Goal: Transaction & Acquisition: Purchase product/service

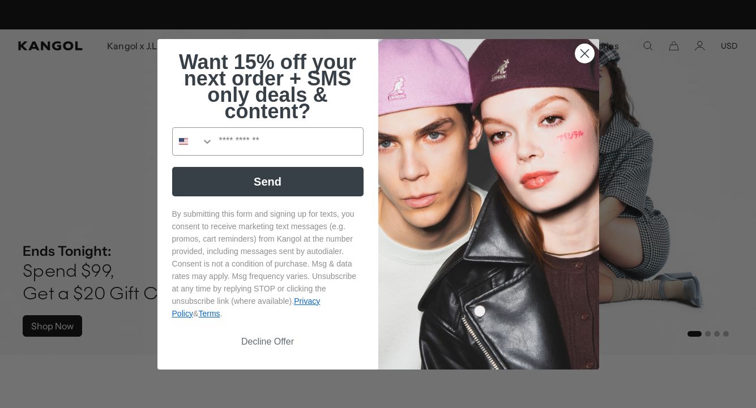
scroll to position [0, 233]
click at [277, 347] on button "Decline Offer" at bounding box center [267, 342] width 191 height 22
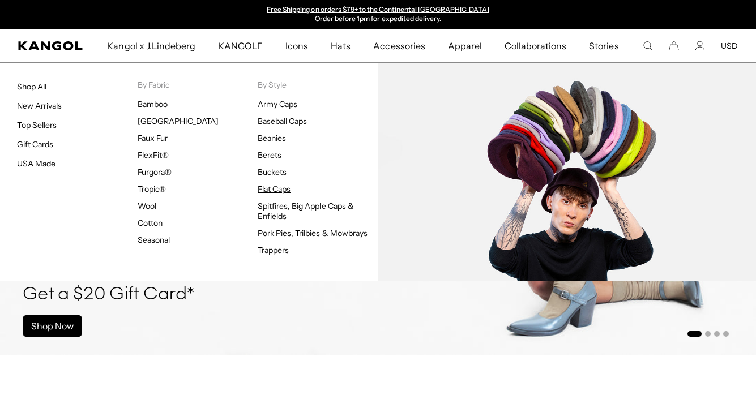
click at [277, 189] on link "Flat Caps" at bounding box center [274, 189] width 33 height 10
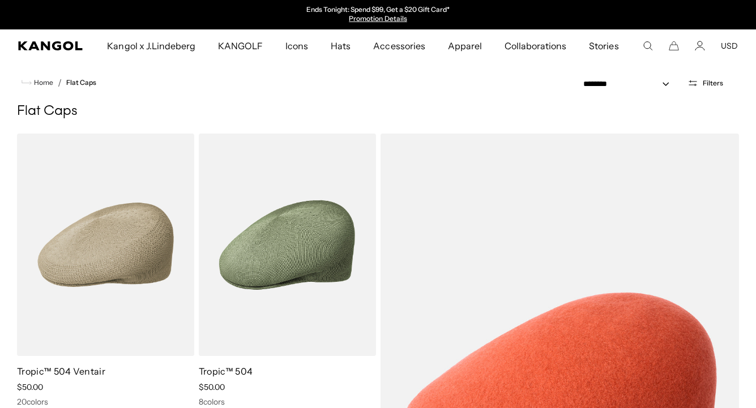
click at [707, 82] on span "Filters" at bounding box center [713, 83] width 20 height 8
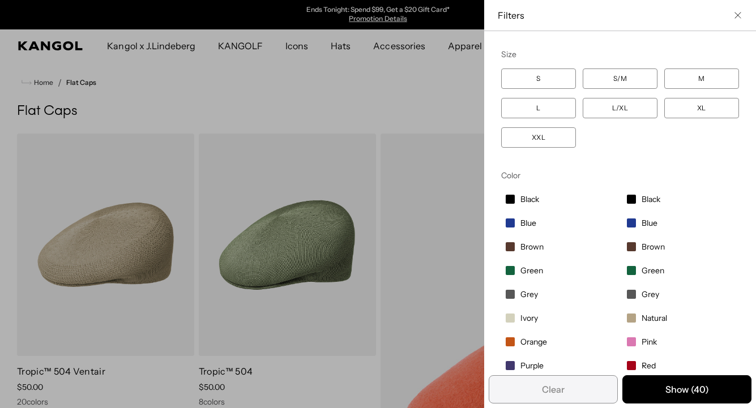
click at [541, 140] on label "XXL" at bounding box center [538, 137] width 75 height 20
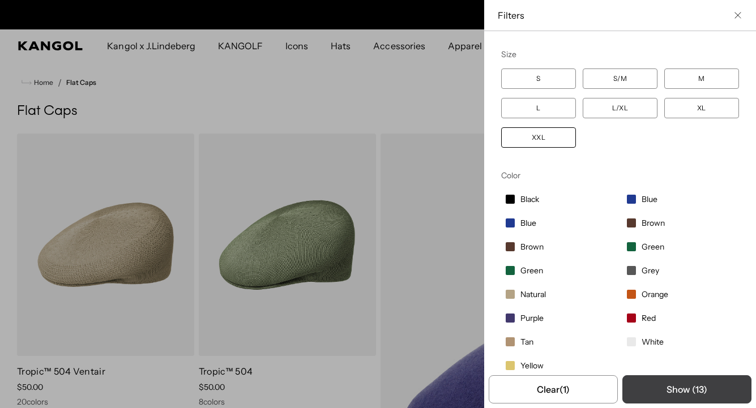
scroll to position [0, 233]
click at [674, 391] on button "Show ( 13 )" at bounding box center [686, 389] width 129 height 28
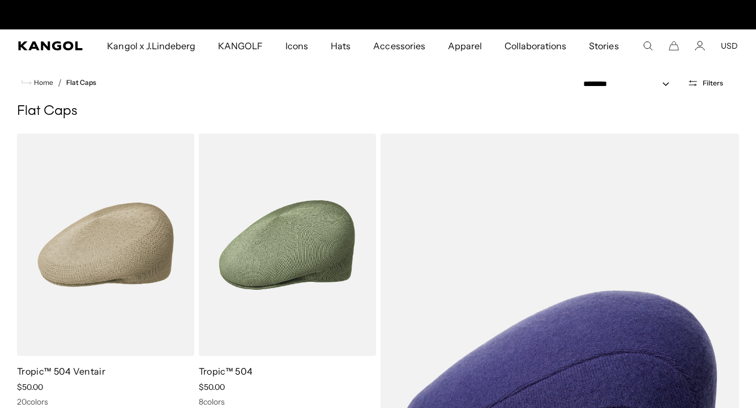
click at [711, 82] on span "Filters" at bounding box center [713, 83] width 20 height 8
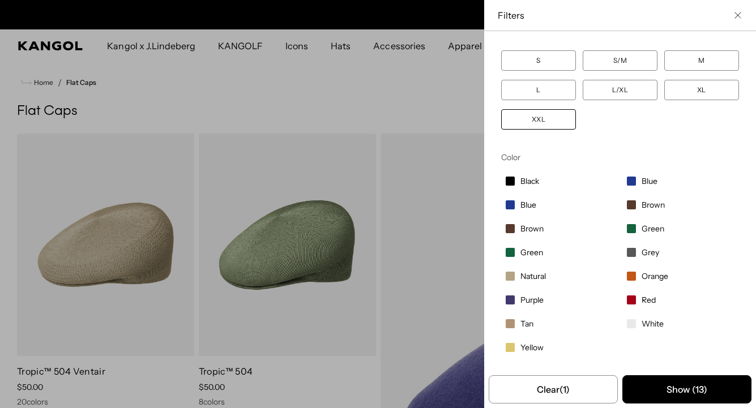
scroll to position [0, 0]
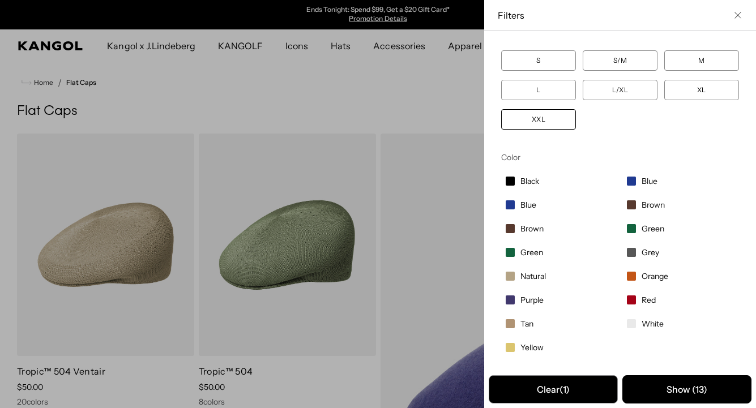
click at [552, 392] on button "Clear (1)" at bounding box center [553, 389] width 129 height 28
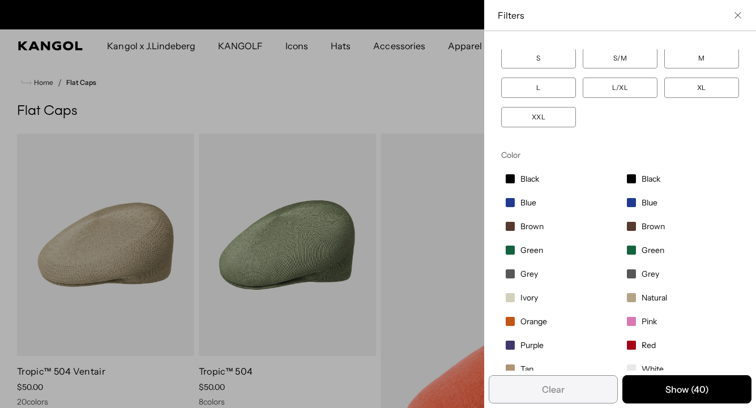
scroll to position [0, 233]
click at [539, 121] on label "XXL" at bounding box center [538, 117] width 75 height 20
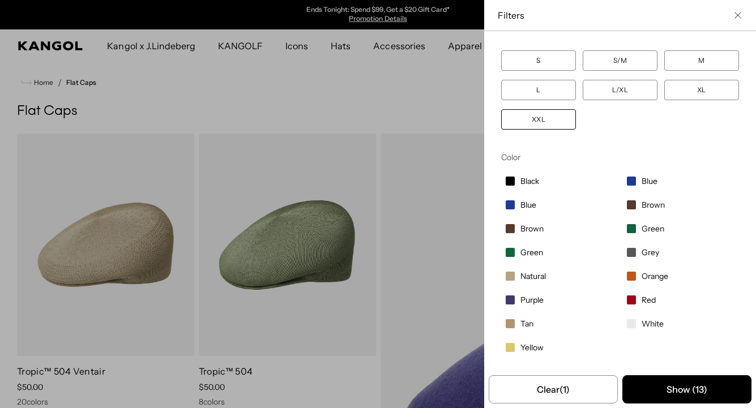
click at [737, 19] on button "Close filter list" at bounding box center [737, 15] width 9 height 9
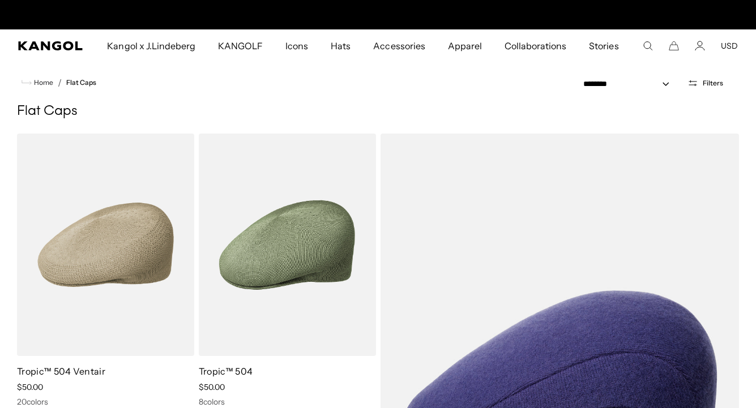
scroll to position [0, 233]
click at [706, 82] on span "Filters" at bounding box center [713, 83] width 20 height 8
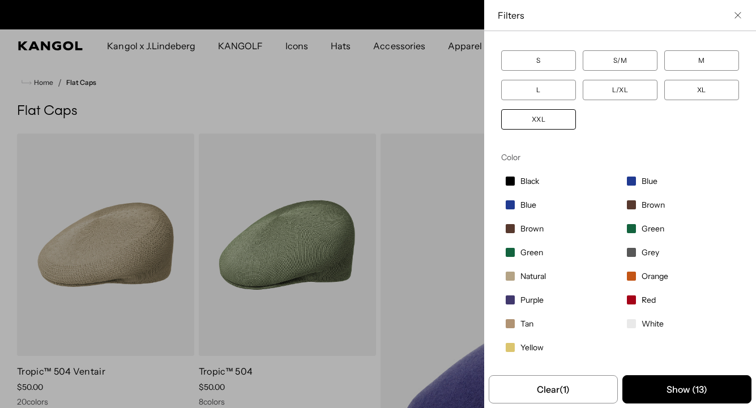
scroll to position [0, 0]
click at [686, 401] on button "Show ( 13 )" at bounding box center [686, 389] width 129 height 28
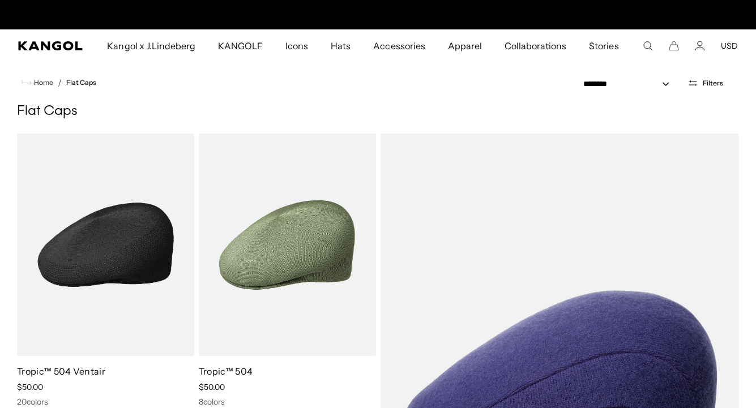
click at [147, 247] on img at bounding box center [105, 245] width 177 height 223
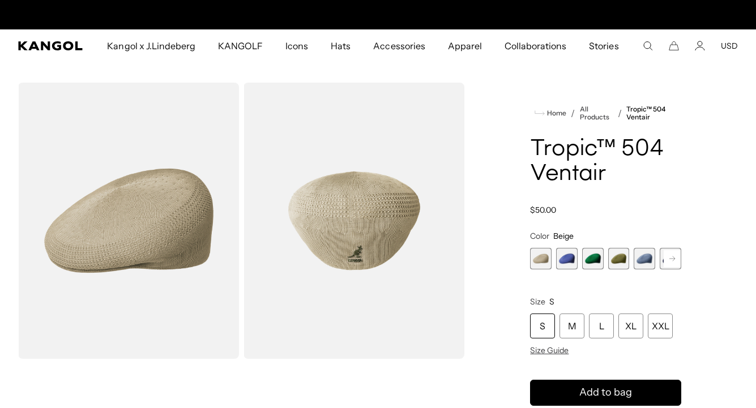
scroll to position [0, 233]
click at [563, 258] on span "2 of 22" at bounding box center [567, 259] width 22 height 22
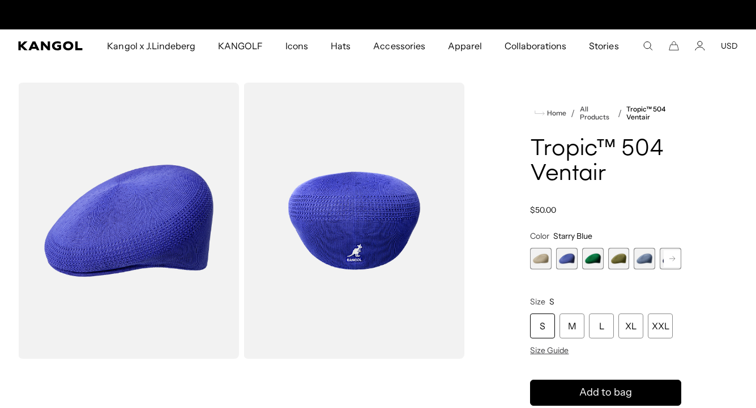
scroll to position [0, 233]
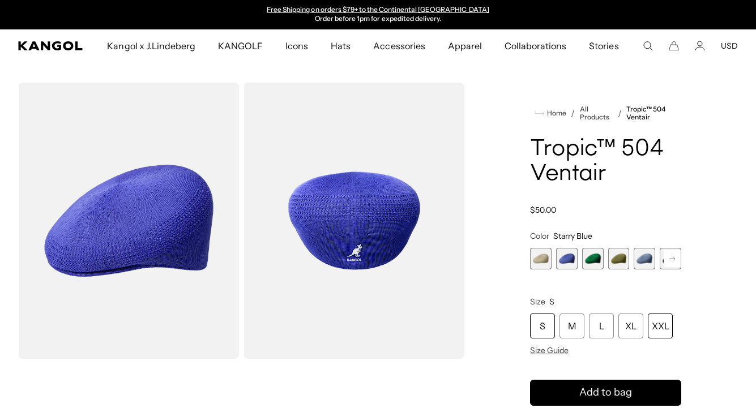
click at [663, 323] on div "XXL" at bounding box center [660, 326] width 25 height 25
click at [591, 256] on span "3 of 22" at bounding box center [593, 259] width 22 height 22
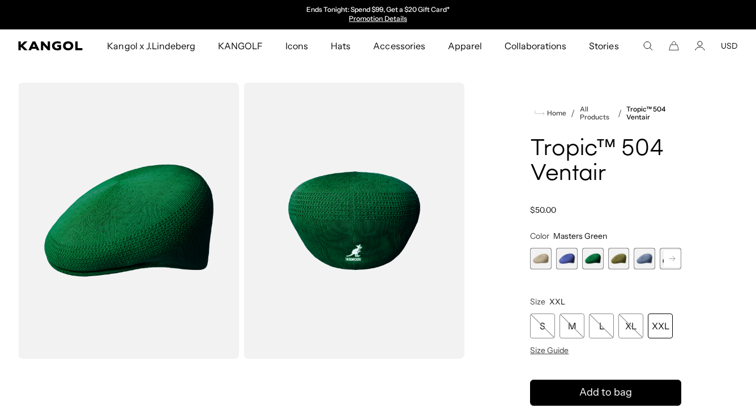
click at [625, 259] on span "4 of 22" at bounding box center [619, 259] width 22 height 22
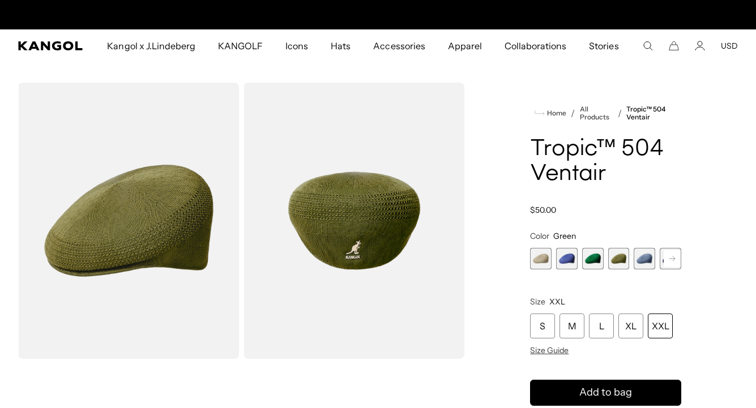
scroll to position [0, 233]
click at [584, 258] on span "3 of 22" at bounding box center [593, 259] width 22 height 22
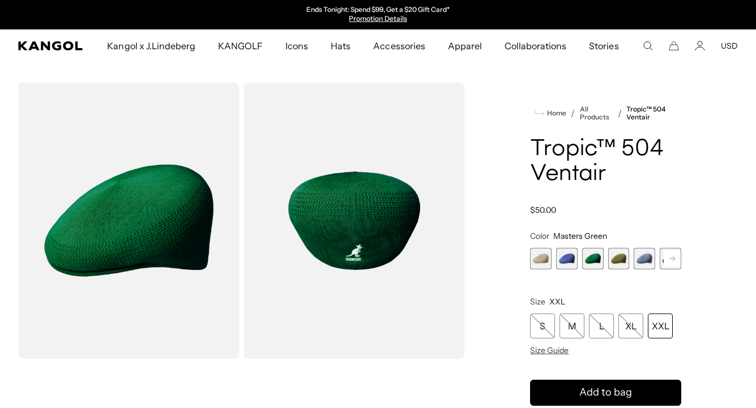
click at [642, 257] on span "5 of 22" at bounding box center [645, 259] width 22 height 22
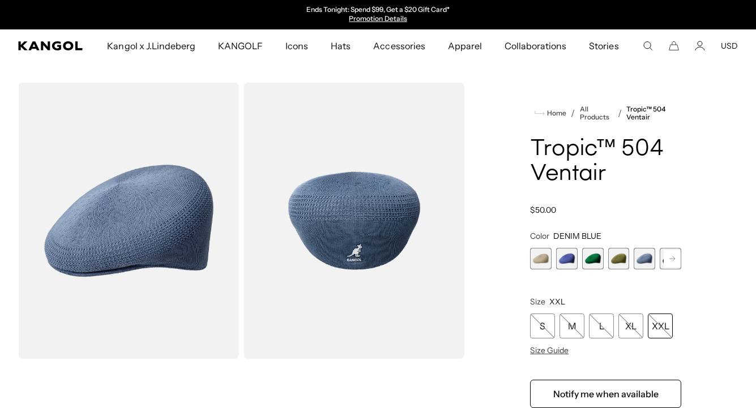
click at [672, 257] on rect at bounding box center [672, 258] width 17 height 17
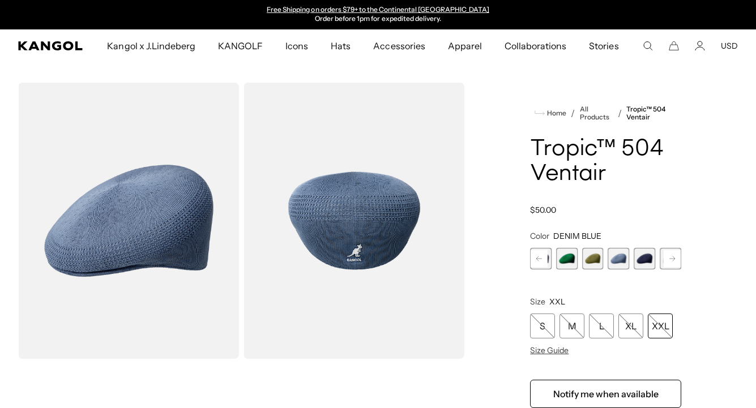
click at [564, 259] on span "3 of 22" at bounding box center [567, 259] width 22 height 22
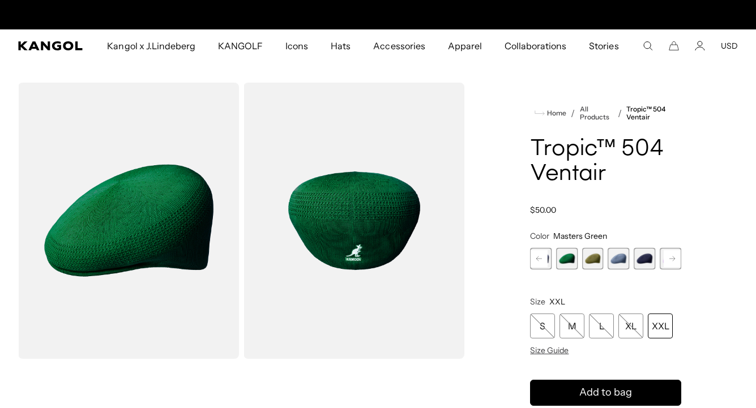
scroll to position [0, 233]
click at [596, 258] on span "4 of 22" at bounding box center [593, 259] width 22 height 22
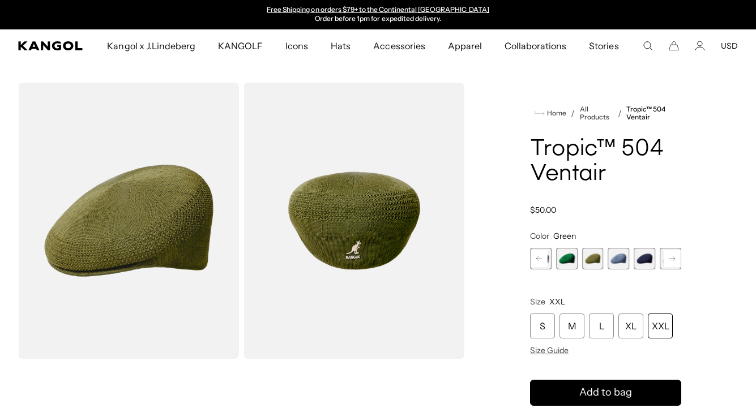
click at [618, 258] on span "5 of 22" at bounding box center [619, 259] width 22 height 22
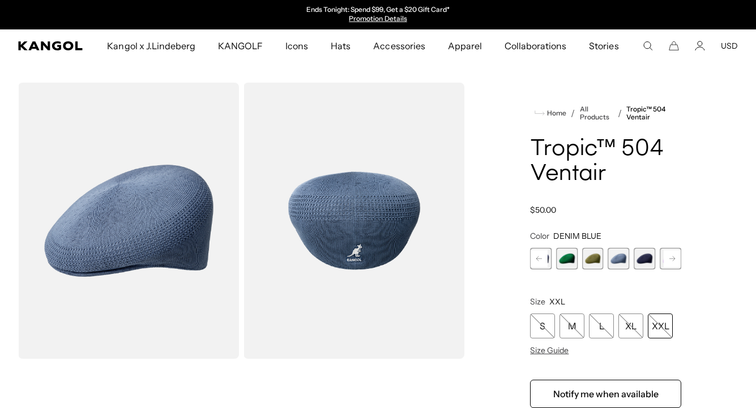
click at [643, 258] on span "6 of 22" at bounding box center [645, 259] width 22 height 22
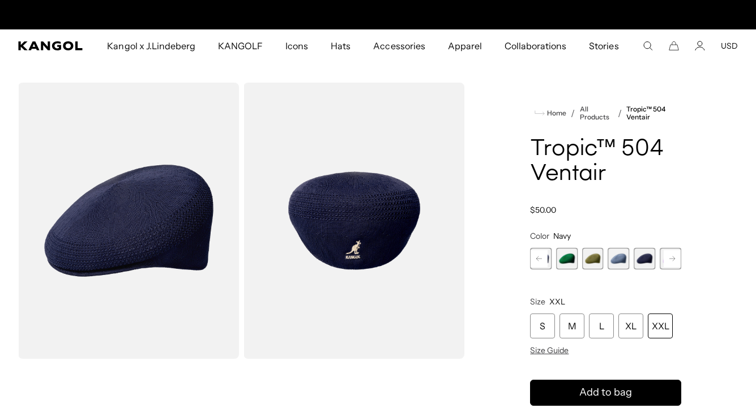
scroll to position [0, 233]
click at [612, 257] on span "5 of 22" at bounding box center [619, 259] width 22 height 22
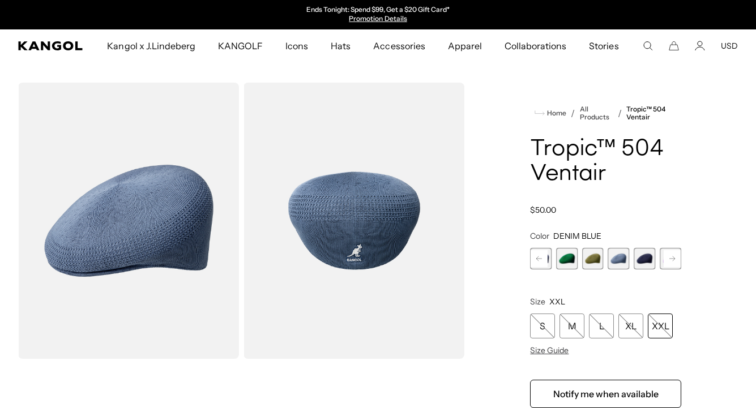
click at [646, 257] on span "6 of 22" at bounding box center [645, 259] width 22 height 22
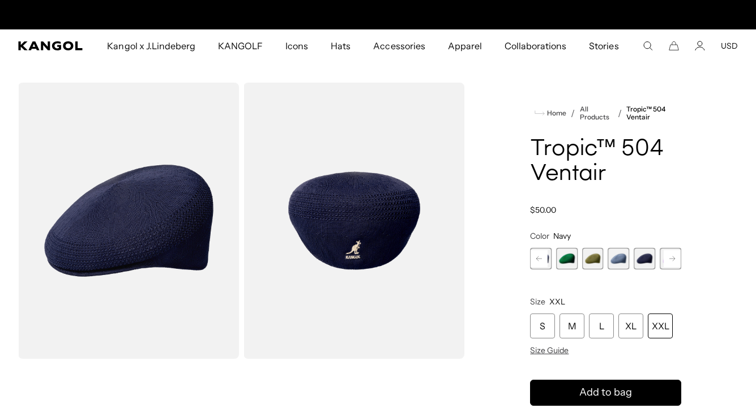
scroll to position [0, 233]
click at [671, 258] on rect at bounding box center [672, 258] width 17 height 17
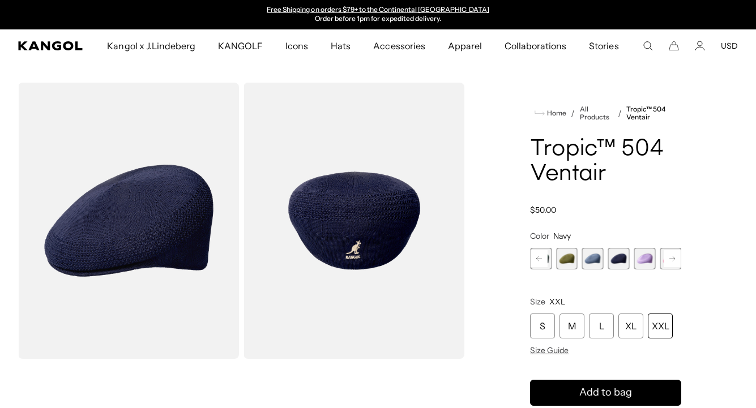
click at [648, 258] on span "7 of 22" at bounding box center [645, 259] width 22 height 22
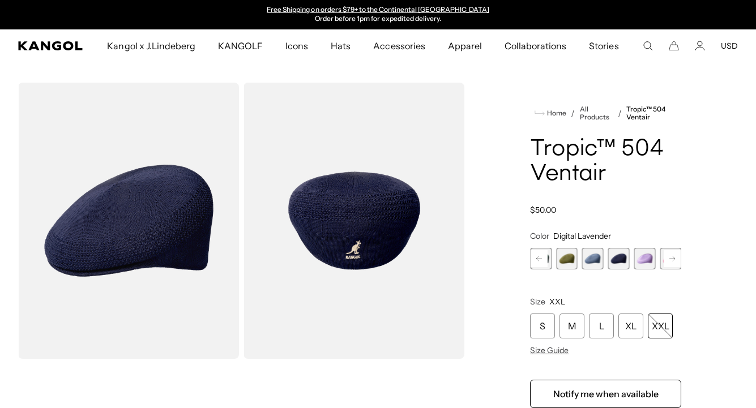
click at [672, 258] on rect at bounding box center [672, 258] width 17 height 17
click at [645, 259] on span "8 of 22" at bounding box center [645, 259] width 22 height 22
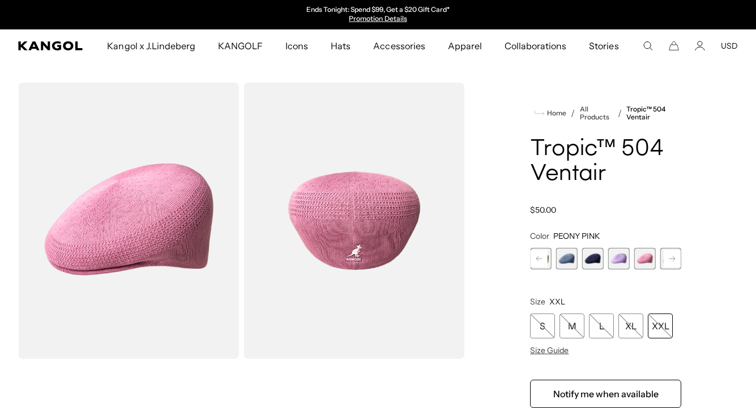
click at [668, 257] on rect at bounding box center [672, 258] width 17 height 17
click at [646, 258] on span "9 of 22" at bounding box center [645, 259] width 22 height 22
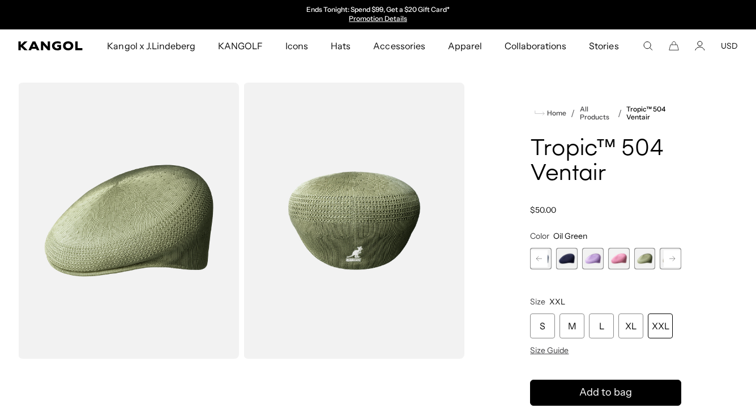
click at [671, 259] on icon at bounding box center [672, 259] width 6 height 5
click at [647, 259] on span "10 of 22" at bounding box center [645, 259] width 22 height 22
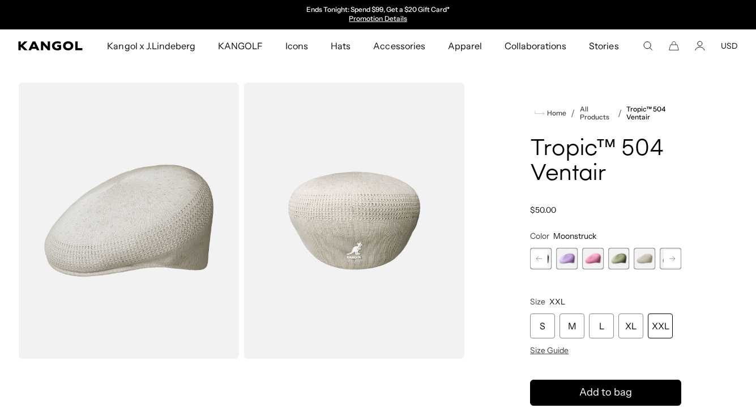
click at [669, 258] on rect at bounding box center [672, 258] width 17 height 17
click at [648, 259] on span "11 of 22" at bounding box center [645, 259] width 22 height 22
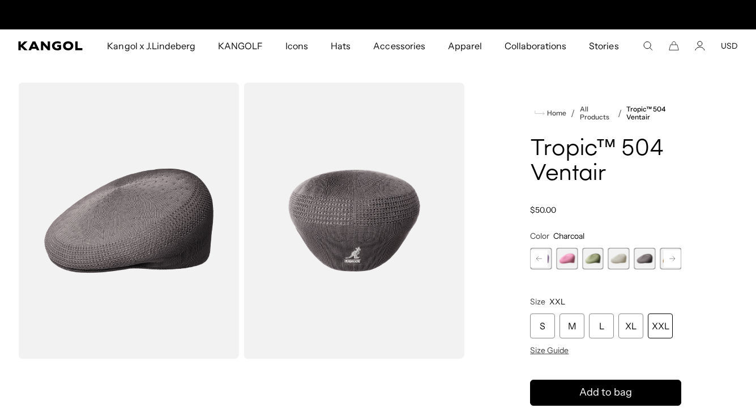
scroll to position [0, 233]
click at [353, 228] on img "Gallery Viewer" at bounding box center [354, 221] width 221 height 276
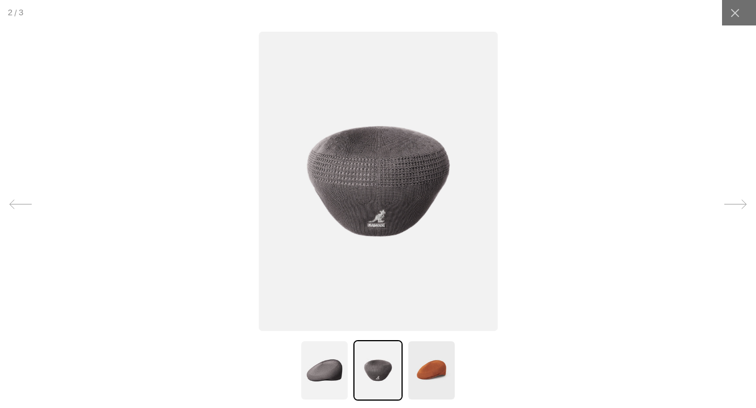
scroll to position [0, 0]
click at [328, 377] on img at bounding box center [324, 370] width 49 height 61
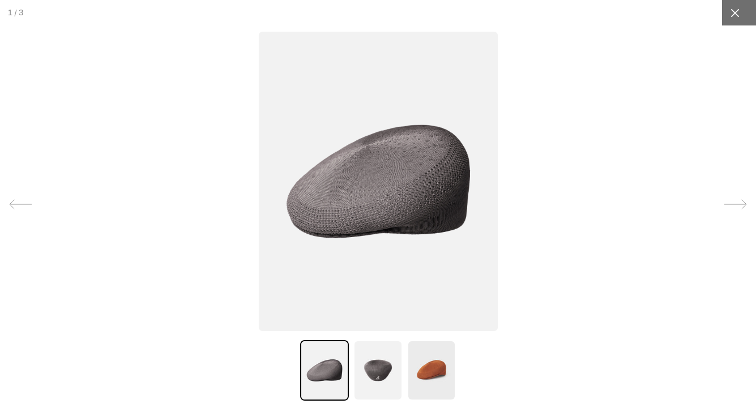
click at [735, 12] on icon at bounding box center [735, 12] width 8 height 8
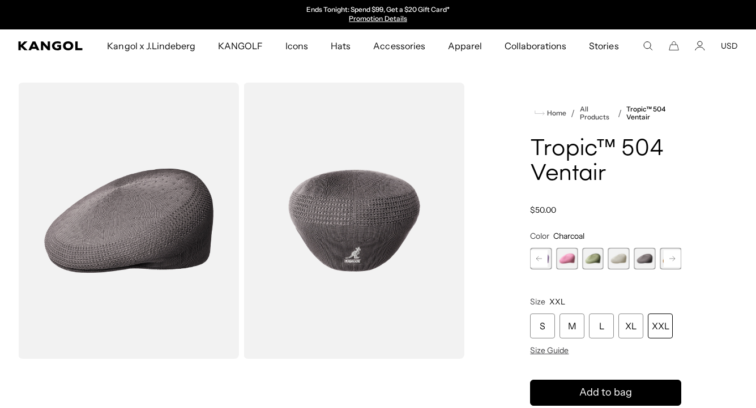
click at [657, 326] on div "XXL" at bounding box center [660, 326] width 25 height 25
click at [660, 326] on div "XXL" at bounding box center [660, 326] width 25 height 25
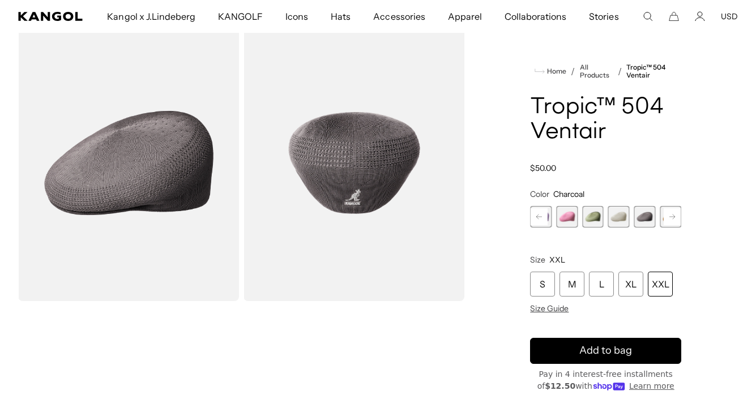
scroll to position [59, 0]
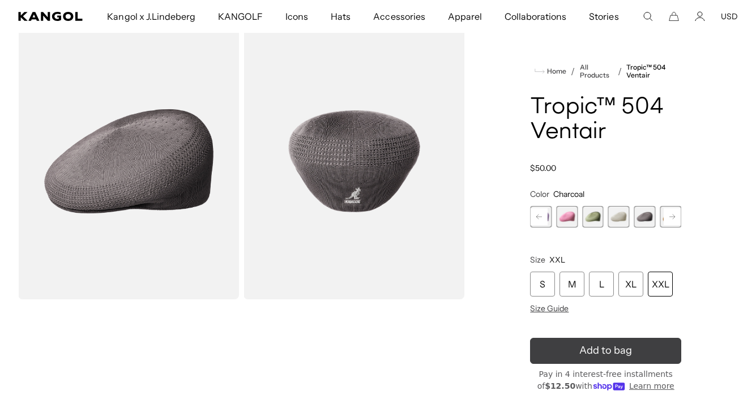
click at [603, 352] on icon "submit" at bounding box center [606, 351] width 23 height 23
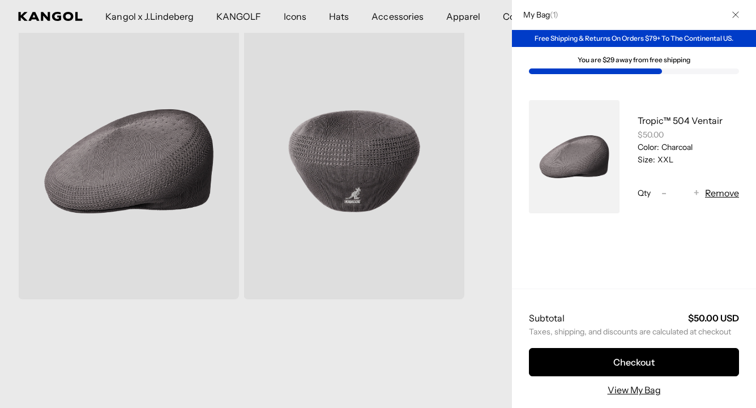
scroll to position [0, 233]
click at [736, 14] on icon "Close" at bounding box center [735, 14] width 7 height 7
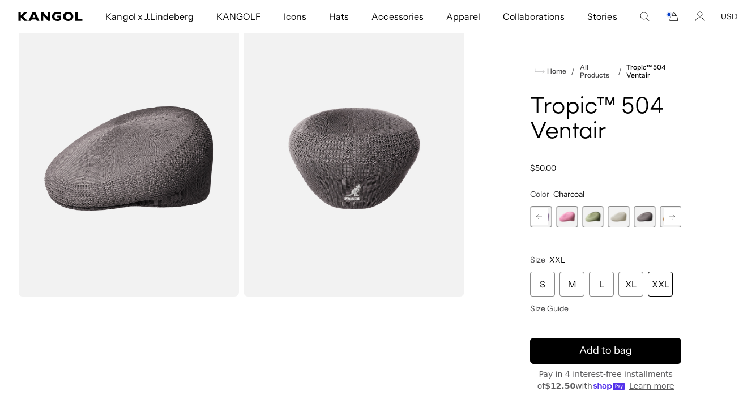
scroll to position [0, 0]
click at [673, 217] on rect at bounding box center [672, 216] width 17 height 17
click at [644, 217] on span "12 of 22" at bounding box center [645, 217] width 22 height 22
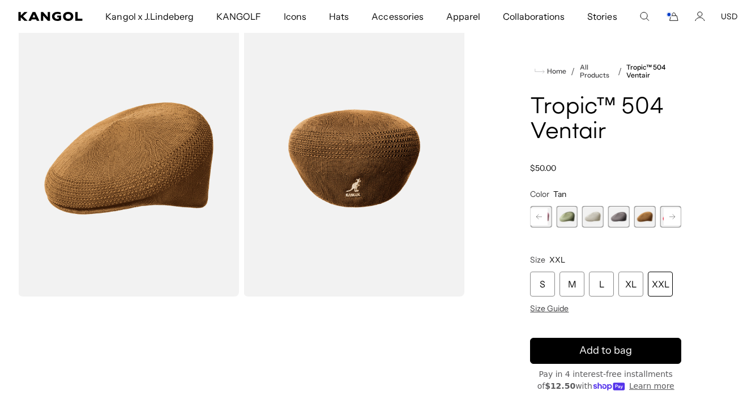
click at [671, 217] on rect at bounding box center [672, 216] width 17 height 17
click at [646, 217] on span "13 of 22" at bounding box center [645, 217] width 22 height 22
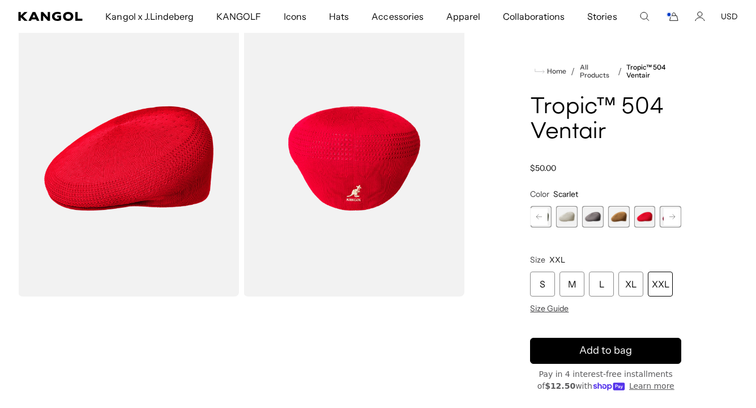
click at [673, 217] on rect at bounding box center [672, 216] width 17 height 17
click at [644, 217] on span "14 of 22" at bounding box center [645, 217] width 22 height 22
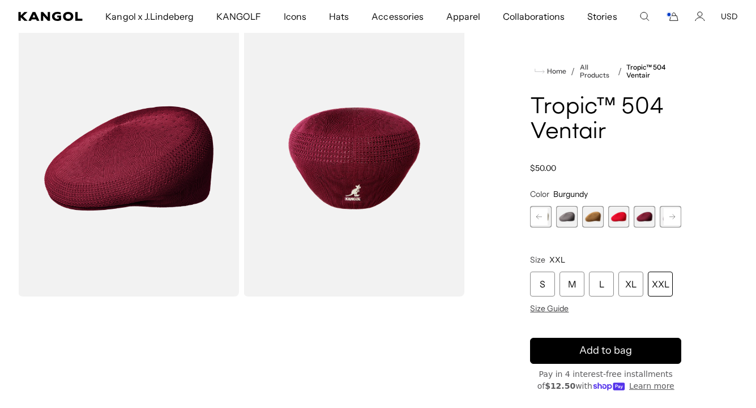
click at [670, 217] on icon at bounding box center [672, 217] width 6 height 5
click at [647, 218] on span "15 of 22" at bounding box center [645, 217] width 22 height 22
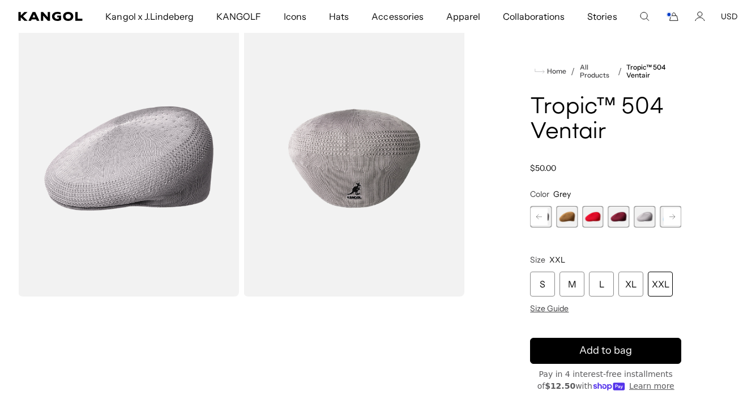
scroll to position [0, 233]
click at [671, 217] on rect at bounding box center [672, 216] width 17 height 17
click at [648, 217] on span "16 of 22" at bounding box center [645, 217] width 22 height 22
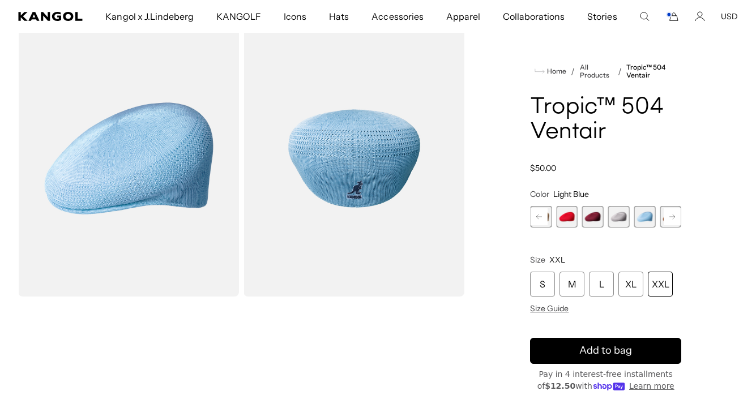
scroll to position [0, 233]
click at [673, 217] on icon at bounding box center [672, 217] width 6 height 5
click at [646, 217] on span "17 of 22" at bounding box center [645, 217] width 22 height 22
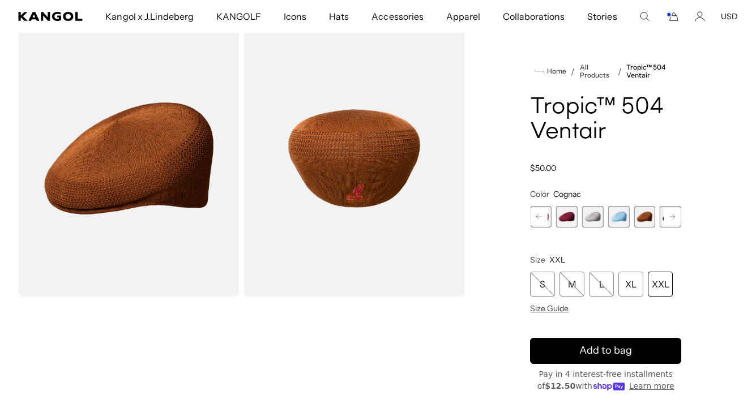
click at [671, 217] on rect at bounding box center [672, 216] width 17 height 17
click at [647, 216] on span "18 of 22" at bounding box center [645, 217] width 22 height 22
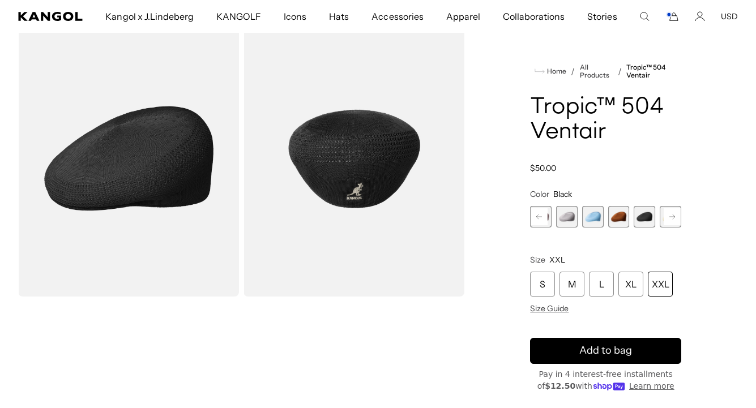
click at [673, 216] on rect at bounding box center [672, 216] width 17 height 17
click at [646, 217] on span "19 of 22" at bounding box center [645, 217] width 22 height 22
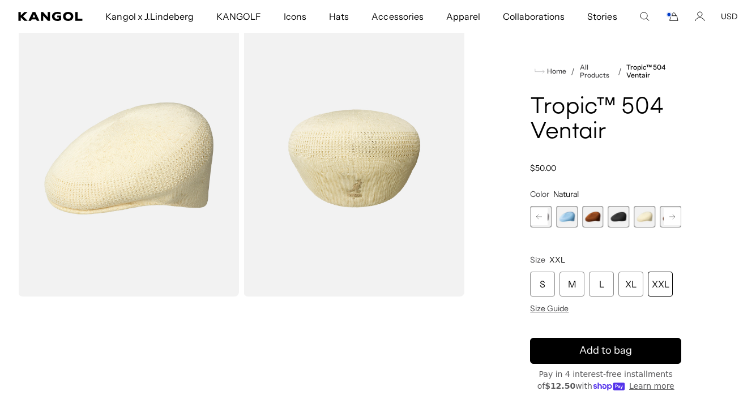
click at [670, 217] on icon at bounding box center [672, 217] width 6 height 5
click at [646, 217] on span "20 of 22" at bounding box center [645, 217] width 22 height 22
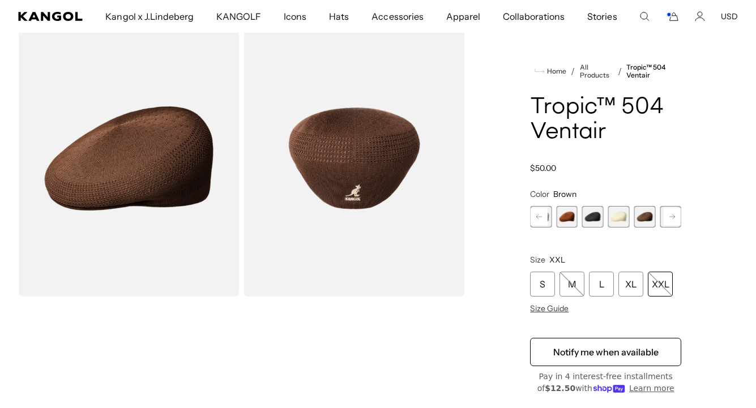
click at [623, 216] on span "19 of 22" at bounding box center [619, 217] width 22 height 22
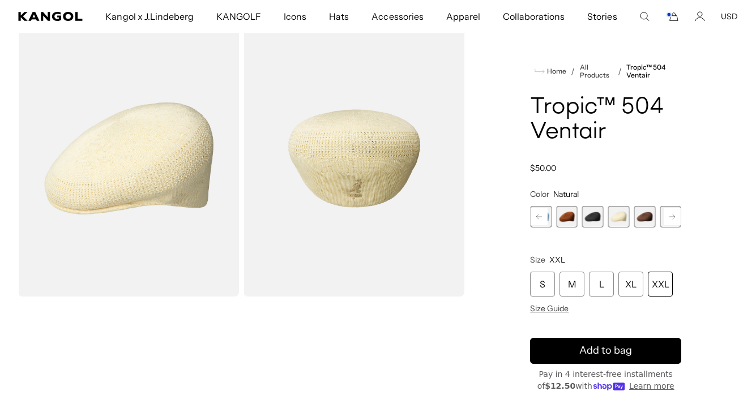
scroll to position [0, 233]
click at [647, 217] on span "20 of 22" at bounding box center [645, 217] width 22 height 22
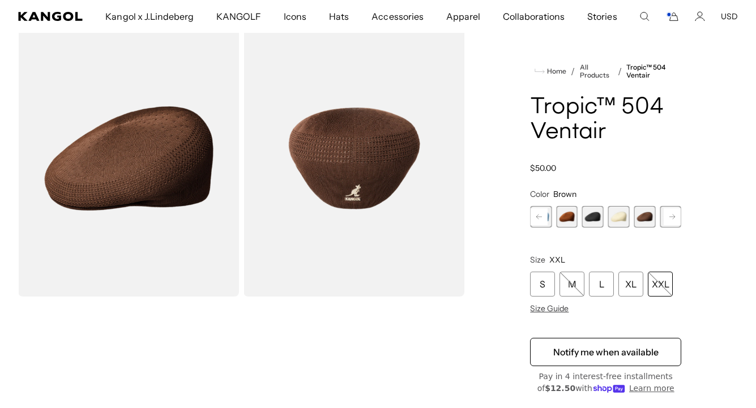
click at [673, 216] on rect at bounding box center [672, 216] width 17 height 17
click at [643, 217] on span "21 of 22" at bounding box center [645, 217] width 22 height 22
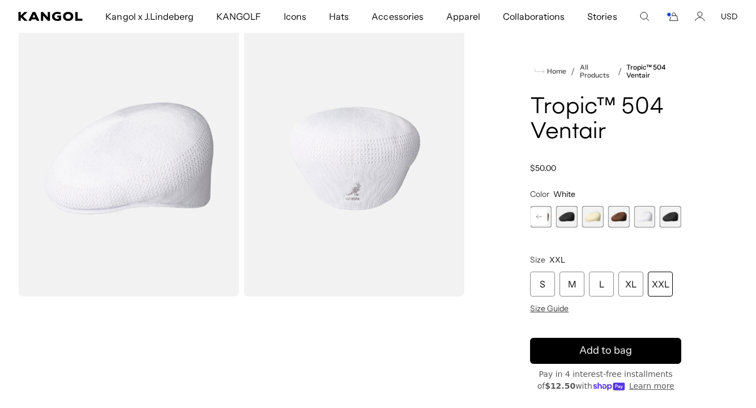
click at [673, 217] on span "22 of 22" at bounding box center [671, 217] width 22 height 22
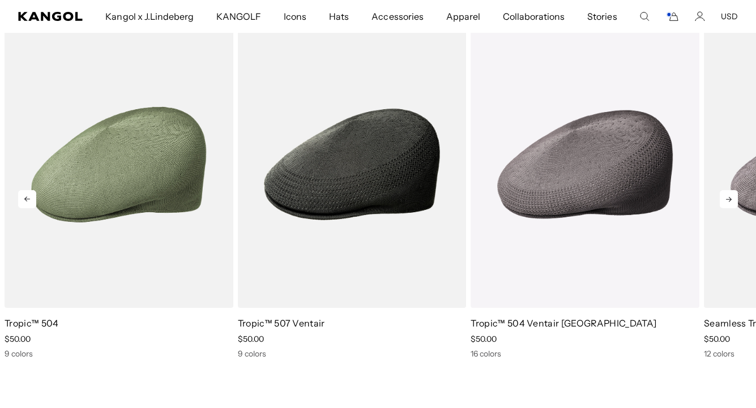
click at [728, 198] on icon at bounding box center [729, 199] width 18 height 18
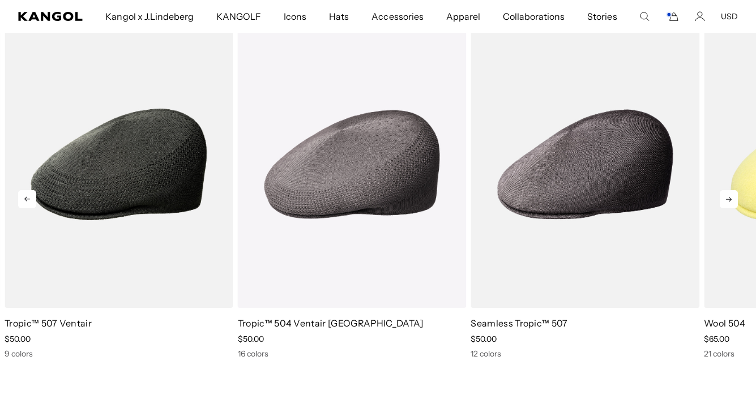
scroll to position [0, 233]
click at [728, 198] on icon at bounding box center [729, 199] width 18 height 18
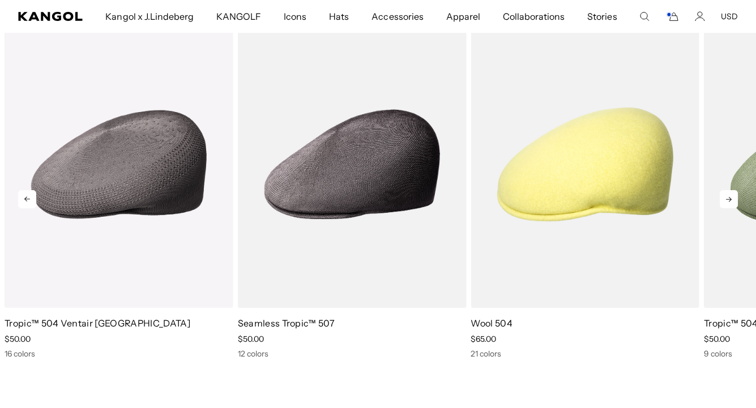
click at [728, 198] on icon at bounding box center [729, 199] width 18 height 18
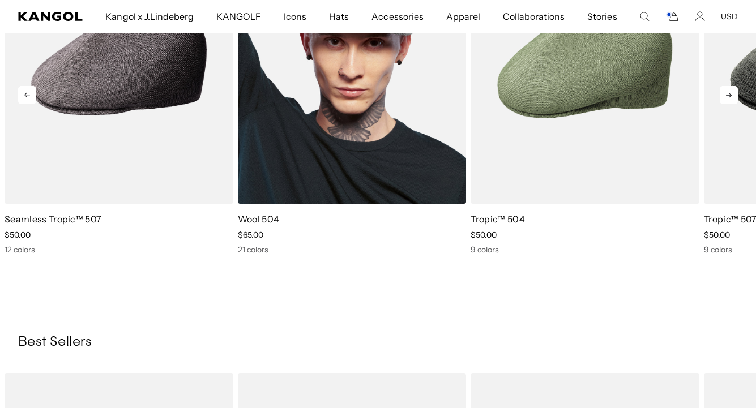
click at [351, 163] on img "5 of 5" at bounding box center [352, 60] width 229 height 287
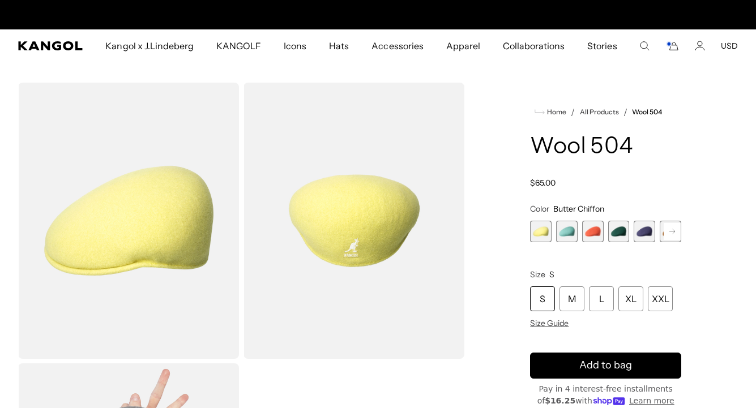
scroll to position [0, 233]
click at [567, 232] on span "2 of 21" at bounding box center [567, 232] width 22 height 22
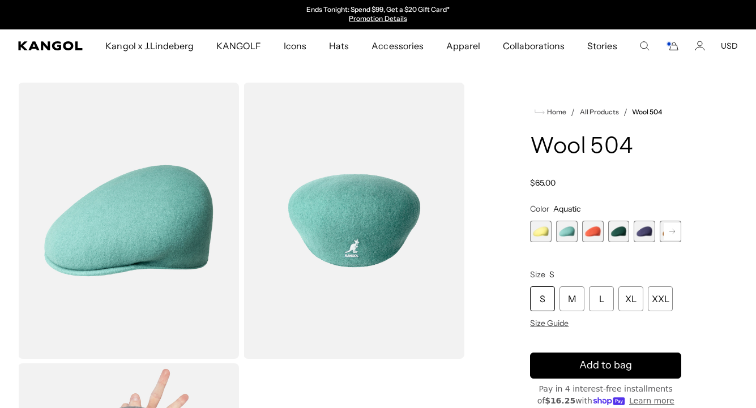
click at [592, 233] on span "3 of 21" at bounding box center [593, 232] width 22 height 22
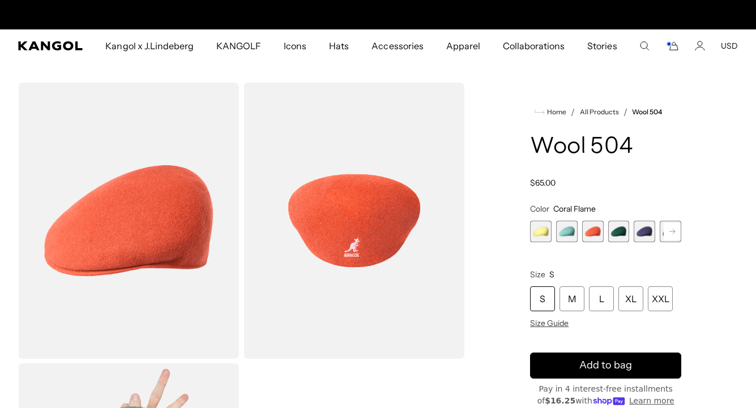
scroll to position [0, 233]
click at [618, 232] on span "4 of 21" at bounding box center [619, 232] width 22 height 22
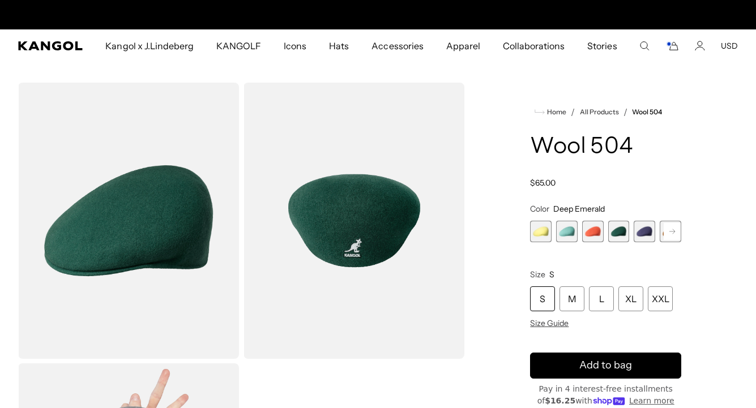
scroll to position [0, 233]
click at [642, 232] on span "5 of 21" at bounding box center [645, 232] width 22 height 22
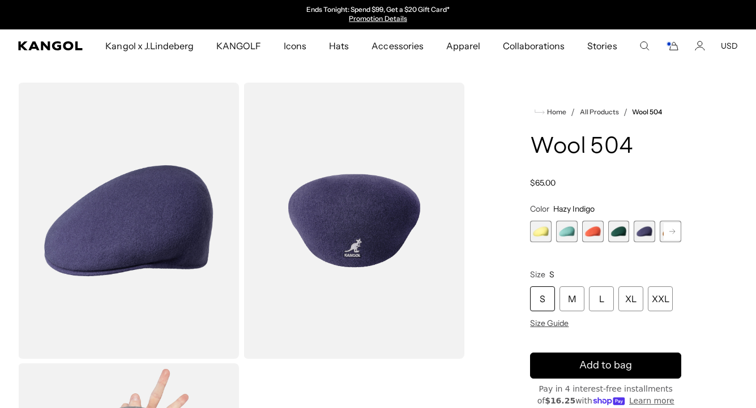
click at [671, 231] on rect at bounding box center [672, 231] width 17 height 17
click at [647, 232] on span "6 of 21" at bounding box center [645, 232] width 22 height 22
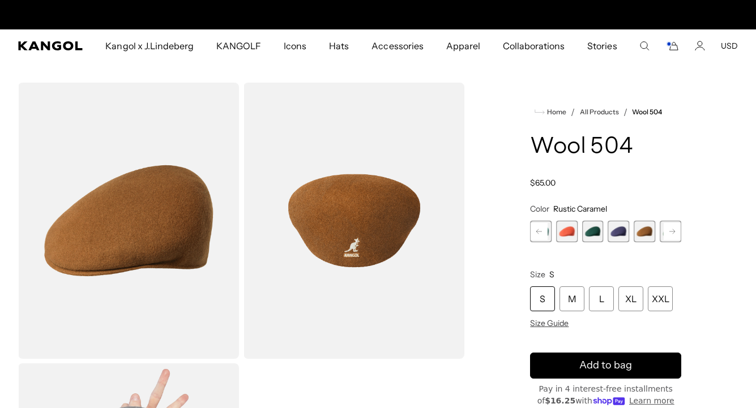
scroll to position [0, 233]
click at [668, 232] on rect at bounding box center [672, 231] width 17 height 17
click at [643, 232] on span "7 of 21" at bounding box center [645, 232] width 22 height 22
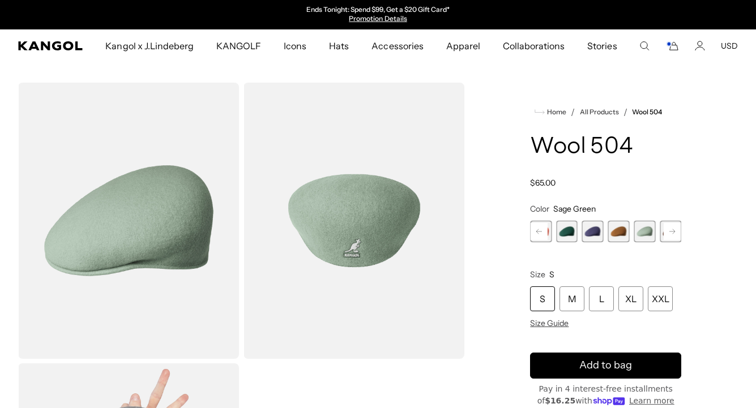
click at [666, 232] on rect at bounding box center [672, 231] width 17 height 17
click at [644, 230] on span "8 of 21" at bounding box center [645, 232] width 22 height 22
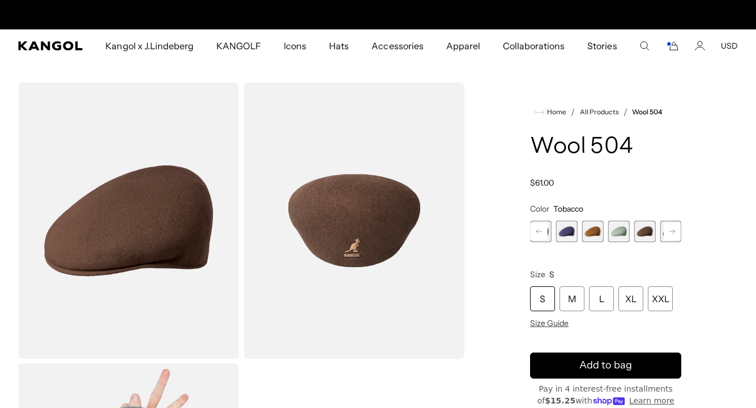
scroll to position [0, 233]
click at [618, 232] on span "7 of 21" at bounding box center [619, 232] width 22 height 22
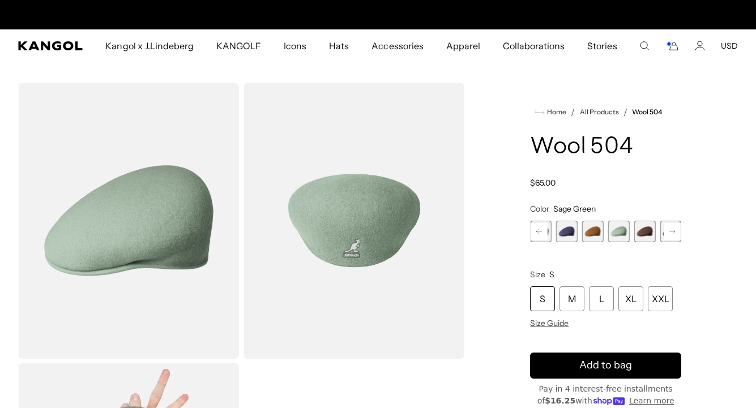
click at [334, 229] on img "Gallery Viewer" at bounding box center [354, 221] width 221 height 276
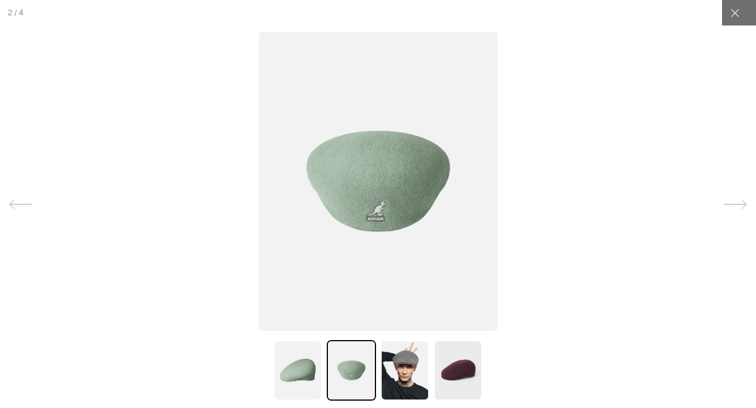
scroll to position [0, 233]
click at [405, 375] on img at bounding box center [405, 370] width 49 height 61
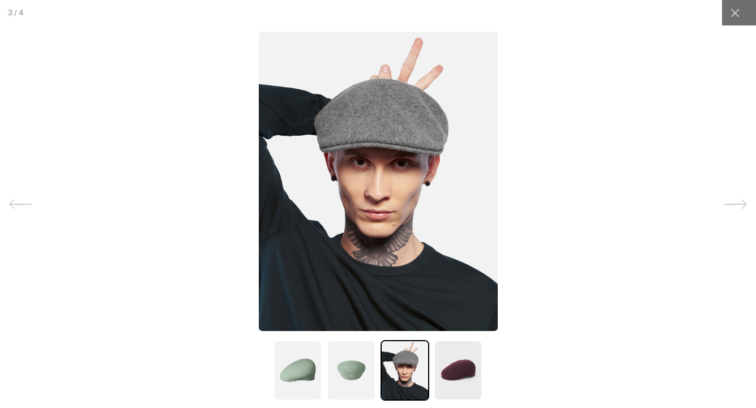
click at [353, 373] on img at bounding box center [351, 370] width 49 height 61
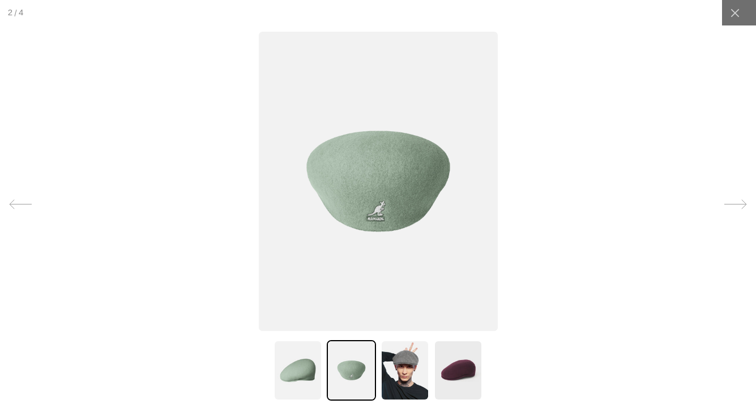
click at [352, 204] on img at bounding box center [377, 182] width 239 height 300
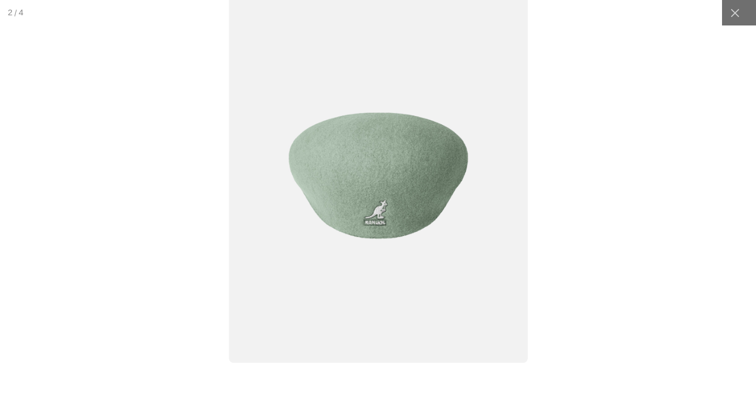
scroll to position [0, 233]
click at [332, 283] on img at bounding box center [378, 176] width 298 height 374
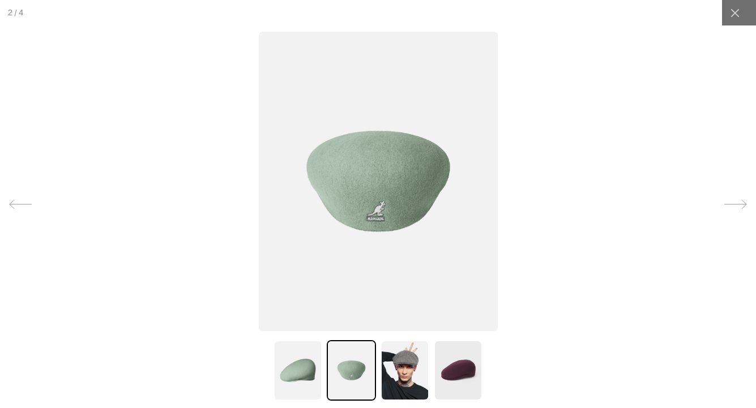
click at [294, 368] on img at bounding box center [298, 370] width 49 height 61
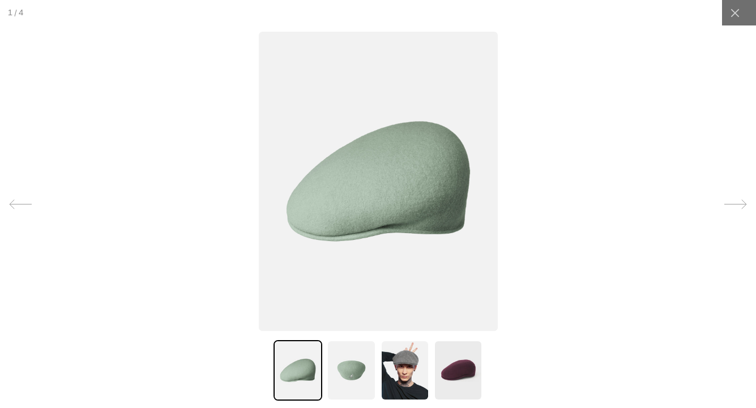
scroll to position [0, 0]
click at [380, 225] on img at bounding box center [377, 182] width 239 height 300
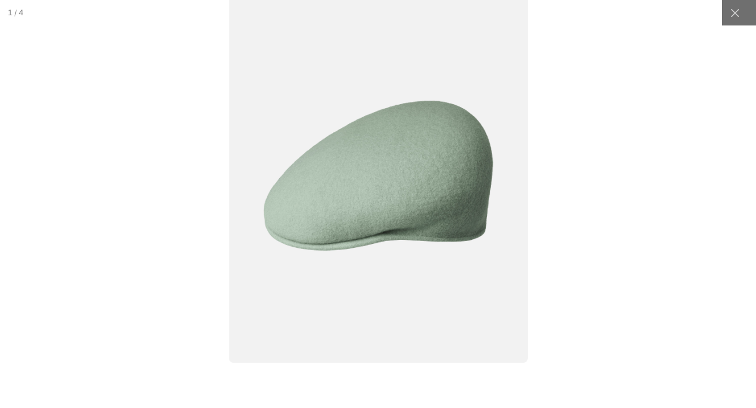
click at [380, 225] on img at bounding box center [378, 176] width 298 height 374
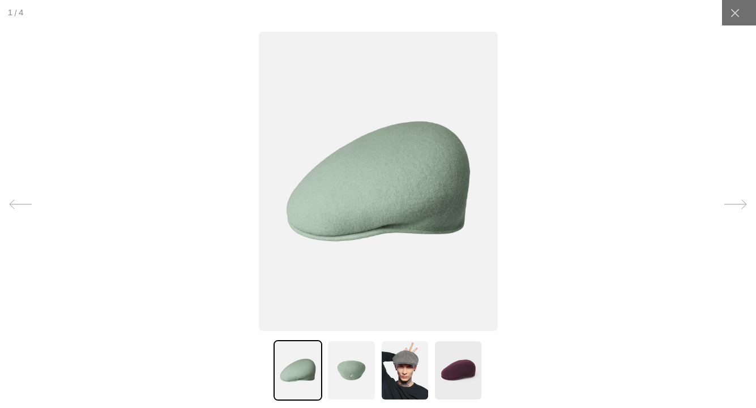
scroll to position [0, 233]
click at [732, 8] on icon at bounding box center [734, 12] width 11 height 11
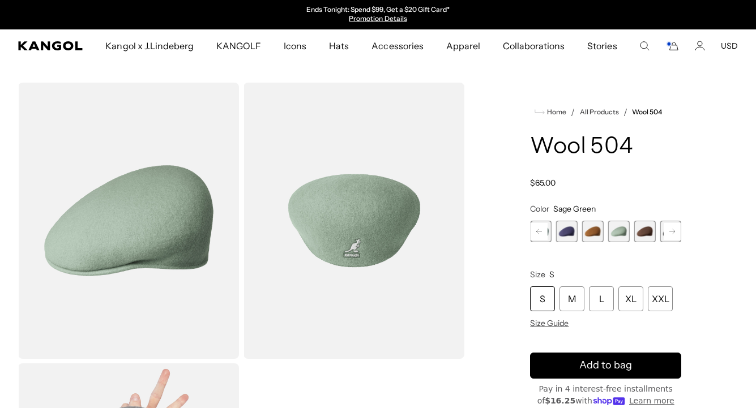
click at [645, 233] on span "8 of 21" at bounding box center [645, 232] width 22 height 22
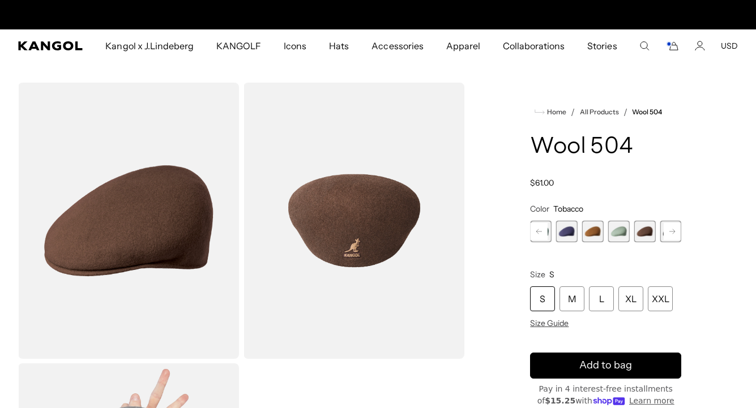
scroll to position [0, 233]
click at [672, 230] on rect at bounding box center [672, 231] width 17 height 17
click at [644, 230] on span "9 of 21" at bounding box center [645, 232] width 22 height 22
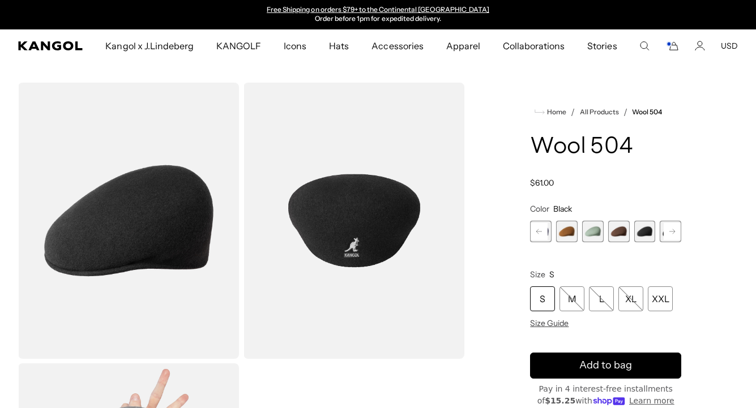
click at [672, 230] on rect at bounding box center [672, 231] width 17 height 17
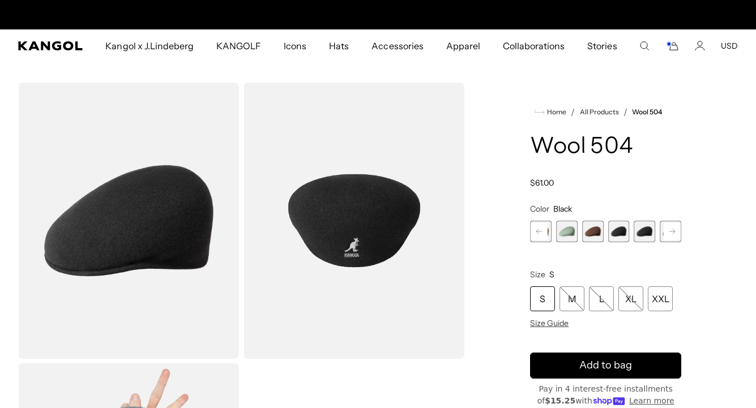
scroll to position [0, 0]
click at [643, 230] on span "10 of 21" at bounding box center [645, 232] width 22 height 22
click at [674, 232] on icon at bounding box center [672, 231] width 6 height 5
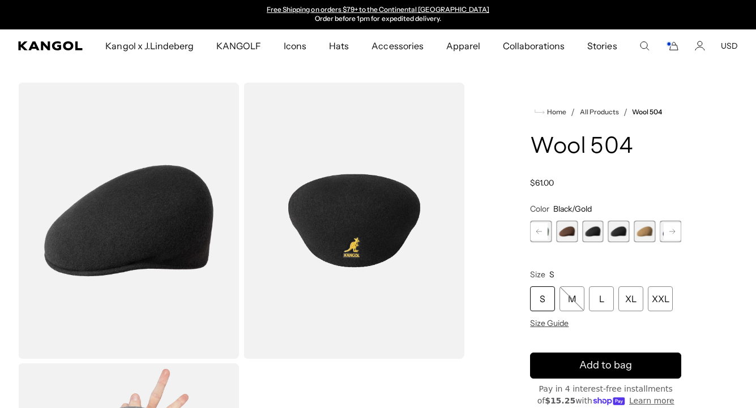
click at [645, 232] on span "11 of 21" at bounding box center [645, 232] width 22 height 22
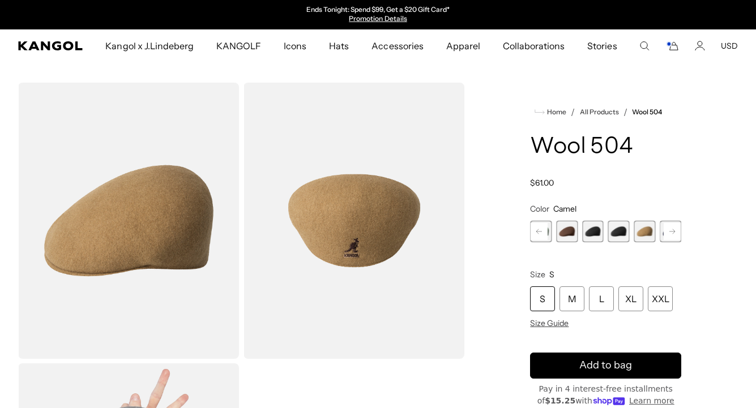
click at [673, 231] on rect at bounding box center [672, 231] width 17 height 17
click at [671, 232] on icon at bounding box center [672, 231] width 6 height 5
click at [647, 232] on span "13 of 21" at bounding box center [645, 232] width 22 height 22
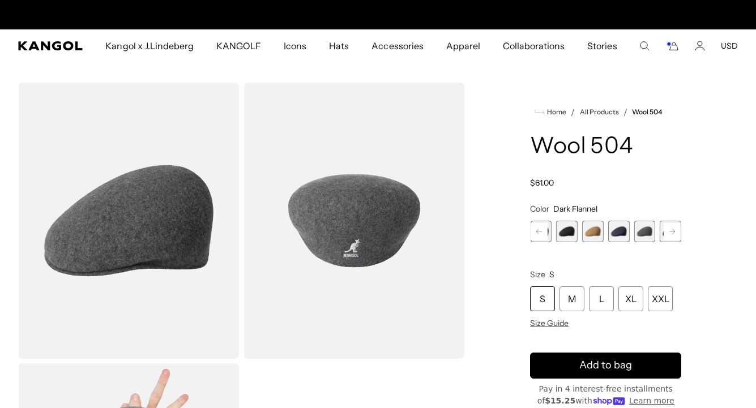
scroll to position [0, 233]
click at [621, 232] on span "12 of 21" at bounding box center [619, 232] width 22 height 22
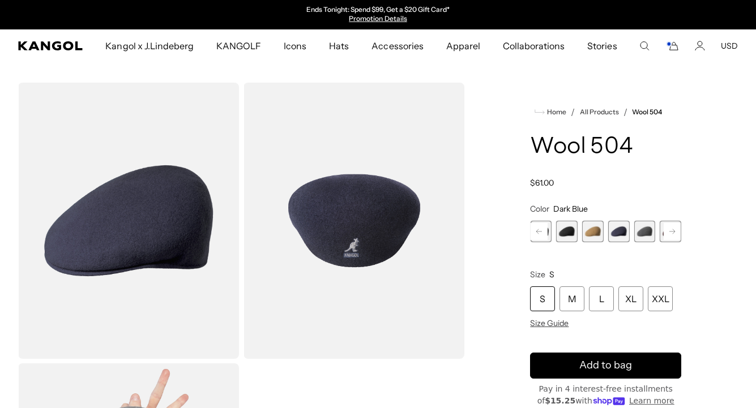
click at [588, 233] on span "11 of 21" at bounding box center [593, 232] width 22 height 22
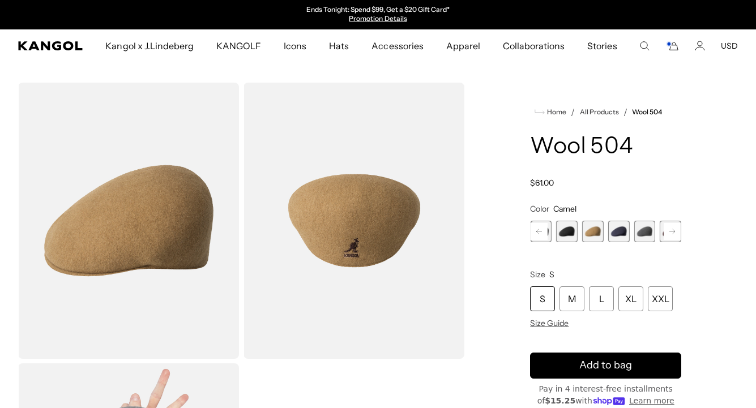
click at [616, 230] on span "12 of 21" at bounding box center [619, 232] width 22 height 22
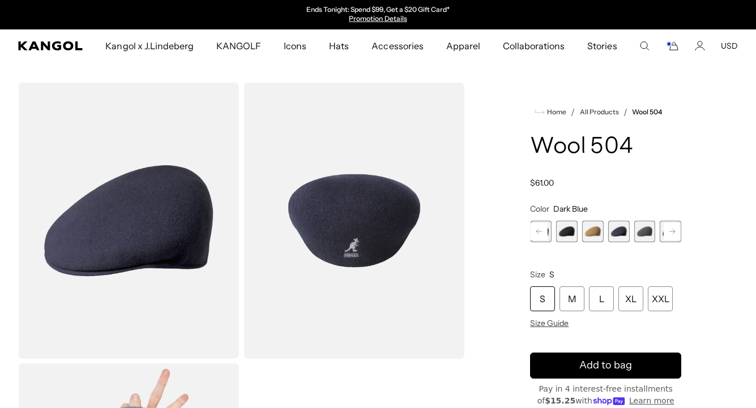
click at [644, 230] on span "13 of 21" at bounding box center [645, 232] width 22 height 22
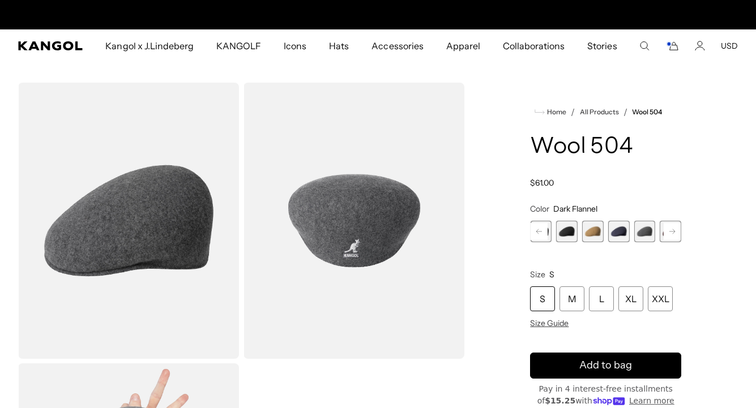
scroll to position [0, 233]
click at [670, 229] on rect at bounding box center [672, 231] width 17 height 17
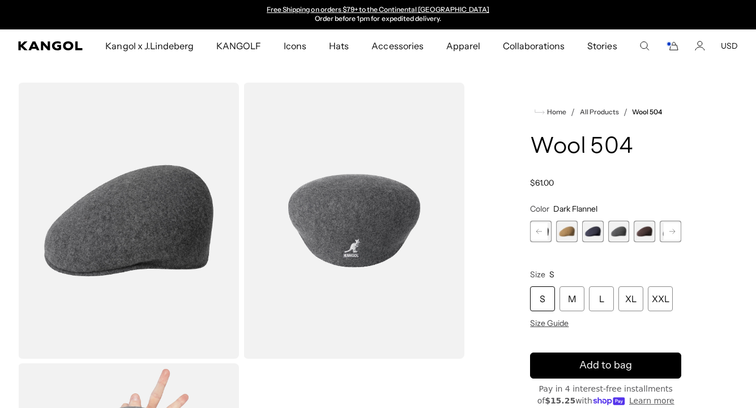
click at [643, 230] on span "14 of 21" at bounding box center [645, 232] width 22 height 22
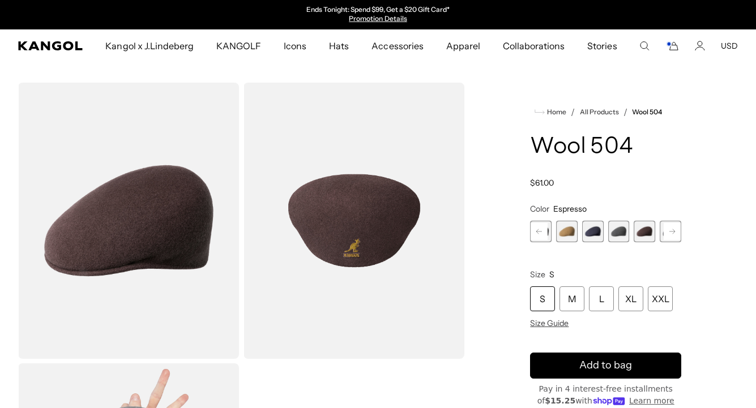
click at [669, 230] on rect at bounding box center [672, 231] width 17 height 17
click at [645, 230] on span "15 of 21" at bounding box center [645, 232] width 22 height 22
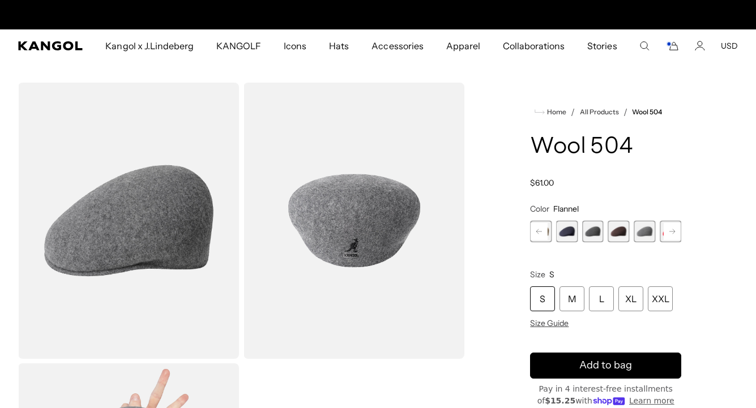
scroll to position [0, 233]
click at [671, 230] on rect at bounding box center [672, 231] width 17 height 17
click at [645, 230] on span "16 of 21" at bounding box center [645, 232] width 22 height 22
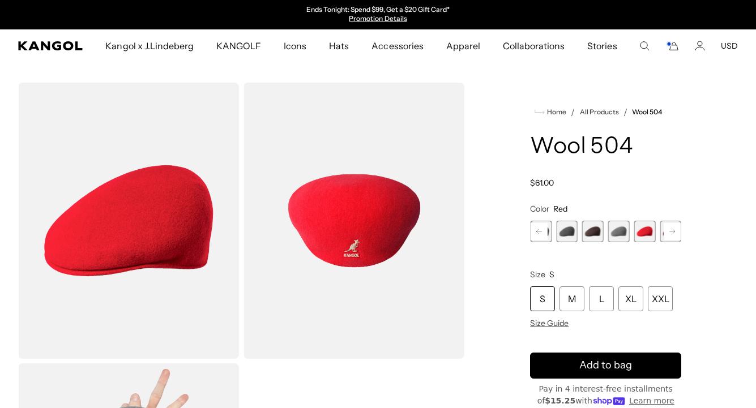
click at [669, 232] on rect at bounding box center [672, 231] width 17 height 17
click at [648, 232] on span "17 of 21" at bounding box center [645, 232] width 22 height 22
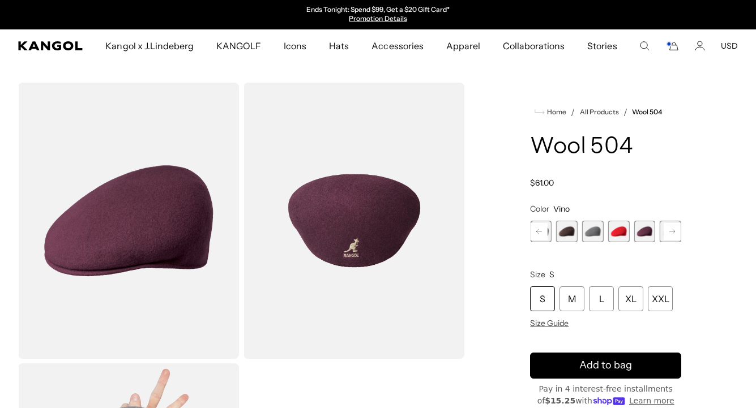
click at [673, 232] on icon at bounding box center [672, 231] width 6 height 5
click at [647, 232] on span "18 of 21" at bounding box center [645, 232] width 22 height 22
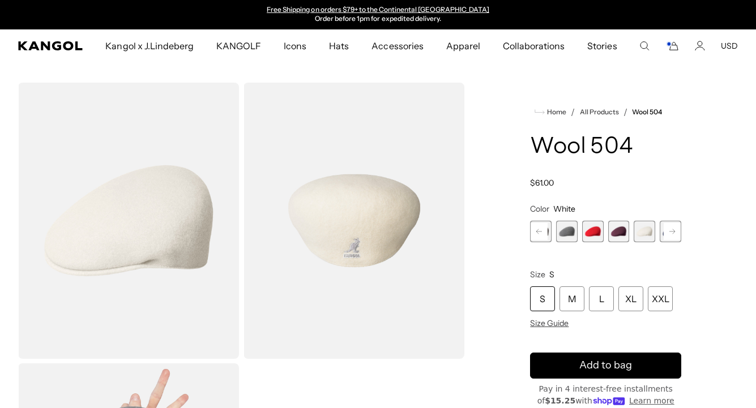
click at [670, 231] on rect at bounding box center [672, 231] width 17 height 17
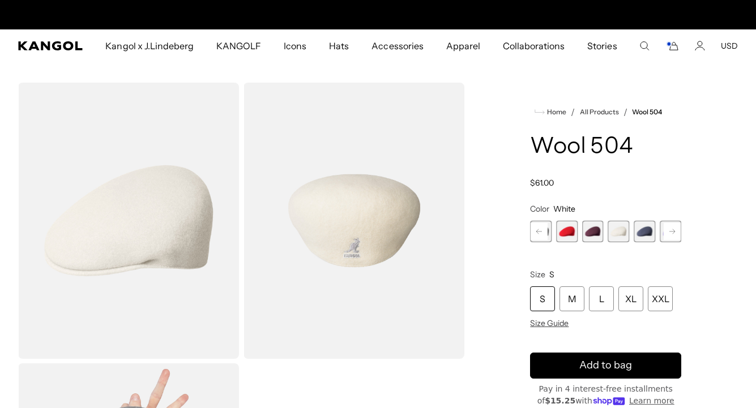
scroll to position [0, 0]
click at [647, 231] on span "19 of 21" at bounding box center [645, 232] width 22 height 22
click at [645, 231] on span "19 of 21" at bounding box center [645, 232] width 22 height 22
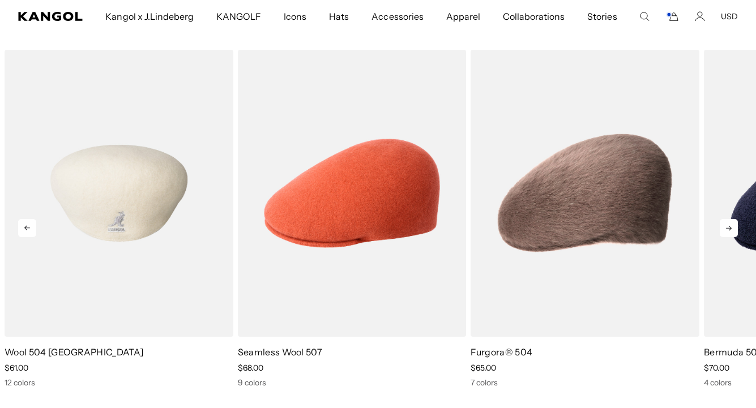
scroll to position [0, 233]
click at [125, 211] on img "1 of 5" at bounding box center [119, 193] width 229 height 287
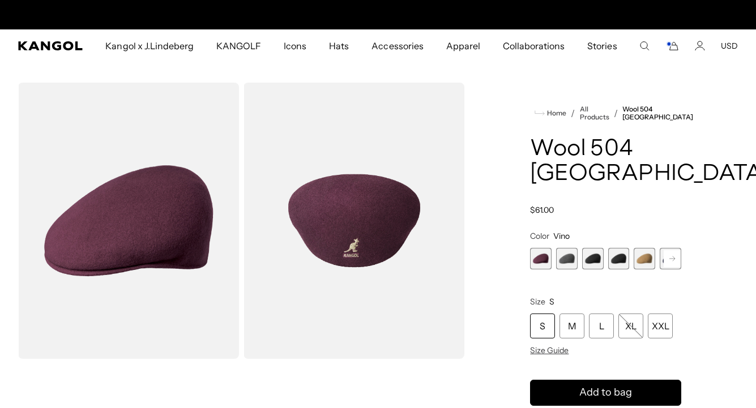
scroll to position [0, 233]
click at [170, 233] on img "Gallery Viewer" at bounding box center [128, 221] width 221 height 276
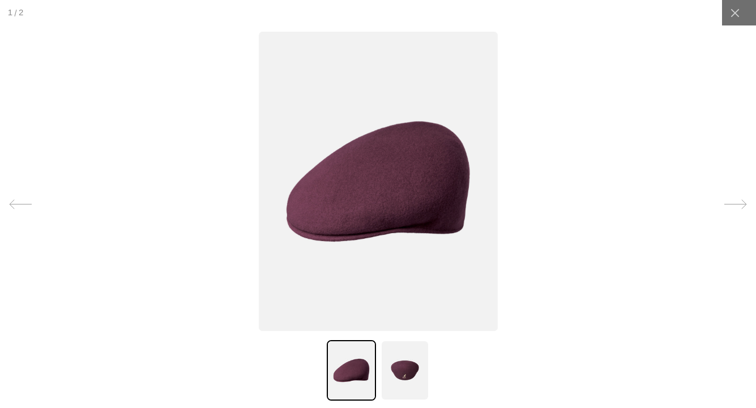
scroll to position [0, 0]
click at [737, 14] on icon at bounding box center [734, 12] width 11 height 11
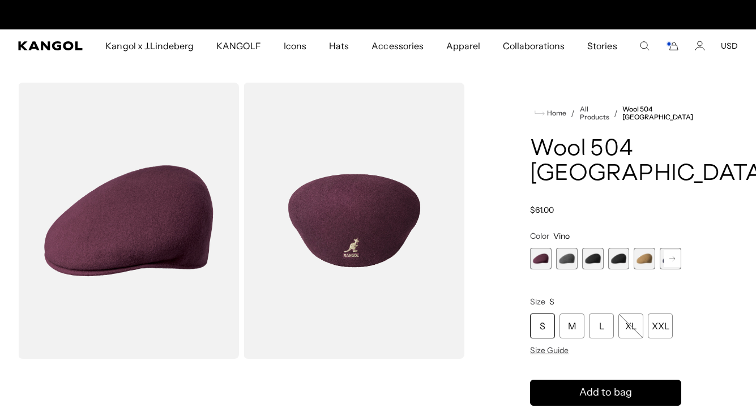
scroll to position [0, 233]
click at [646, 259] on span "5 of 12" at bounding box center [645, 259] width 22 height 22
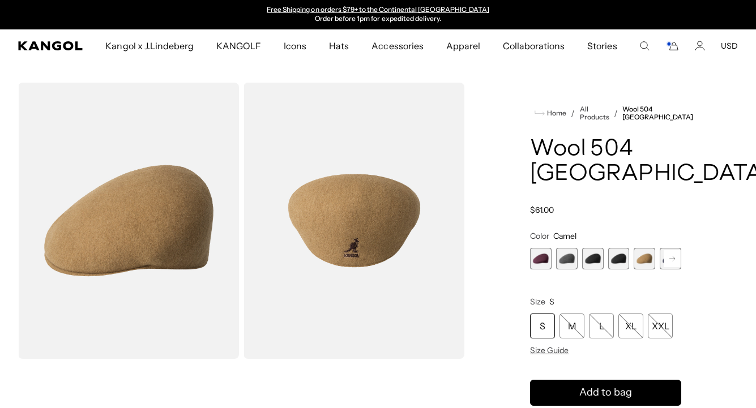
click at [671, 259] on rect at bounding box center [672, 258] width 17 height 17
click at [646, 258] on span "6 of 12" at bounding box center [645, 259] width 22 height 22
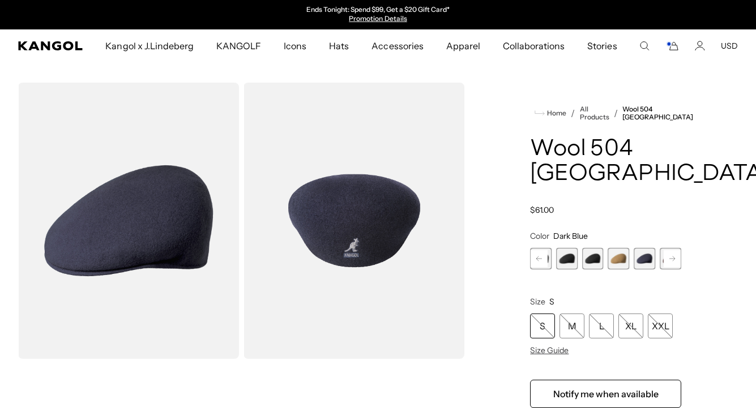
click at [674, 257] on icon at bounding box center [672, 259] width 6 height 5
click at [640, 257] on span "7 of 12" at bounding box center [645, 259] width 22 height 22
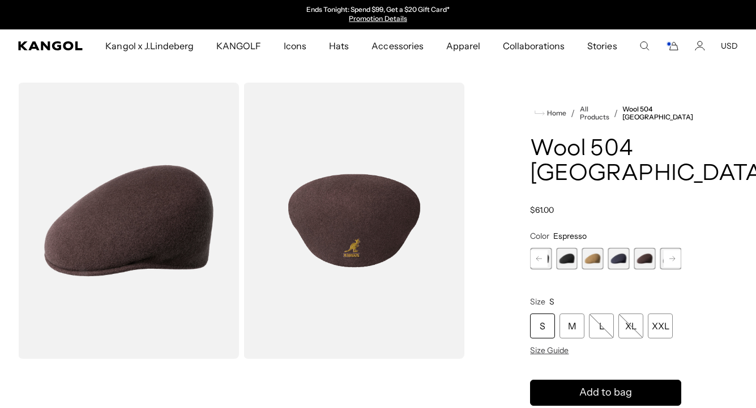
click at [671, 255] on rect at bounding box center [672, 258] width 17 height 17
click at [644, 257] on span "8 of 12" at bounding box center [645, 259] width 22 height 22
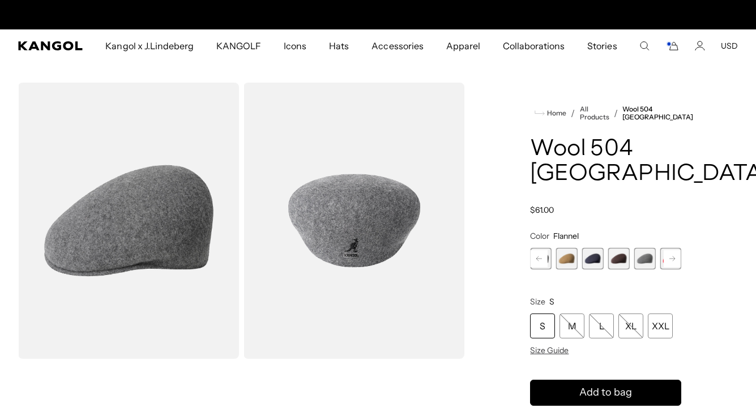
scroll to position [0, 233]
click at [672, 255] on rect at bounding box center [672, 258] width 17 height 17
click at [669, 255] on rect at bounding box center [672, 258] width 17 height 17
click at [647, 257] on span "10 of 12" at bounding box center [645, 259] width 22 height 22
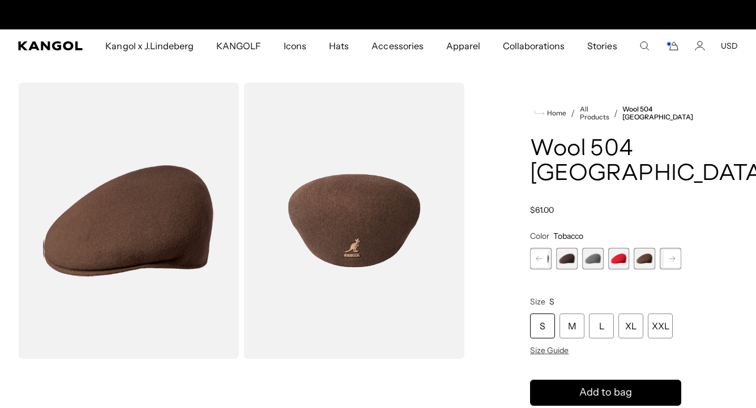
scroll to position [0, 233]
click at [673, 257] on rect at bounding box center [672, 258] width 17 height 17
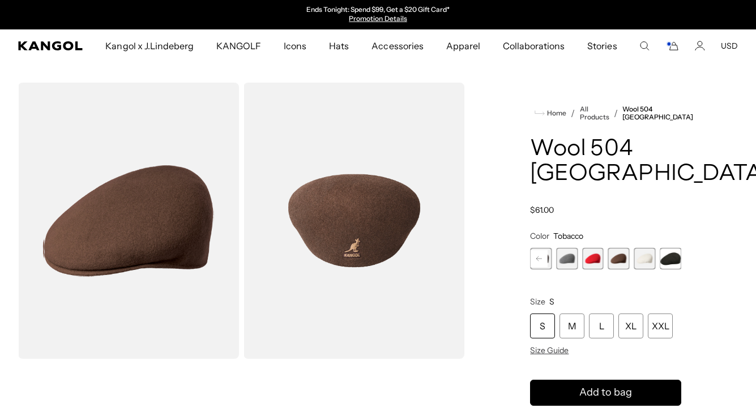
click at [672, 257] on span "12 of 12" at bounding box center [671, 259] width 22 height 22
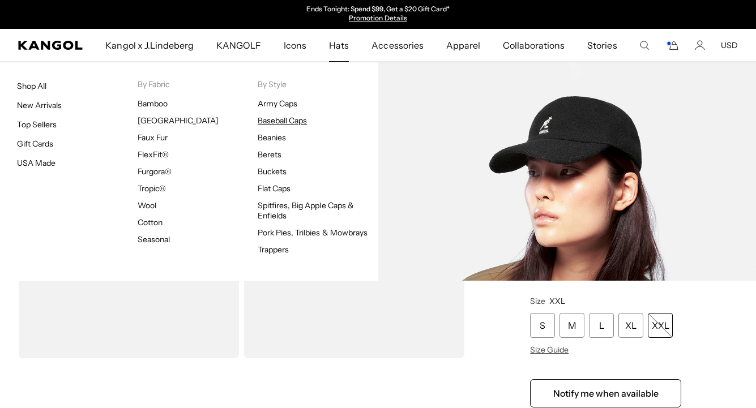
click at [279, 120] on link "Baseball Caps" at bounding box center [282, 121] width 49 height 10
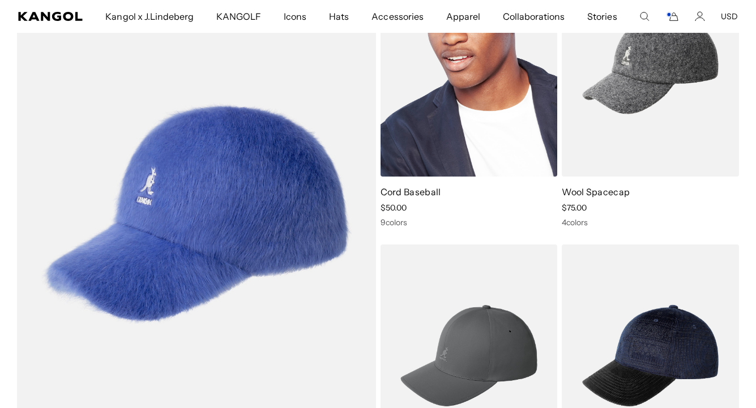
click at [473, 148] on img at bounding box center [469, 66] width 177 height 223
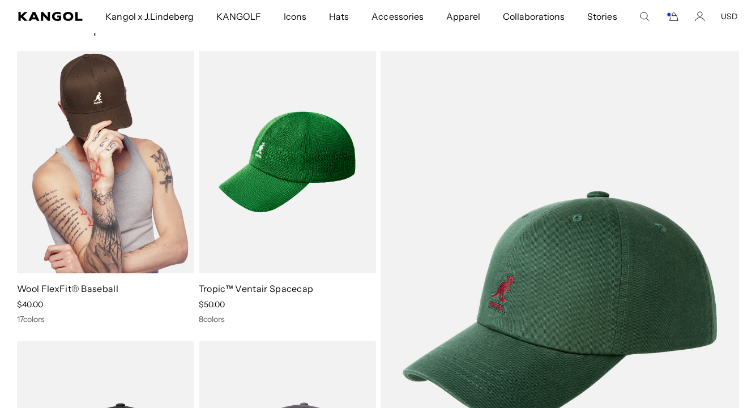
click at [127, 176] on img at bounding box center [105, 162] width 177 height 223
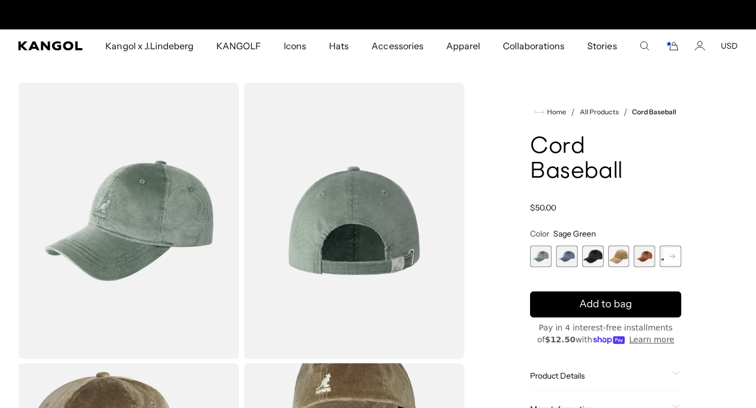
scroll to position [0, 233]
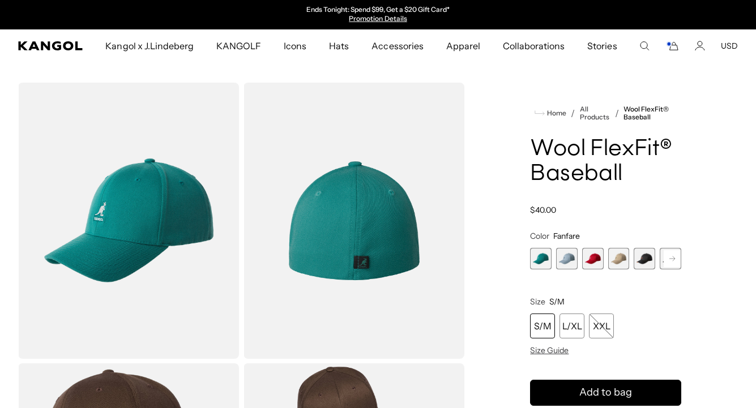
click at [543, 259] on span "1 of 17" at bounding box center [541, 259] width 22 height 22
click at [570, 259] on span "2 of 17" at bounding box center [567, 259] width 22 height 22
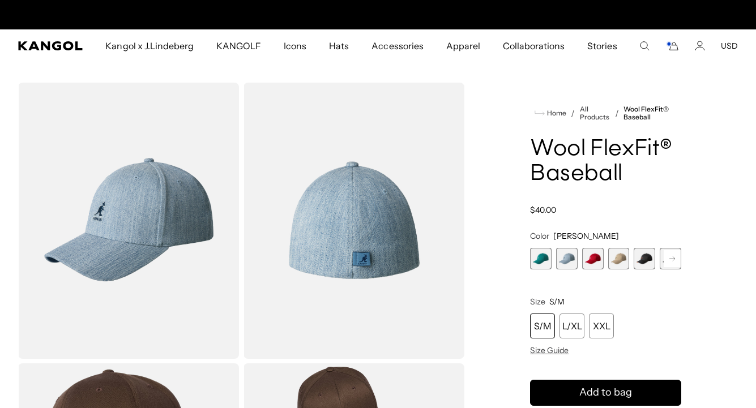
scroll to position [0, 233]
click at [593, 259] on span "3 of 17" at bounding box center [593, 259] width 22 height 22
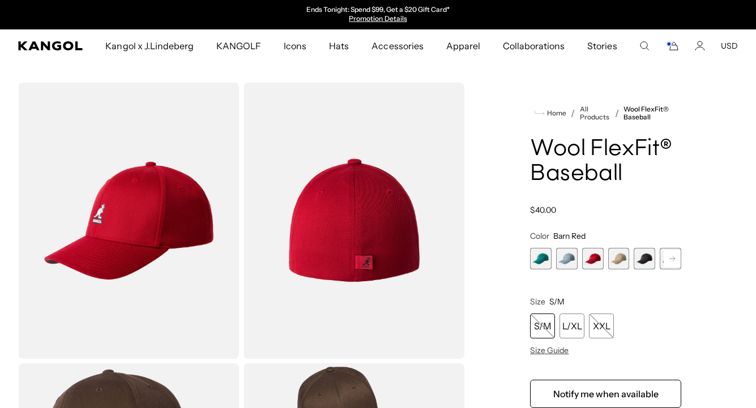
click at [624, 261] on span "4 of 17" at bounding box center [619, 259] width 22 height 22
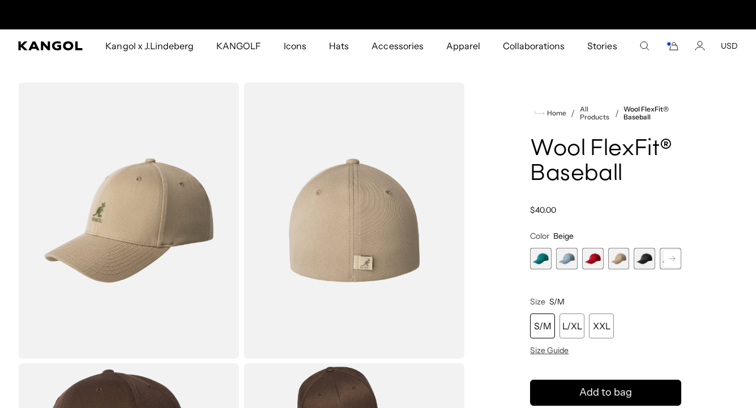
scroll to position [0, 233]
click at [648, 261] on span "5 of 17" at bounding box center [645, 259] width 22 height 22
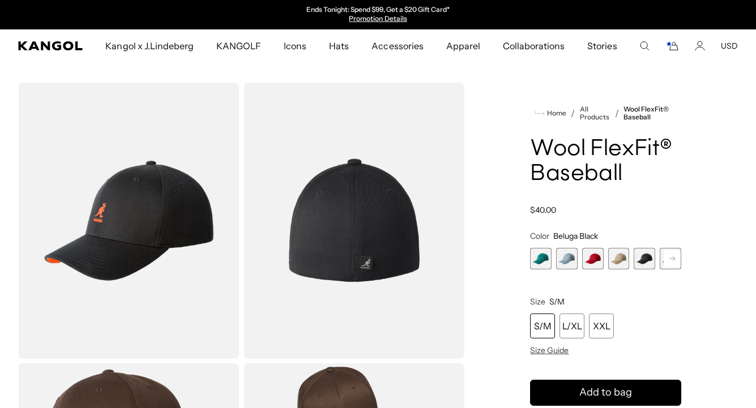
click at [671, 259] on icon at bounding box center [672, 259] width 6 height 5
click at [646, 259] on span "6 of 17" at bounding box center [645, 259] width 22 height 22
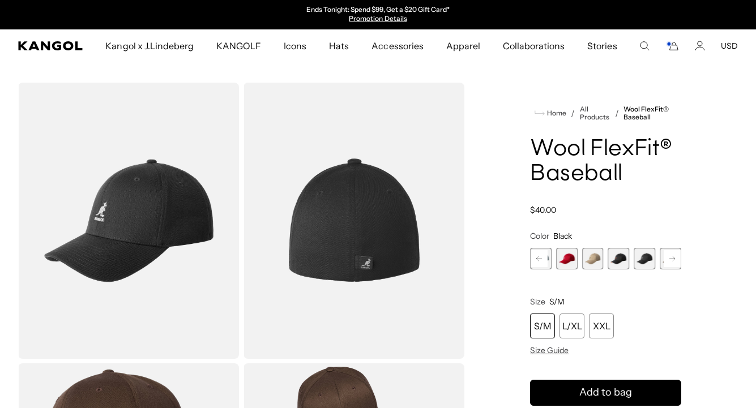
click at [669, 259] on icon at bounding box center [672, 259] width 6 height 5
click at [647, 259] on span "7 of 17" at bounding box center [645, 259] width 22 height 22
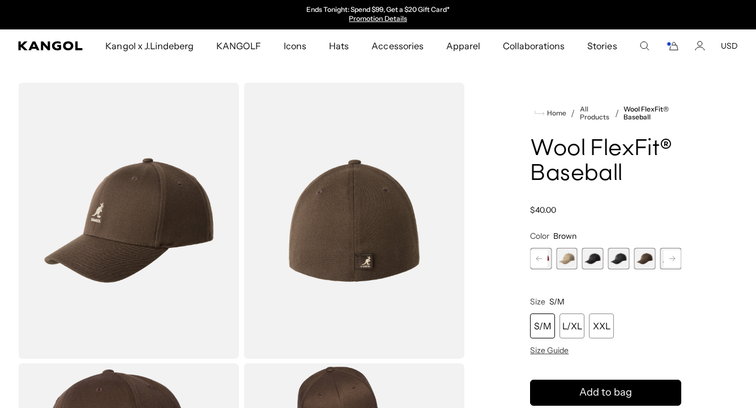
click at [672, 258] on rect at bounding box center [672, 258] width 17 height 17
click at [644, 258] on span "8 of 17" at bounding box center [645, 259] width 22 height 22
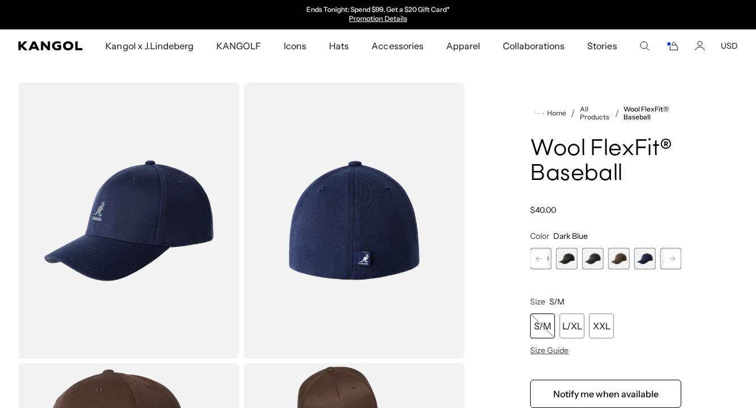
click at [669, 257] on rect at bounding box center [672, 258] width 17 height 17
click at [647, 258] on span "9 of 17" at bounding box center [645, 259] width 22 height 22
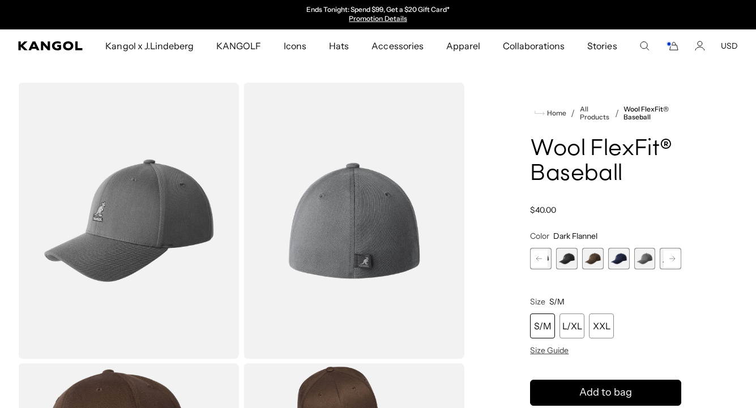
click at [674, 258] on icon at bounding box center [672, 259] width 6 height 5
click at [646, 258] on span "10 of 17" at bounding box center [645, 259] width 22 height 22
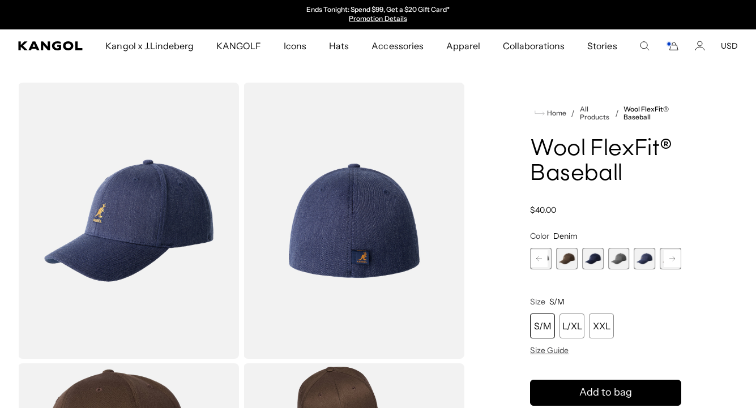
click at [671, 259] on icon at bounding box center [672, 259] width 6 height 5
click at [643, 259] on span "11 of 17" at bounding box center [645, 259] width 22 height 22
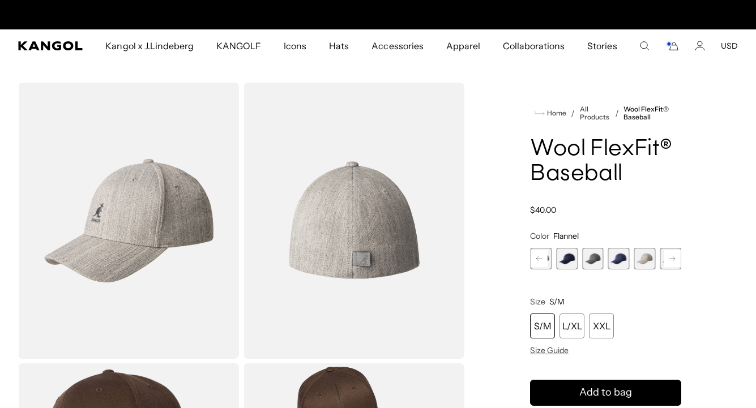
scroll to position [0, 233]
click at [169, 212] on img "Gallery Viewer" at bounding box center [128, 221] width 221 height 276
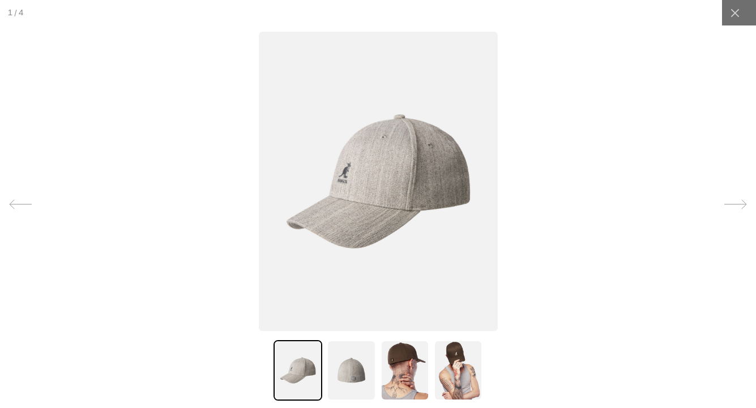
click at [356, 202] on img at bounding box center [377, 182] width 239 height 300
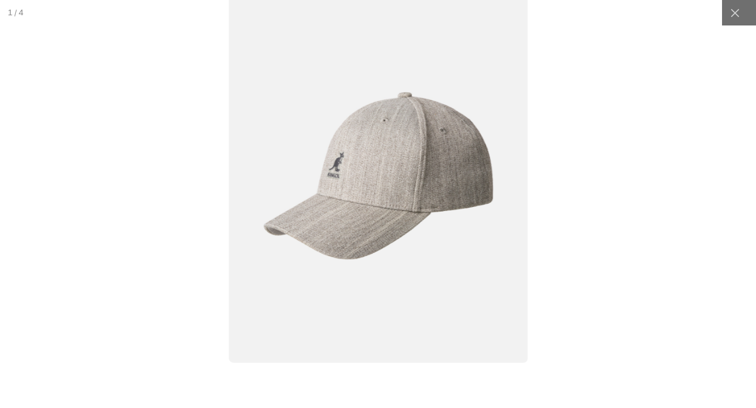
click at [356, 202] on img at bounding box center [378, 176] width 298 height 374
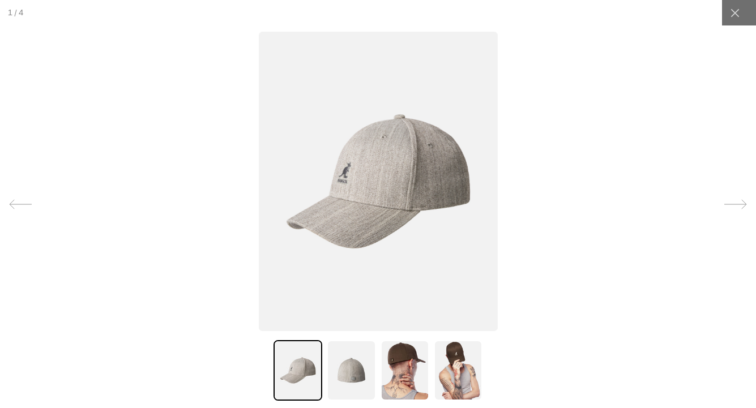
scroll to position [0, 0]
click at [457, 369] on img at bounding box center [458, 370] width 49 height 61
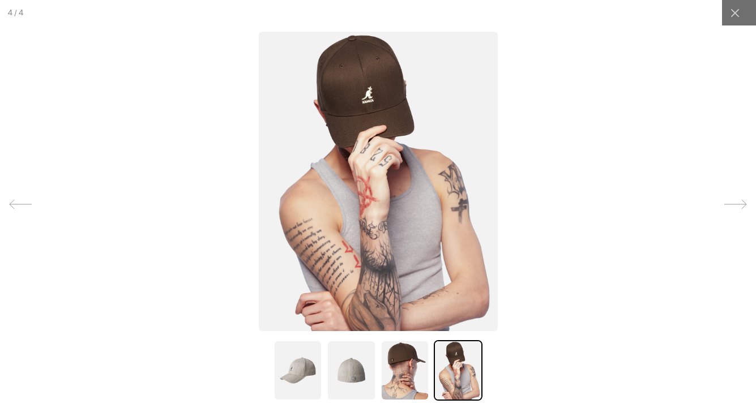
scroll to position [0, 233]
click at [408, 374] on img at bounding box center [405, 370] width 49 height 61
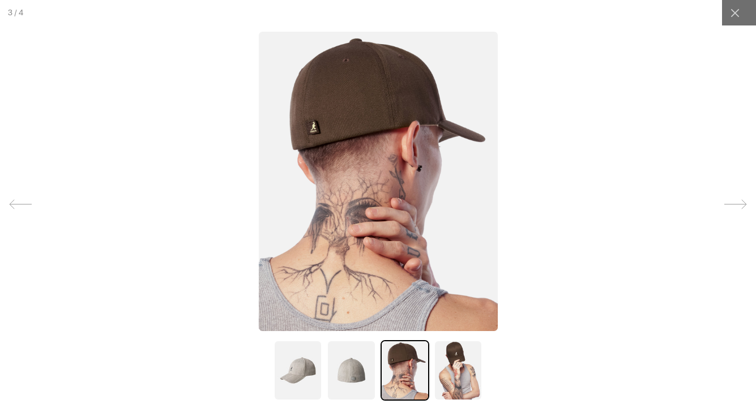
scroll to position [0, 0]
click at [348, 376] on img at bounding box center [351, 370] width 49 height 61
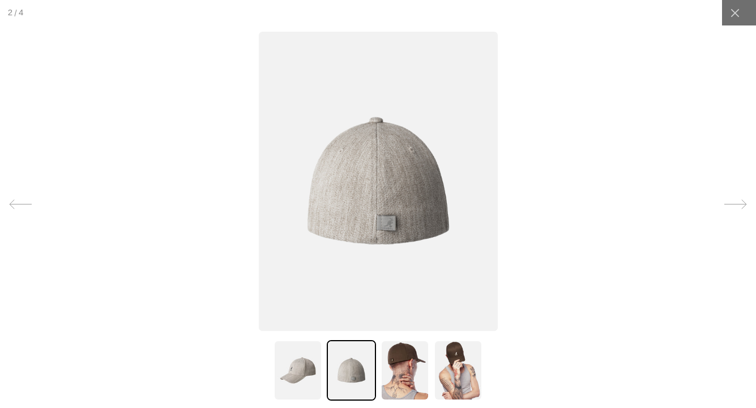
click at [303, 373] on img at bounding box center [298, 370] width 49 height 61
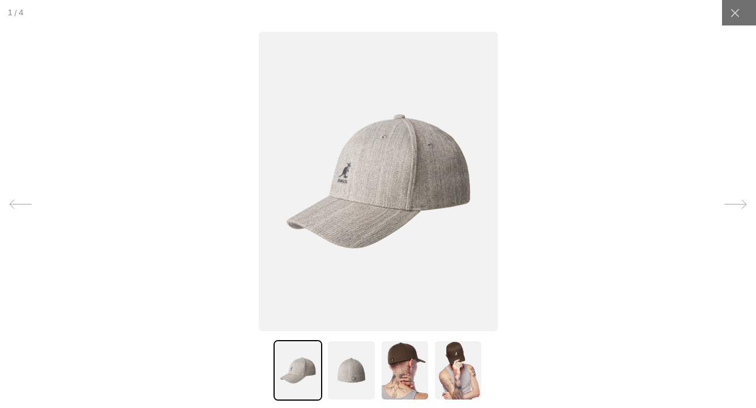
scroll to position [0, 0]
click at [736, 9] on icon at bounding box center [734, 12] width 11 height 11
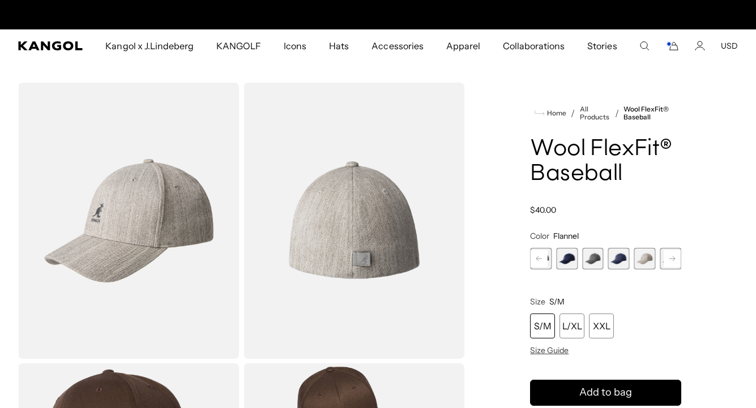
scroll to position [0, 233]
click at [670, 255] on rect at bounding box center [672, 258] width 17 height 17
click at [648, 258] on span "12 of 17" at bounding box center [645, 259] width 22 height 22
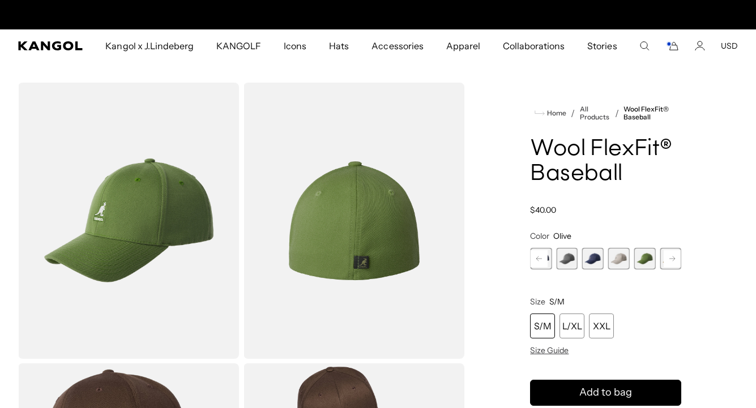
click at [673, 260] on rect at bounding box center [672, 258] width 17 height 17
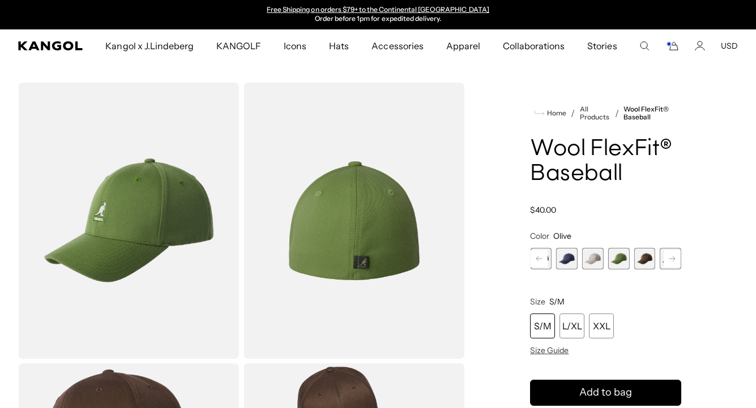
click at [644, 258] on span "13 of 17" at bounding box center [645, 259] width 22 height 22
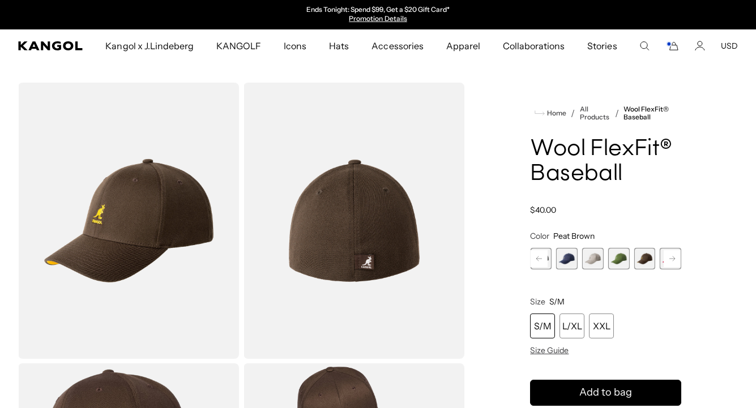
click at [671, 258] on rect at bounding box center [672, 258] width 17 height 17
click at [647, 259] on span "14 of 17" at bounding box center [645, 259] width 22 height 22
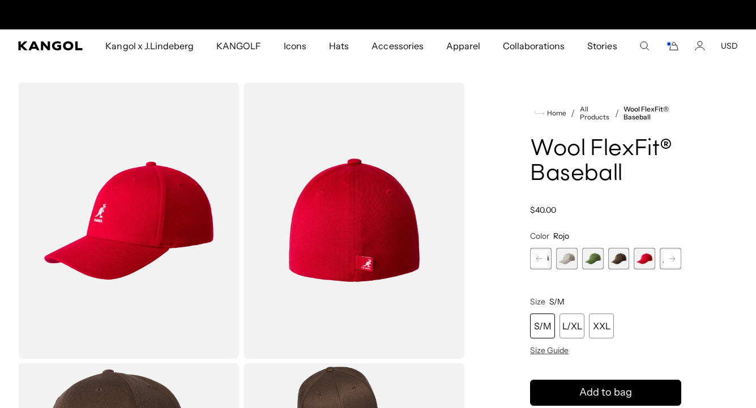
scroll to position [0, 233]
click at [670, 258] on rect at bounding box center [672, 258] width 17 height 17
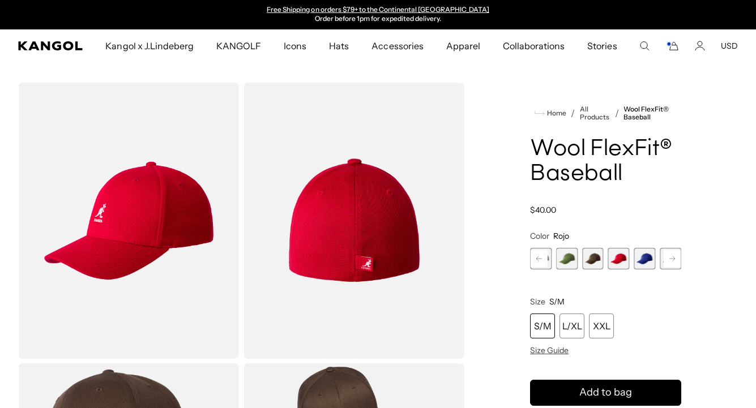
click at [646, 259] on span "15 of 17" at bounding box center [645, 259] width 22 height 22
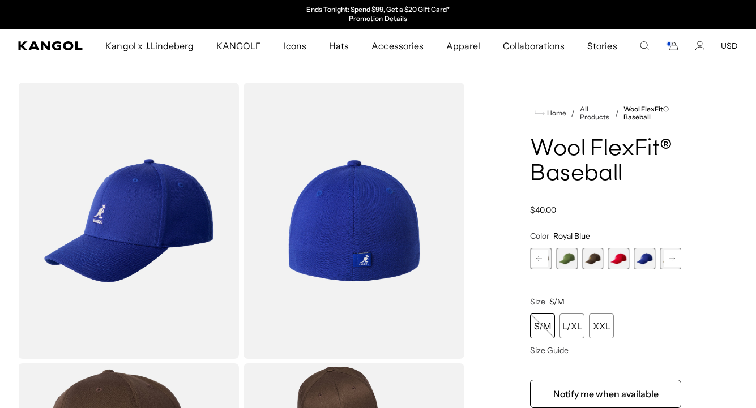
click at [668, 257] on rect at bounding box center [672, 258] width 17 height 17
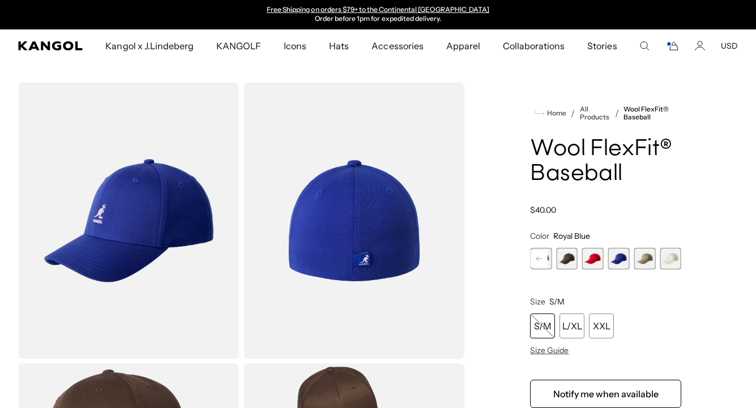
click at [644, 257] on span "16 of 17" at bounding box center [645, 259] width 22 height 22
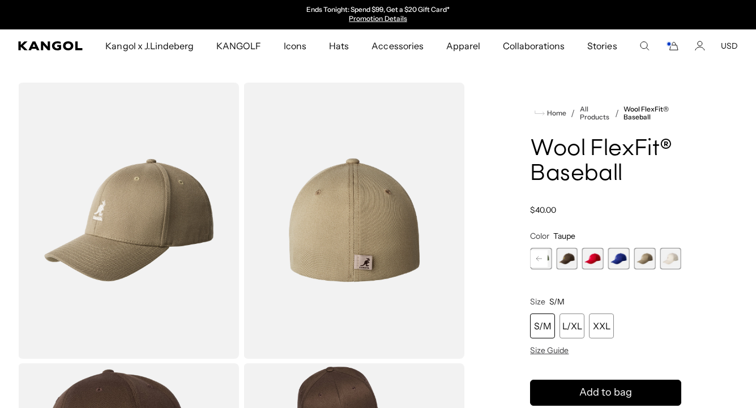
click at [671, 258] on span "17 of 17" at bounding box center [671, 259] width 22 height 22
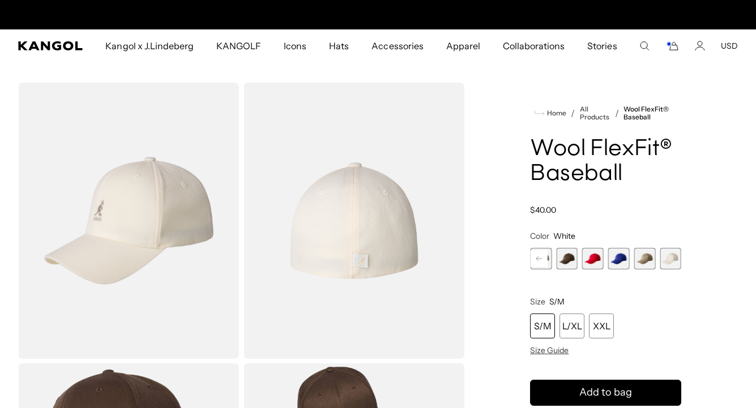
scroll to position [0, 233]
click at [647, 260] on span "16 of 17" at bounding box center [645, 259] width 22 height 22
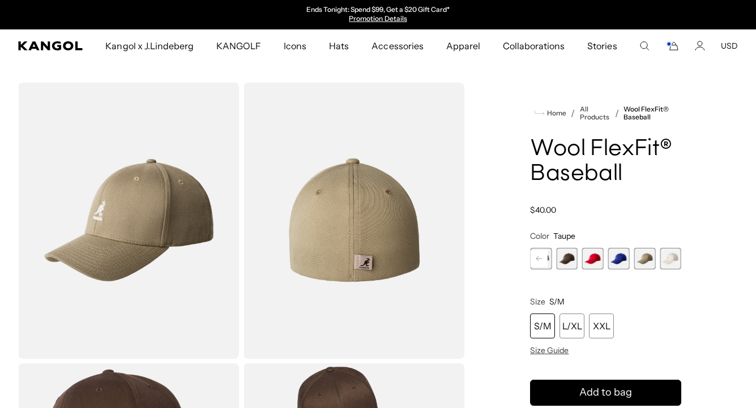
click at [618, 261] on span "15 of 17" at bounding box center [619, 259] width 22 height 22
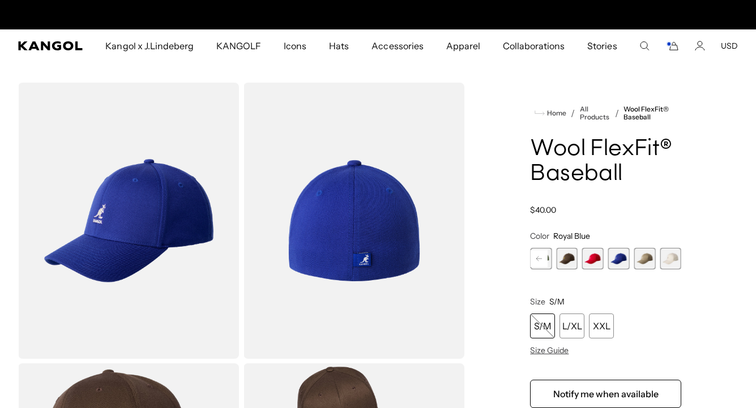
click at [595, 260] on span "14 of 17" at bounding box center [593, 259] width 22 height 22
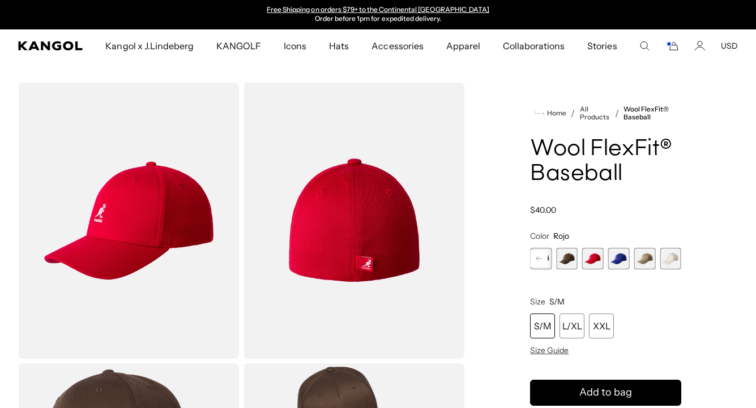
click at [566, 260] on span "13 of 17" at bounding box center [567, 259] width 22 height 22
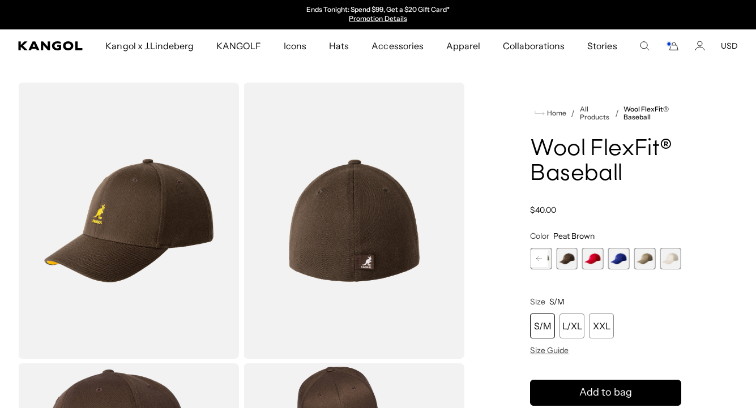
click at [539, 259] on icon at bounding box center [539, 259] width 6 height 5
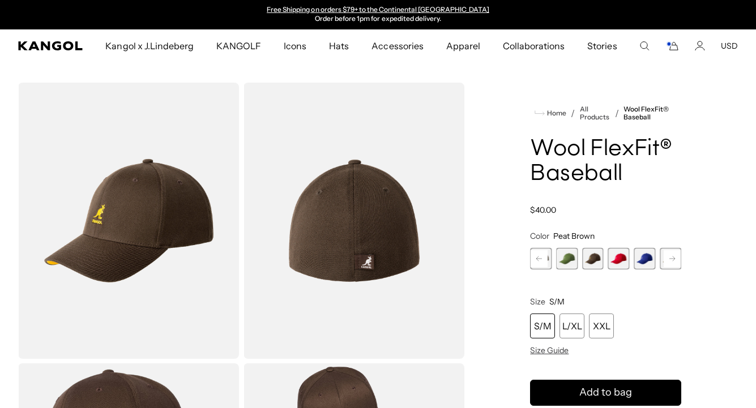
click at [593, 258] on span "13 of 17" at bounding box center [593, 259] width 22 height 22
click at [565, 259] on span "12 of 17" at bounding box center [567, 259] width 22 height 22
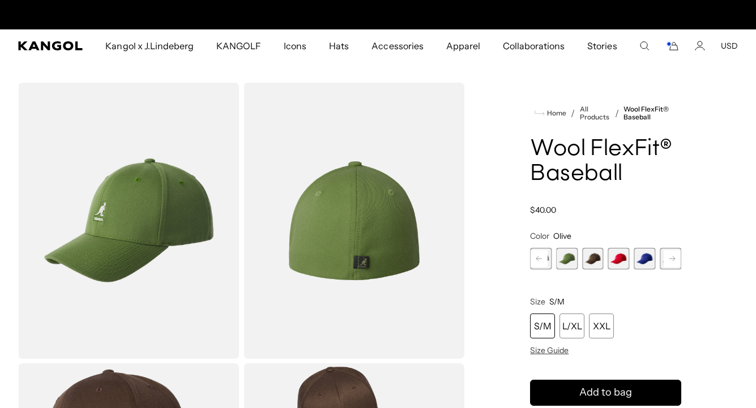
scroll to position [0, 233]
click at [165, 213] on img "Gallery Viewer" at bounding box center [128, 221] width 221 height 276
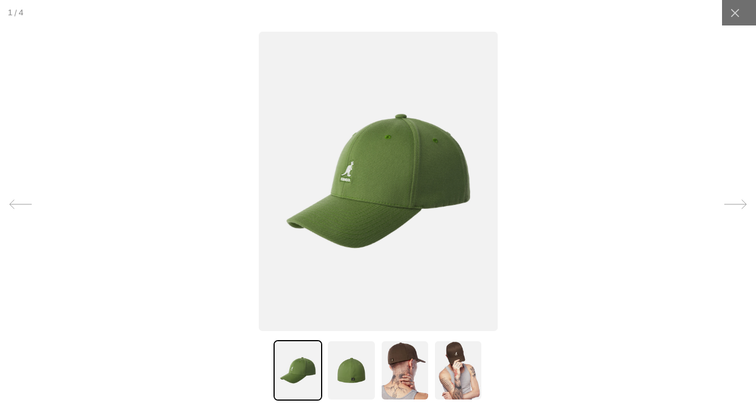
scroll to position [0, 0]
click at [395, 178] on img at bounding box center [377, 182] width 239 height 300
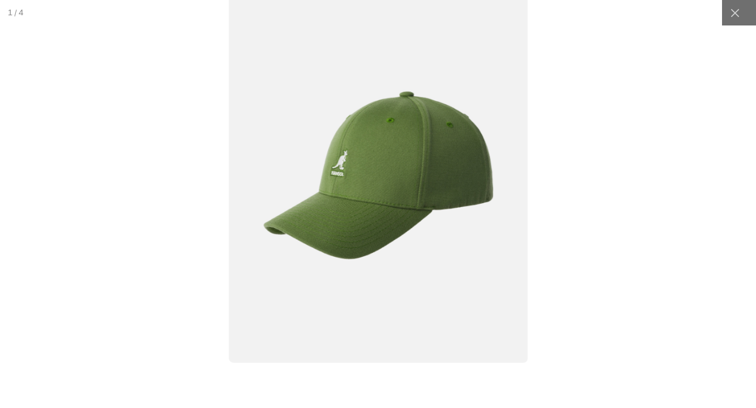
scroll to position [0, 233]
click at [732, 12] on icon at bounding box center [734, 12] width 11 height 11
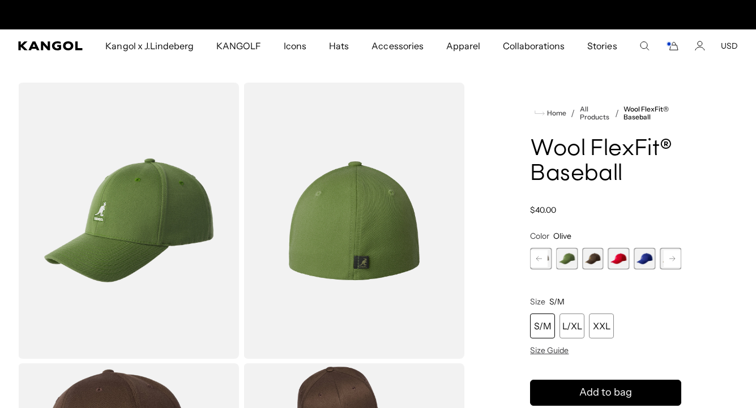
scroll to position [0, 0]
click at [540, 259] on icon at bounding box center [539, 259] width 6 height 5
click at [568, 260] on span "11 of 17" at bounding box center [567, 259] width 22 height 22
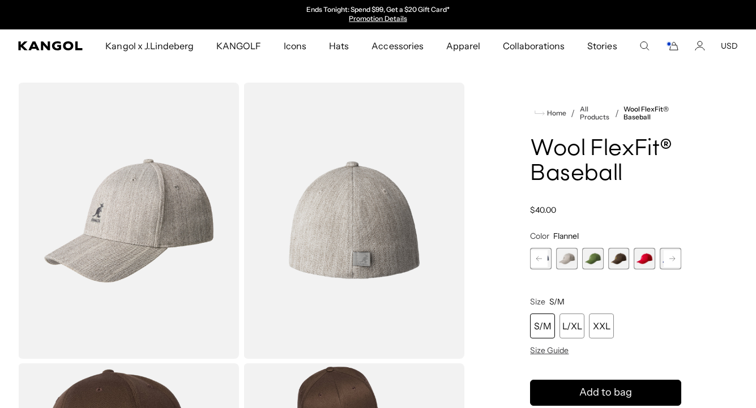
click at [541, 258] on rect at bounding box center [539, 258] width 17 height 17
click at [565, 259] on span "10 of 17" at bounding box center [567, 259] width 22 height 22
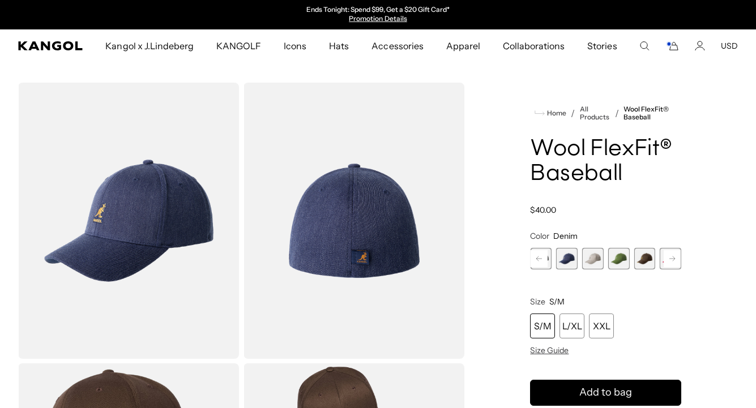
click at [590, 258] on span "11 of 17" at bounding box center [593, 259] width 22 height 22
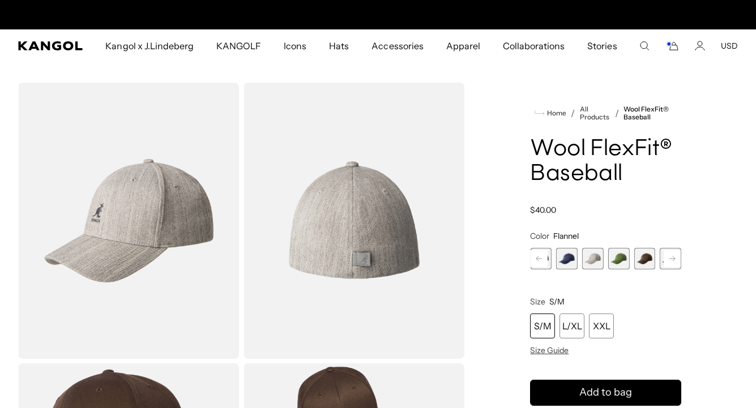
scroll to position [0, 233]
click at [566, 257] on span "10 of 17" at bounding box center [567, 259] width 22 height 22
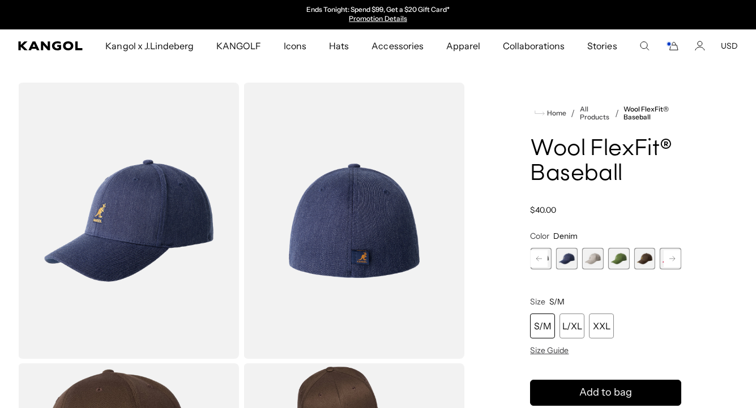
click at [538, 258] on rect at bounding box center [539, 258] width 17 height 17
click at [567, 258] on span "9 of 17" at bounding box center [567, 259] width 22 height 22
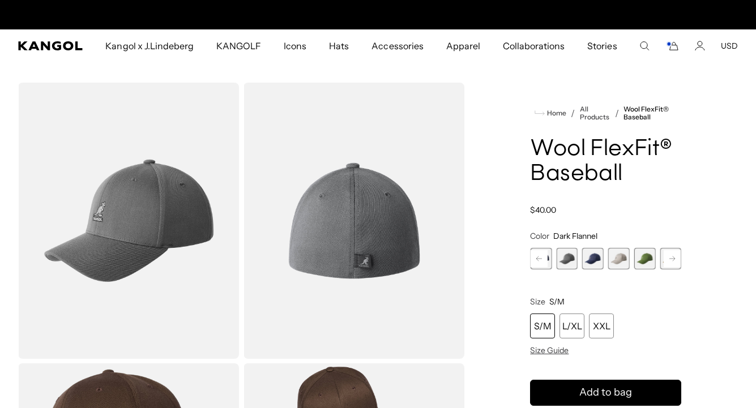
scroll to position [0, 233]
click at [541, 259] on icon at bounding box center [539, 259] width 6 height 5
click at [571, 259] on span "8 of 17" at bounding box center [567, 259] width 22 height 22
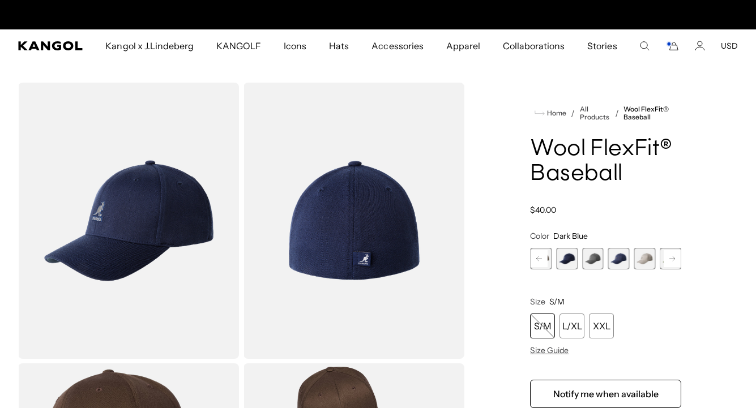
scroll to position [0, 233]
click at [540, 259] on icon at bounding box center [539, 259] width 6 height 5
click at [569, 259] on span "7 of 17" at bounding box center [567, 259] width 22 height 22
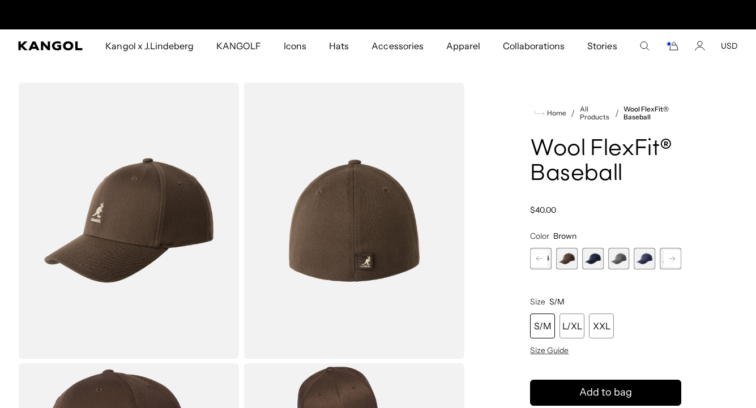
scroll to position [0, 233]
click at [541, 257] on rect at bounding box center [539, 258] width 17 height 17
click at [567, 257] on span "6 of 17" at bounding box center [567, 259] width 22 height 22
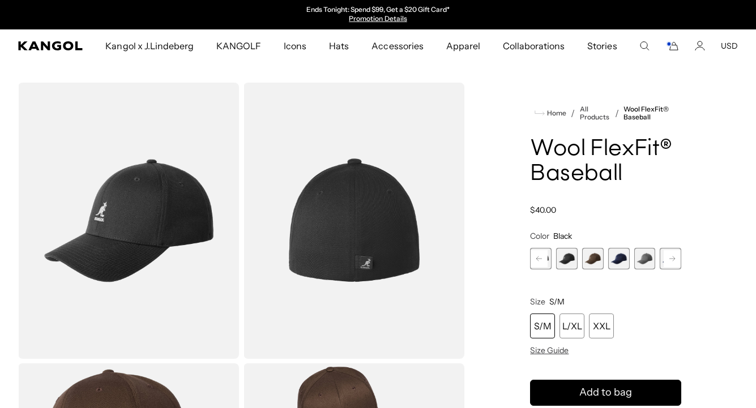
click at [539, 259] on icon at bounding box center [539, 259] width 6 height 5
click at [561, 258] on span "5 of 17" at bounding box center [567, 259] width 22 height 22
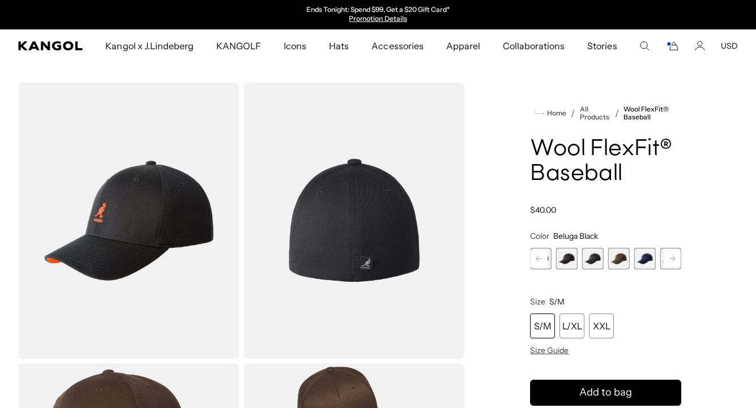
click at [563, 258] on span "5 of 17" at bounding box center [567, 259] width 22 height 22
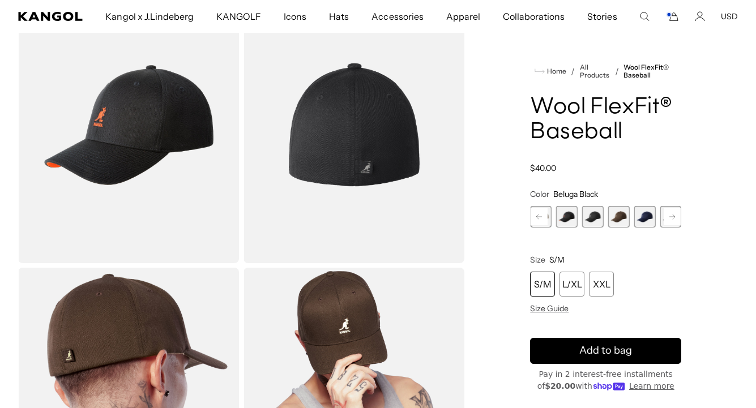
click at [587, 217] on span "6 of 17" at bounding box center [593, 217] width 22 height 22
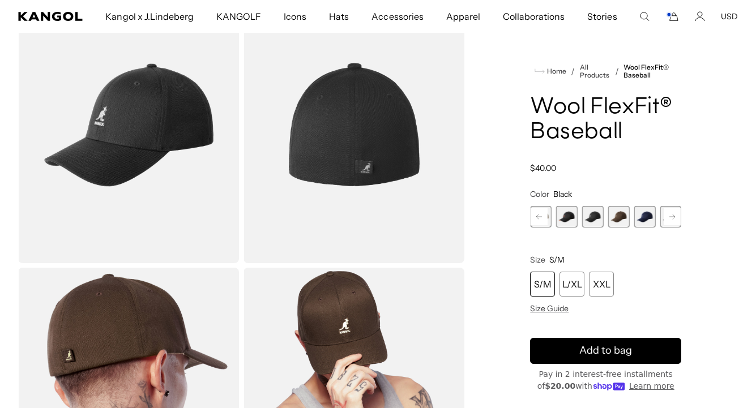
scroll to position [0, 233]
click at [618, 214] on span "7 of 17" at bounding box center [619, 217] width 22 height 22
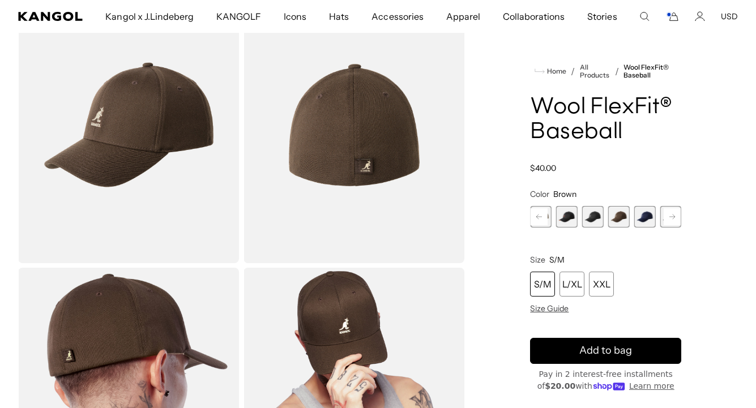
click at [639, 214] on span "8 of 17" at bounding box center [645, 217] width 22 height 22
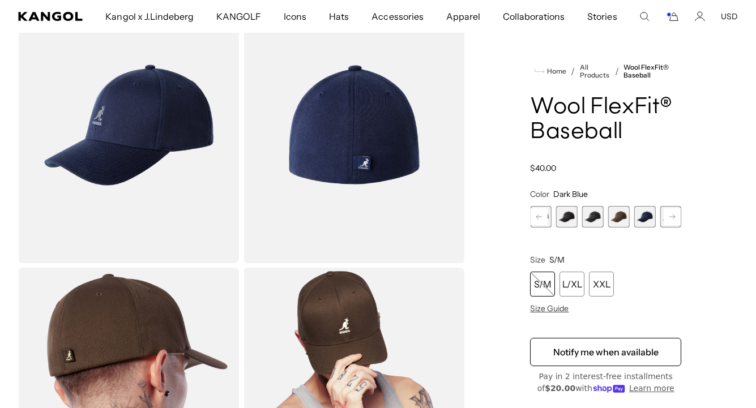
scroll to position [0, 233]
click at [672, 216] on rect at bounding box center [672, 216] width 17 height 17
click at [645, 216] on span "9 of 17" at bounding box center [645, 217] width 22 height 22
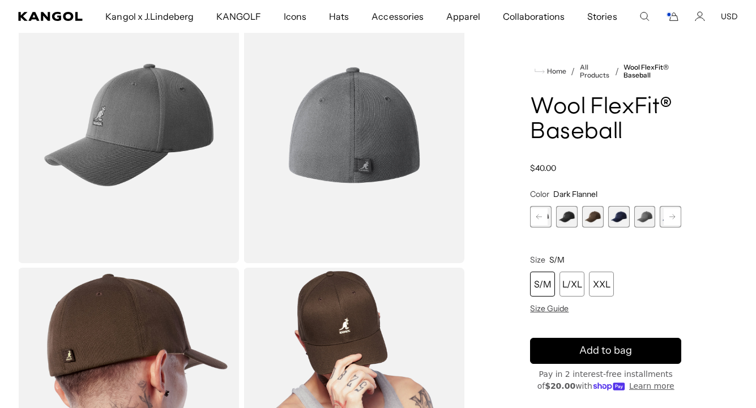
click at [668, 216] on rect at bounding box center [672, 216] width 17 height 17
click at [644, 217] on span "10 of 17" at bounding box center [645, 217] width 22 height 22
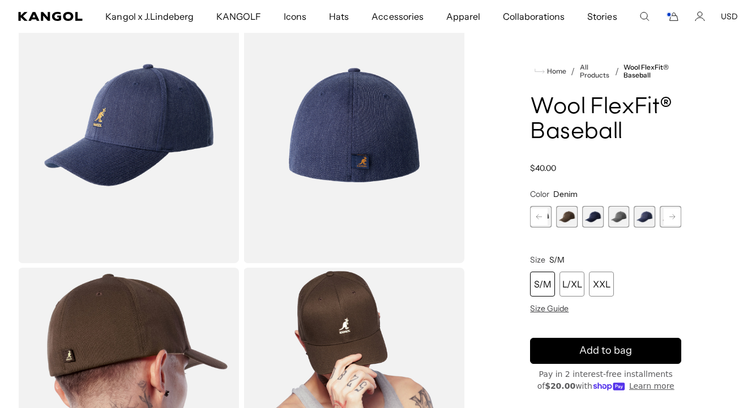
click at [675, 216] on rect at bounding box center [672, 216] width 17 height 17
click at [644, 217] on span "11 of 17" at bounding box center [645, 217] width 22 height 22
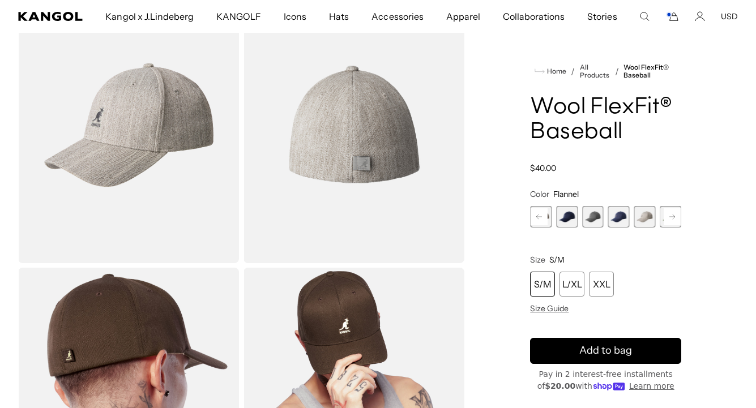
scroll to position [0, 233]
click at [544, 217] on rect at bounding box center [539, 216] width 17 height 17
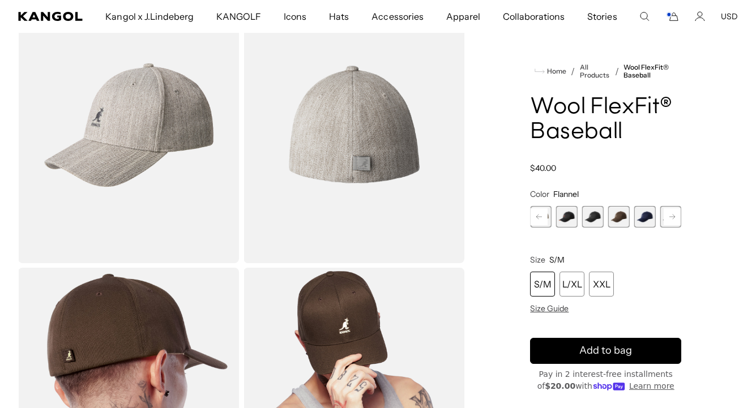
click at [544, 217] on rect at bounding box center [539, 216] width 17 height 17
click at [544, 217] on div "Previous Next Fanfare Variant sold out or unavailable Heather Blue Variant sold…" at bounding box center [605, 217] width 151 height 22
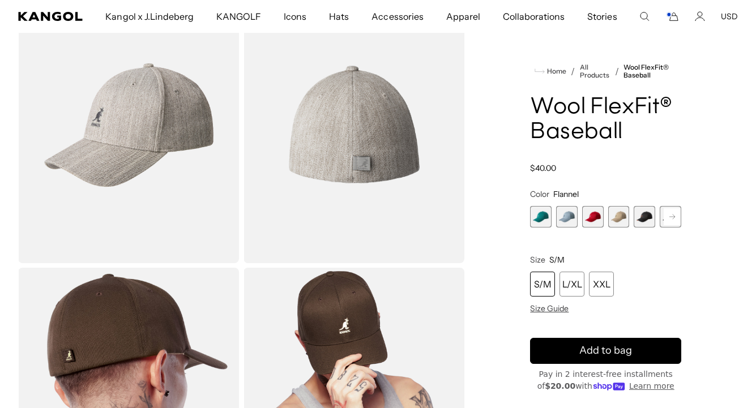
click at [565, 217] on span "2 of 17" at bounding box center [567, 217] width 22 height 22
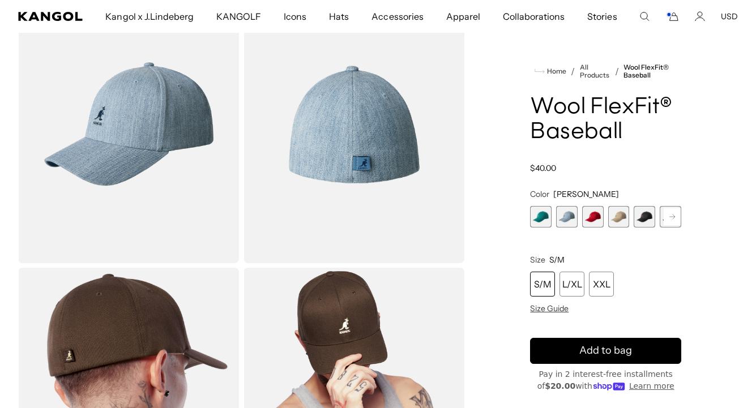
click at [546, 216] on span "1 of 17" at bounding box center [541, 217] width 22 height 22
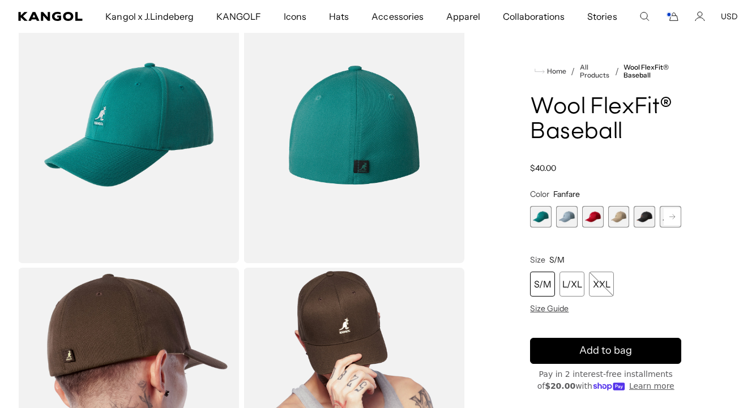
scroll to position [0, 233]
click at [573, 214] on span "2 of 17" at bounding box center [567, 217] width 22 height 22
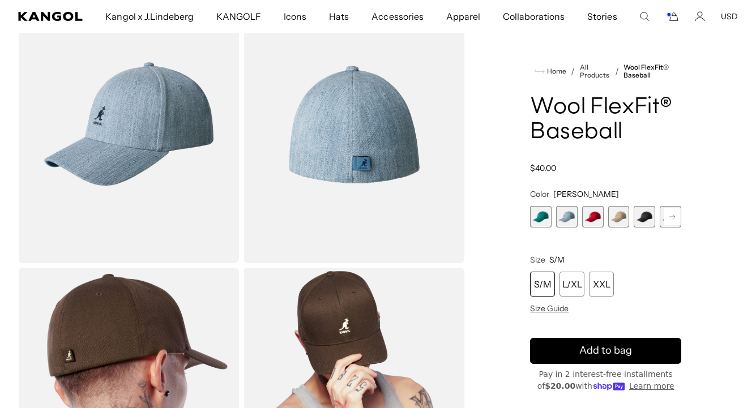
click at [148, 121] on img "Gallery Viewer" at bounding box center [128, 125] width 221 height 276
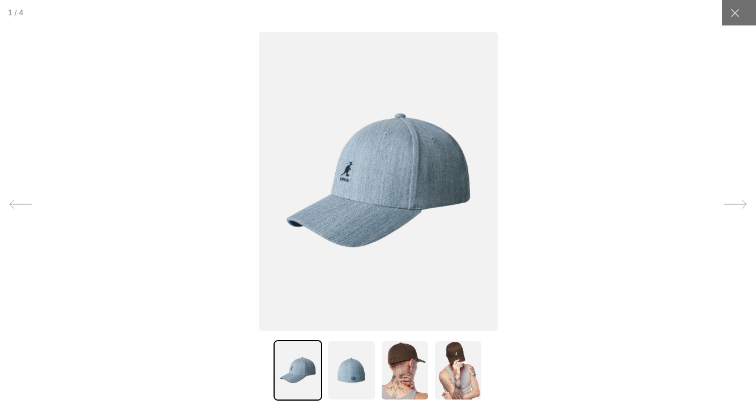
scroll to position [0, 233]
click at [348, 366] on img at bounding box center [351, 370] width 49 height 61
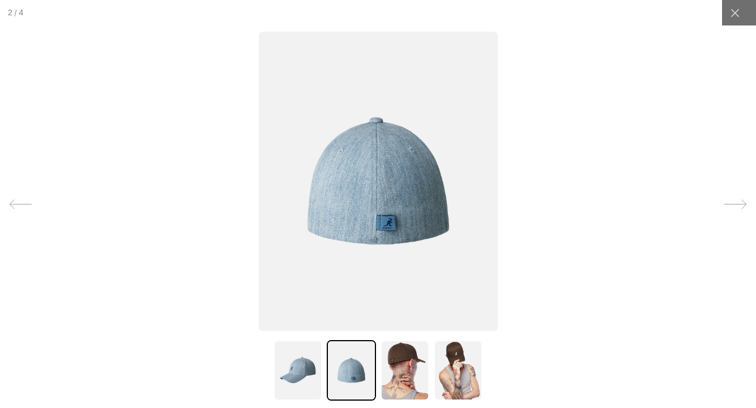
scroll to position [0, 0]
click at [406, 233] on img at bounding box center [377, 182] width 239 height 300
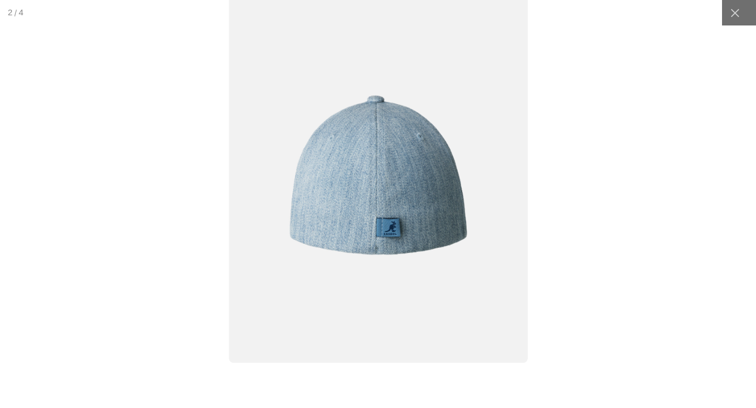
click at [403, 206] on img at bounding box center [378, 176] width 298 height 374
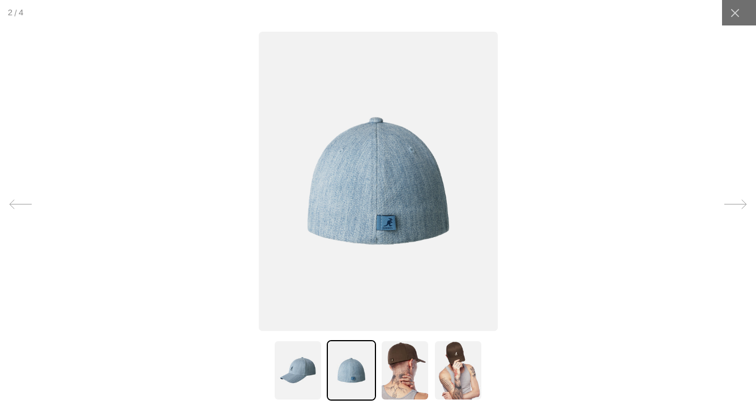
scroll to position [0, 233]
click at [403, 206] on img at bounding box center [377, 182] width 239 height 300
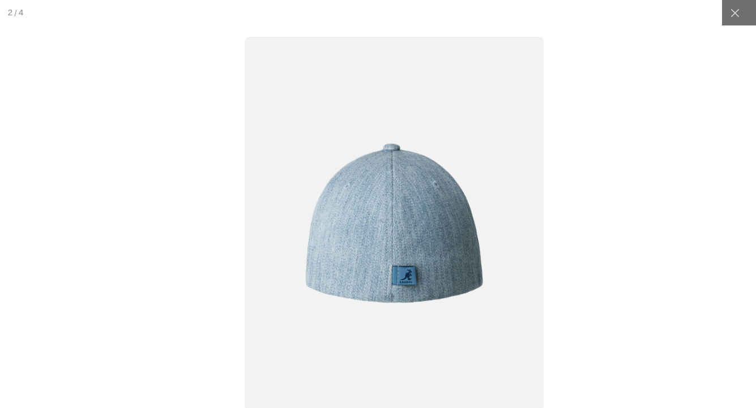
click at [419, 254] on img at bounding box center [394, 224] width 298 height 374
click at [738, 10] on icon at bounding box center [735, 12] width 8 height 8
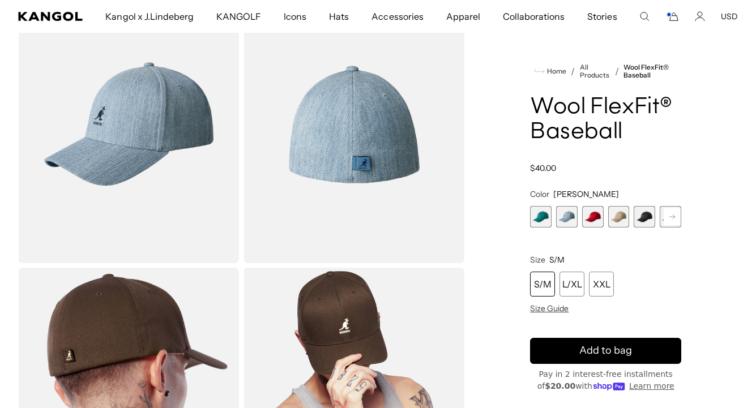
click at [544, 220] on span "1 of 17" at bounding box center [541, 217] width 22 height 22
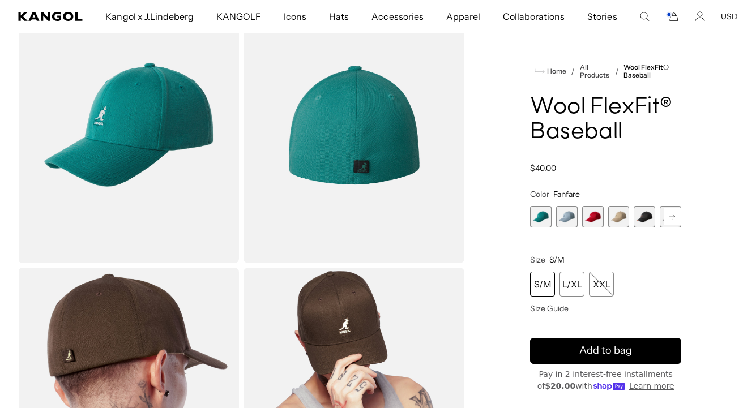
scroll to position [0, 233]
click at [565, 215] on span "2 of 17" at bounding box center [567, 217] width 22 height 22
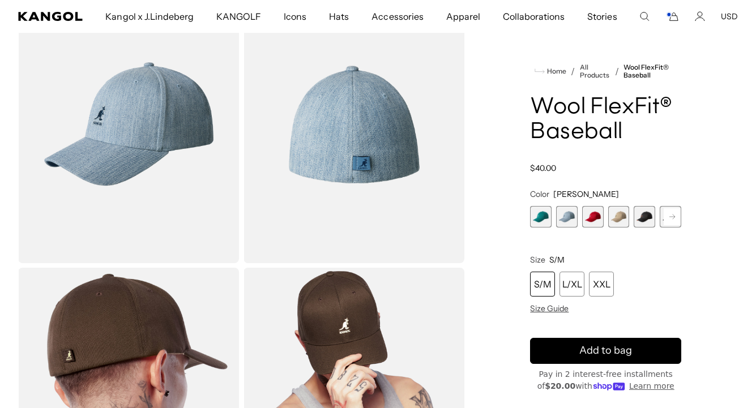
click at [596, 217] on span "3 of 17" at bounding box center [593, 217] width 22 height 22
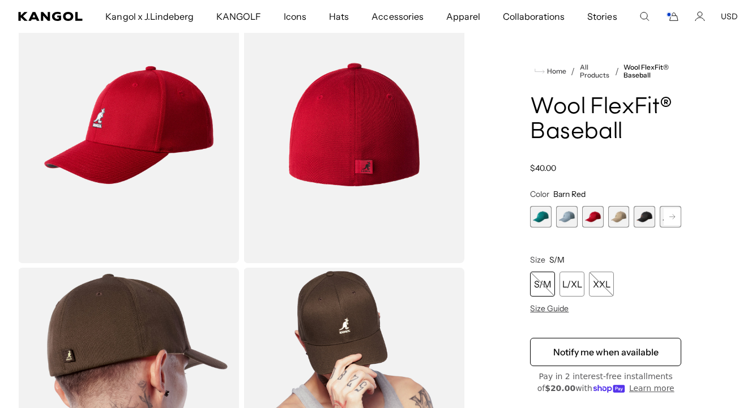
scroll to position [0, 233]
click at [620, 216] on span "4 of 17" at bounding box center [619, 217] width 22 height 22
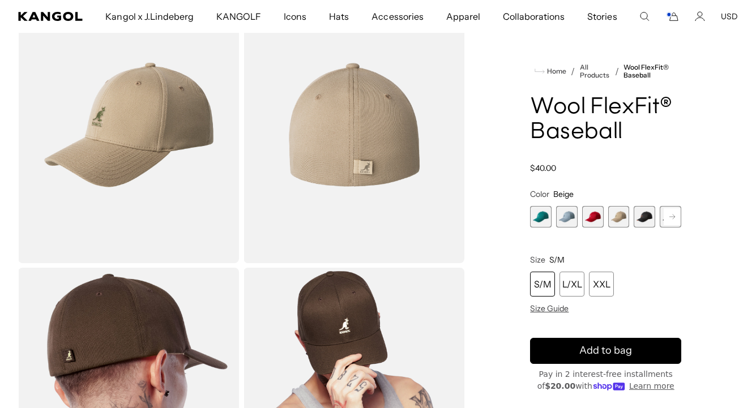
click at [643, 217] on span "5 of 17" at bounding box center [645, 217] width 22 height 22
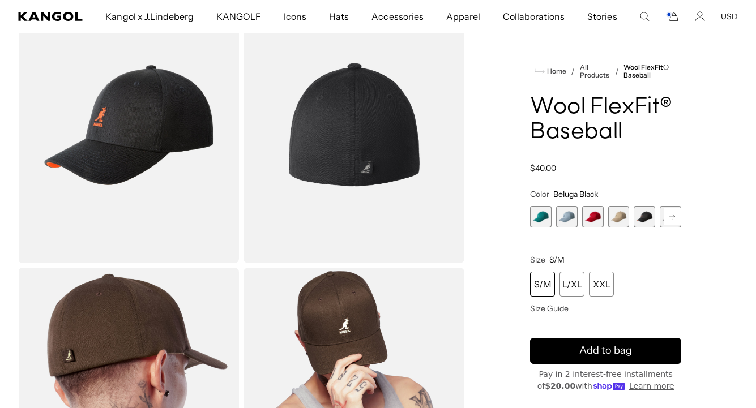
scroll to position [0, 233]
click at [673, 216] on rect at bounding box center [672, 216] width 17 height 17
click at [642, 216] on span "6 of 17" at bounding box center [645, 217] width 22 height 22
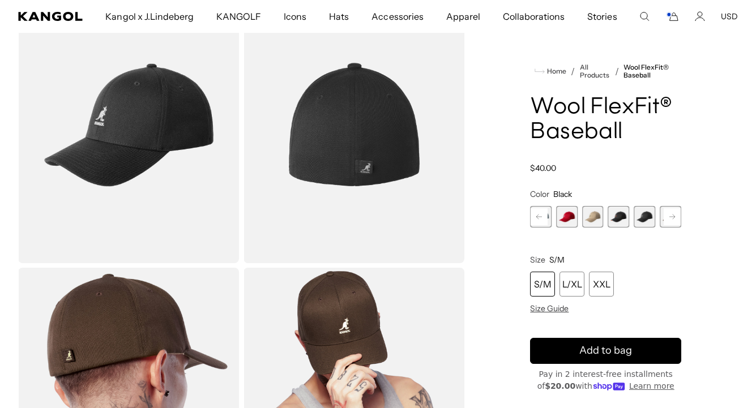
click at [674, 213] on rect at bounding box center [672, 216] width 17 height 17
click at [646, 214] on span "7 of 17" at bounding box center [645, 217] width 22 height 22
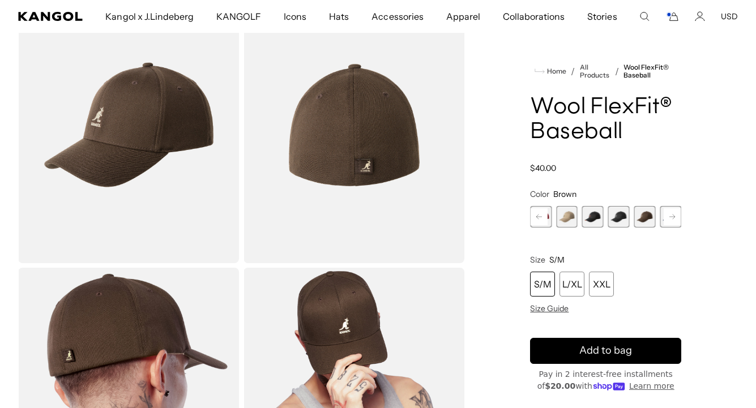
scroll to position [0, 233]
click at [671, 215] on rect at bounding box center [672, 216] width 17 height 17
click at [647, 216] on span "8 of 17" at bounding box center [645, 217] width 22 height 22
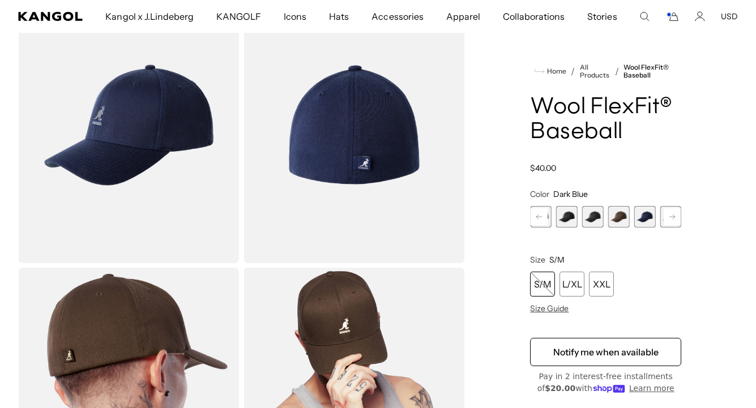
scroll to position [0, 233]
click at [674, 217] on icon at bounding box center [672, 217] width 6 height 5
click at [642, 216] on span "9 of 17" at bounding box center [645, 217] width 22 height 22
click at [674, 216] on rect at bounding box center [672, 216] width 17 height 17
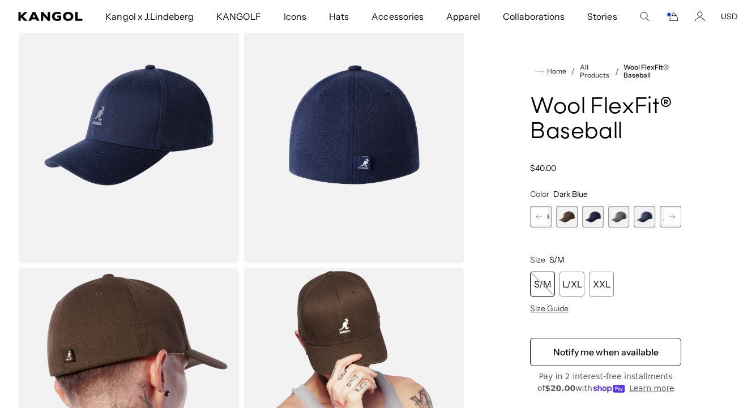
click at [648, 216] on span "10 of 17" at bounding box center [645, 217] width 22 height 22
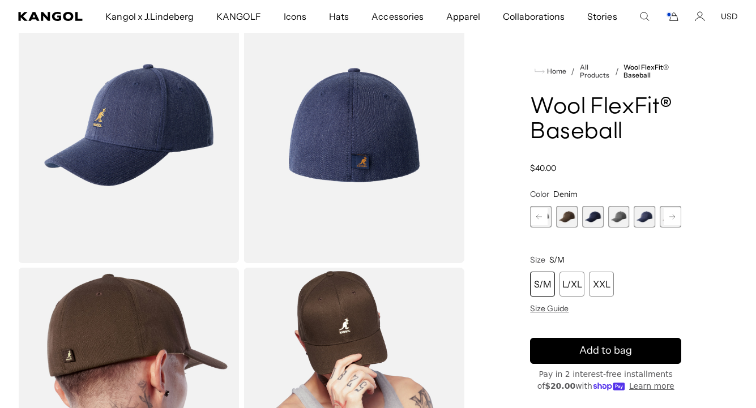
click at [673, 215] on rect at bounding box center [672, 216] width 17 height 17
click at [648, 216] on span "11 of 17" at bounding box center [645, 217] width 22 height 22
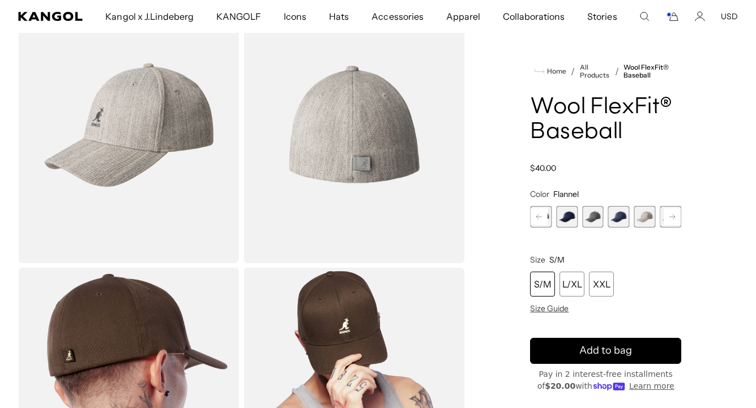
click at [672, 216] on rect at bounding box center [672, 216] width 17 height 17
click at [644, 216] on span "12 of 17" at bounding box center [645, 217] width 22 height 22
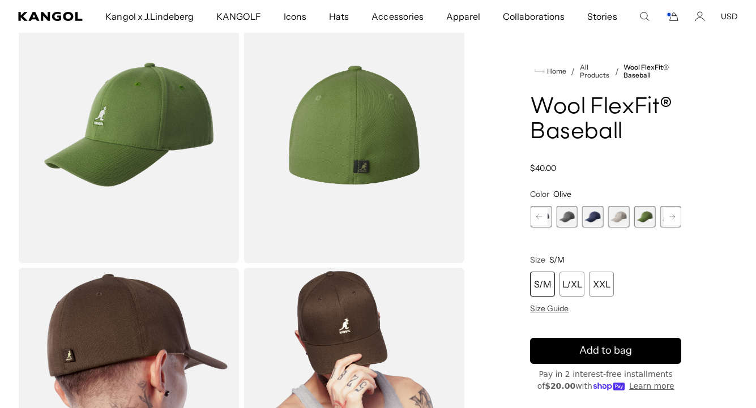
click at [673, 216] on rect at bounding box center [672, 216] width 17 height 17
click at [643, 216] on span "13 of 17" at bounding box center [645, 217] width 22 height 22
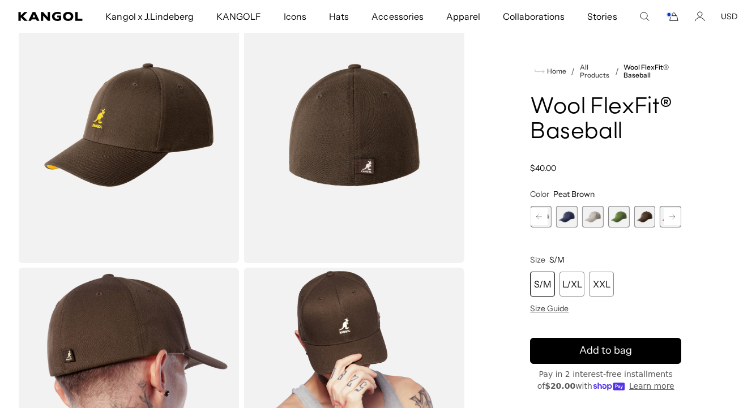
click at [671, 216] on rect at bounding box center [672, 216] width 17 height 17
click at [646, 216] on span "14 of 17" at bounding box center [645, 217] width 22 height 22
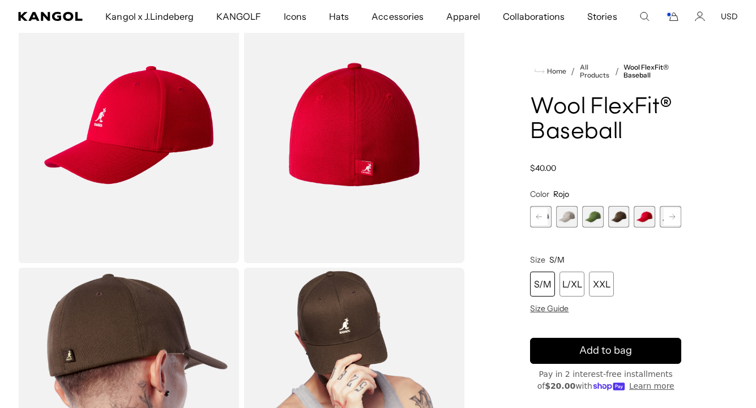
click at [671, 215] on rect at bounding box center [672, 216] width 17 height 17
click at [651, 216] on span "15 of 17" at bounding box center [645, 217] width 22 height 22
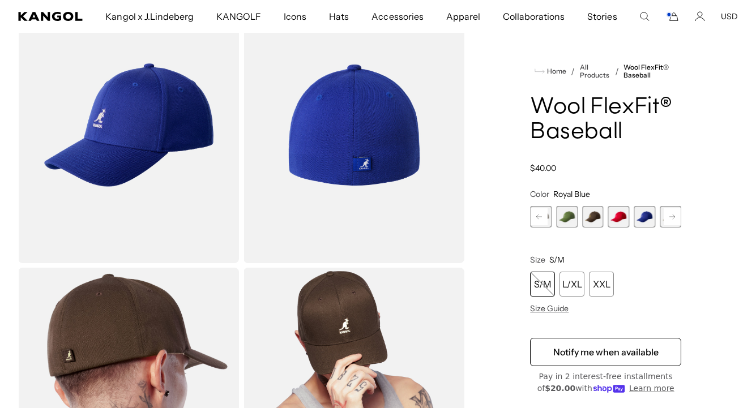
scroll to position [0, 233]
click at [673, 215] on rect at bounding box center [672, 216] width 17 height 17
click at [645, 216] on span "16 of 17" at bounding box center [645, 217] width 22 height 22
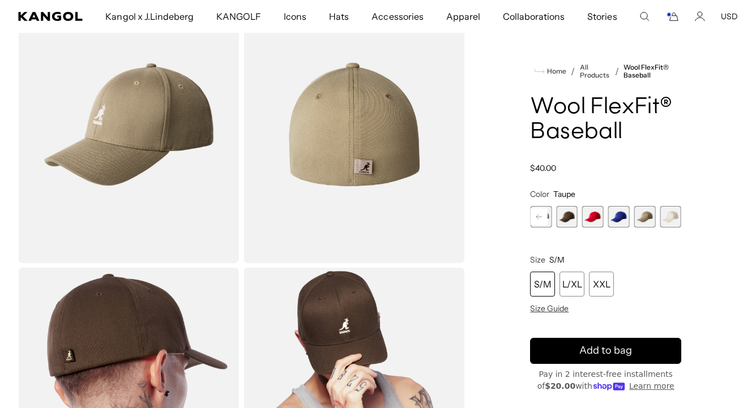
click at [676, 216] on span "17 of 17" at bounding box center [671, 217] width 22 height 22
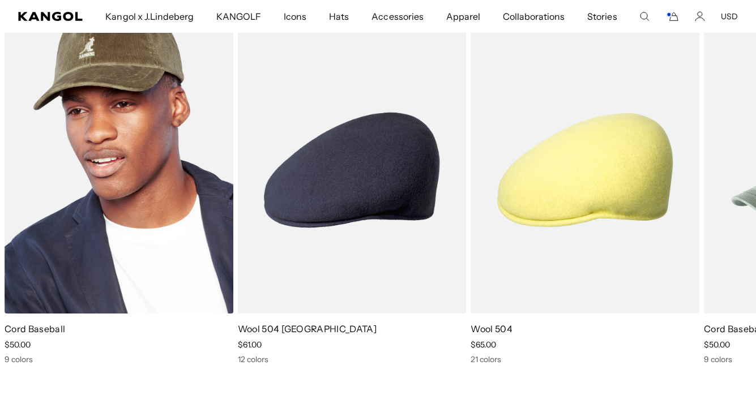
scroll to position [0, 233]
click at [136, 184] on img "1 of 3" at bounding box center [119, 170] width 229 height 287
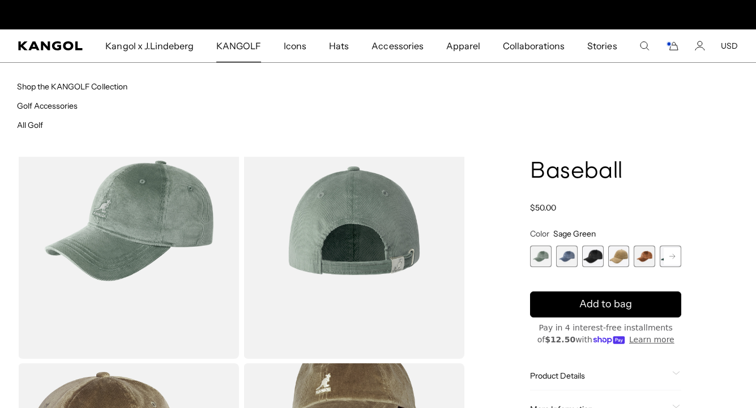
scroll to position [0, 233]
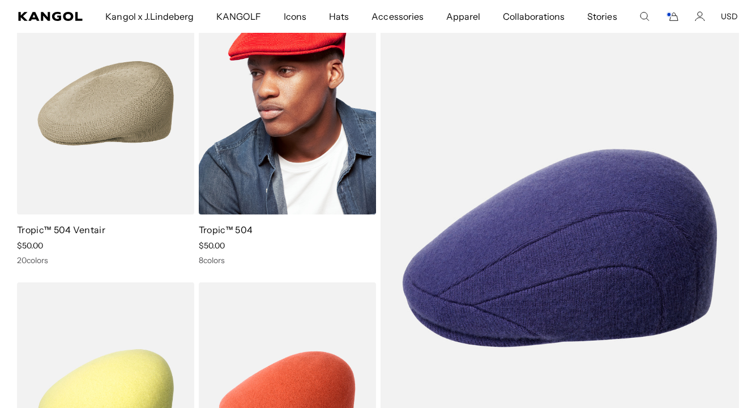
click at [298, 190] on img at bounding box center [287, 103] width 177 height 223
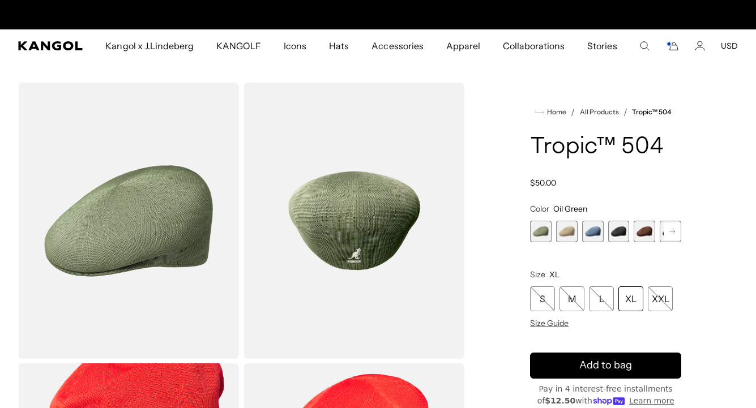
scroll to position [0, 233]
click at [537, 232] on span "1 of 9" at bounding box center [541, 232] width 22 height 22
click at [564, 230] on span "2 of 9" at bounding box center [567, 232] width 22 height 22
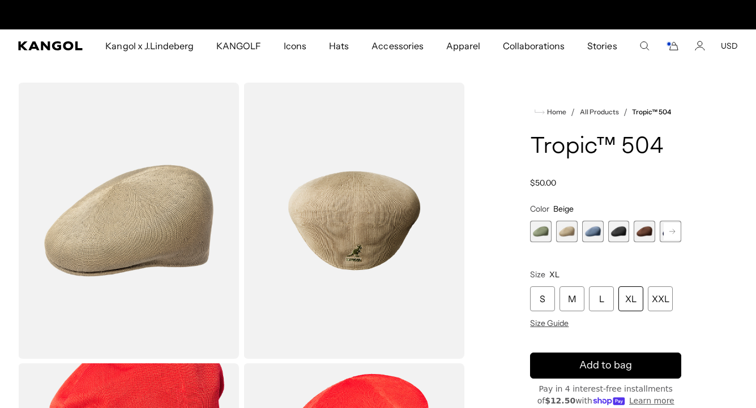
click at [592, 231] on span "3 of 9" at bounding box center [593, 232] width 22 height 22
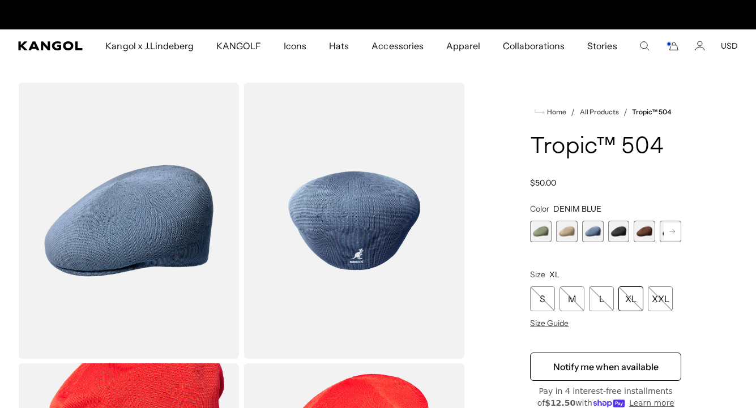
scroll to position [0, 233]
click at [618, 229] on span "4 of 9" at bounding box center [619, 232] width 22 height 22
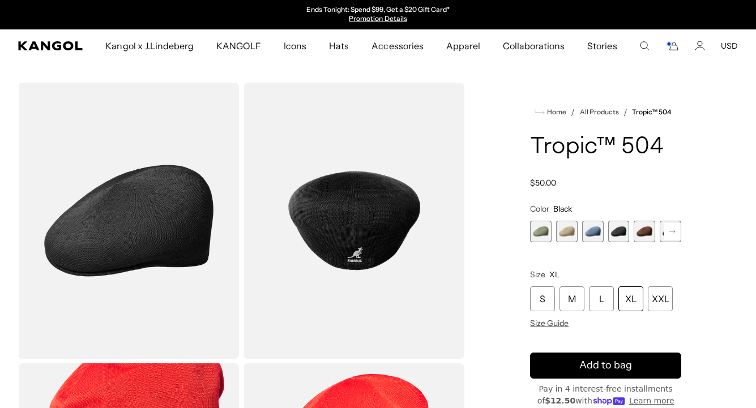
click at [640, 229] on span "5 of 9" at bounding box center [645, 232] width 22 height 22
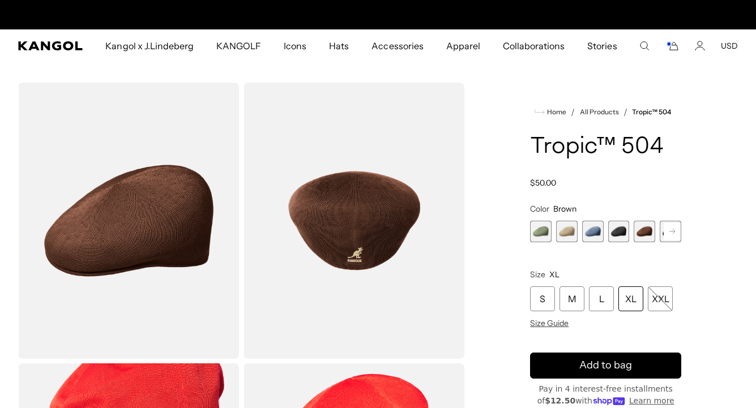
scroll to position [0, 233]
click at [672, 229] on rect at bounding box center [672, 231] width 17 height 17
click at [641, 230] on span "6 of 9" at bounding box center [645, 232] width 22 height 22
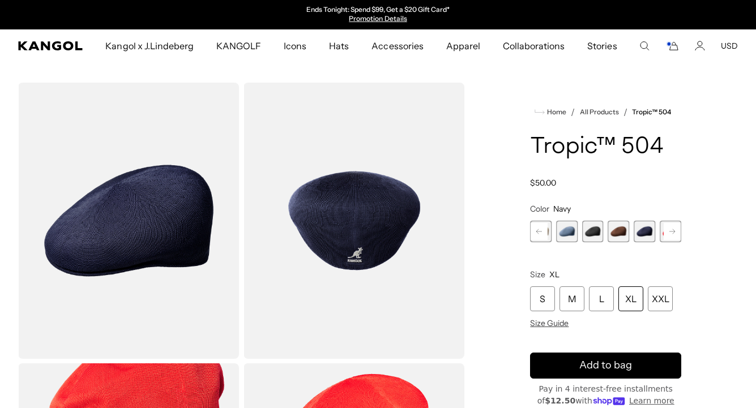
click at [671, 230] on rect at bounding box center [672, 231] width 17 height 17
click at [642, 230] on span "7 of 9" at bounding box center [645, 232] width 22 height 22
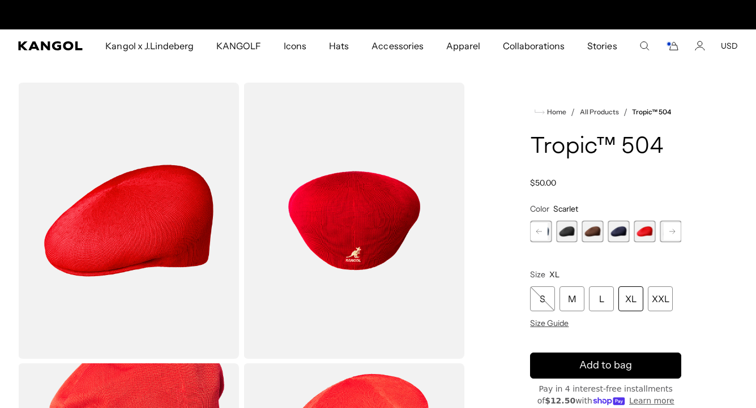
scroll to position [0, 233]
click at [670, 231] on rect at bounding box center [672, 231] width 17 height 17
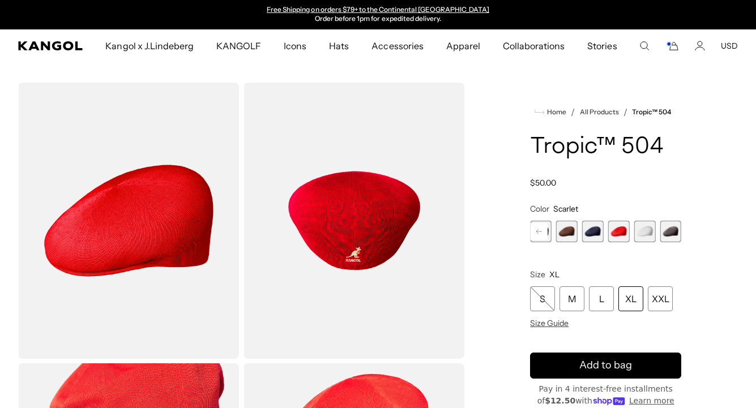
click at [644, 232] on span "8 of 9" at bounding box center [645, 232] width 22 height 22
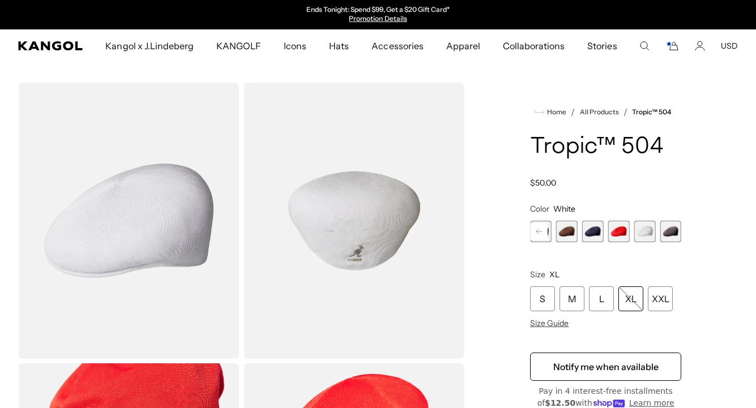
click at [668, 231] on span "9 of 9" at bounding box center [671, 232] width 22 height 22
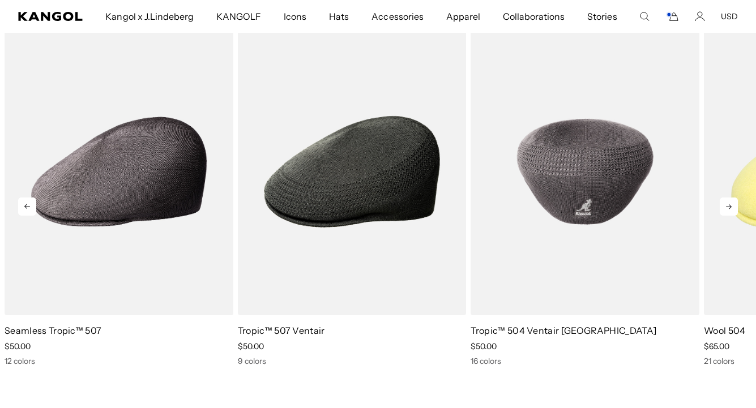
click at [563, 204] on img "3 of 5" at bounding box center [585, 171] width 229 height 287
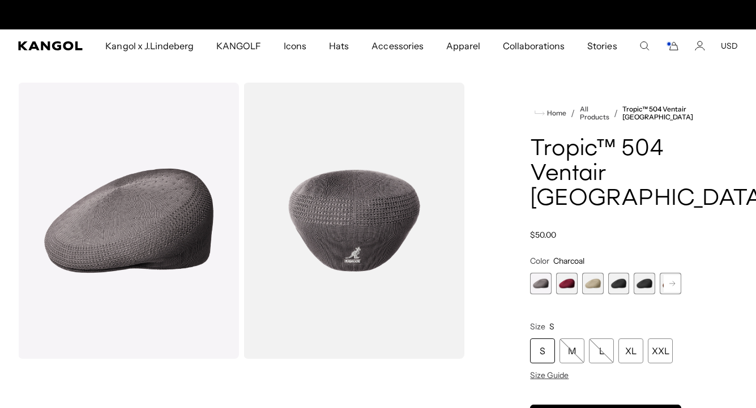
click at [566, 273] on span "2 of 16" at bounding box center [567, 284] width 22 height 22
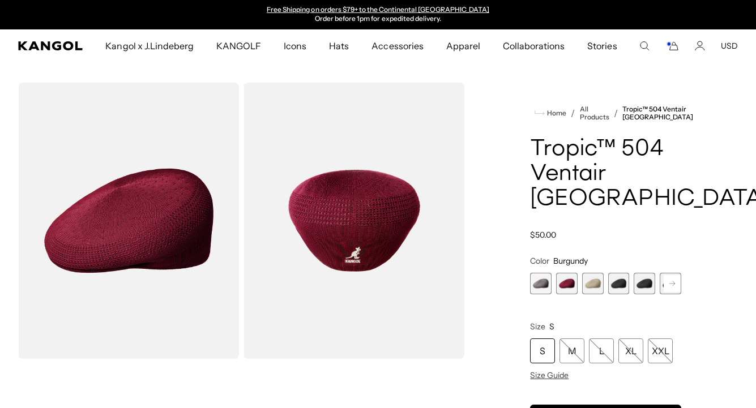
click at [591, 273] on span "3 of 16" at bounding box center [593, 284] width 22 height 22
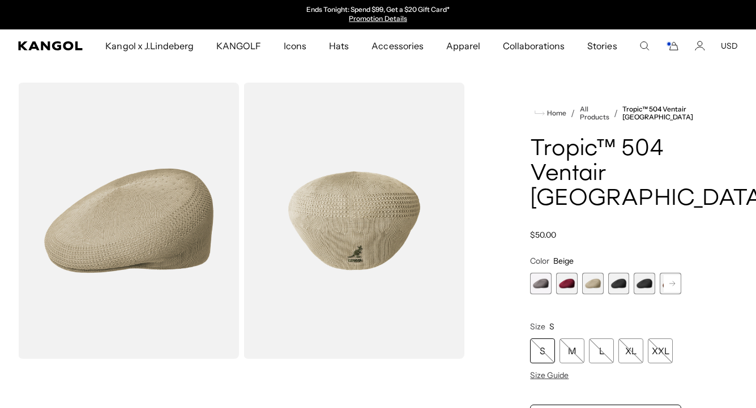
click at [618, 273] on span "4 of 16" at bounding box center [619, 284] width 22 height 22
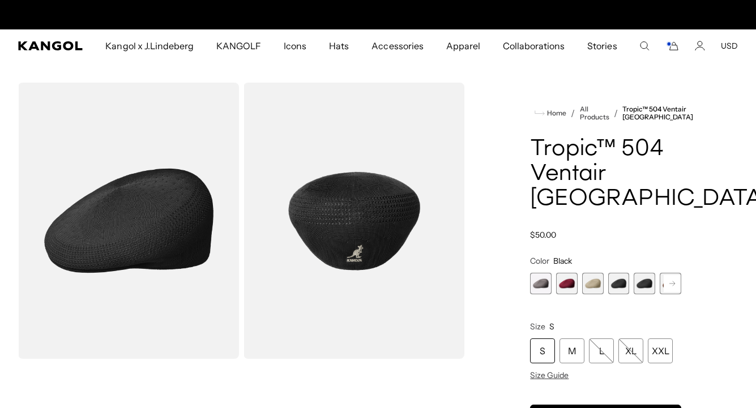
scroll to position [0, 233]
click at [647, 273] on span "5 of 16" at bounding box center [645, 284] width 22 height 22
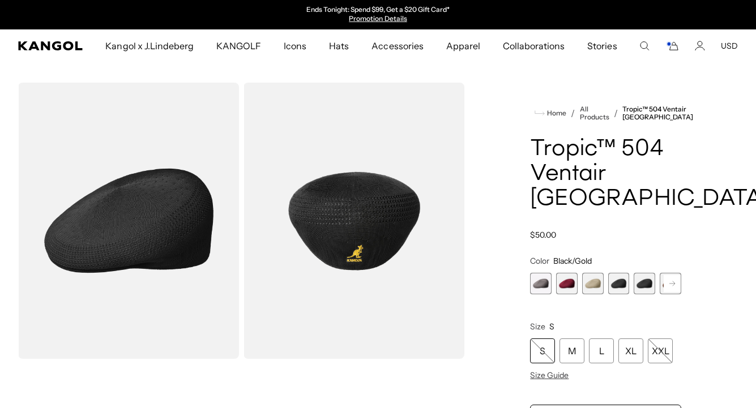
click at [668, 275] on rect at bounding box center [672, 283] width 17 height 17
click at [642, 273] on span "6 of 16" at bounding box center [645, 284] width 22 height 22
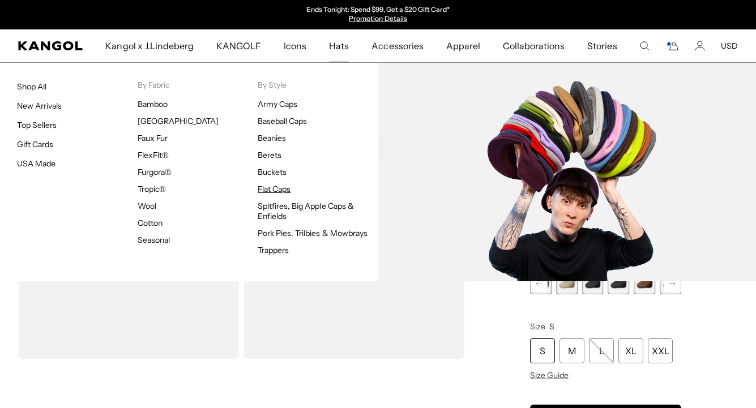
click at [280, 190] on link "Flat Caps" at bounding box center [274, 189] width 33 height 10
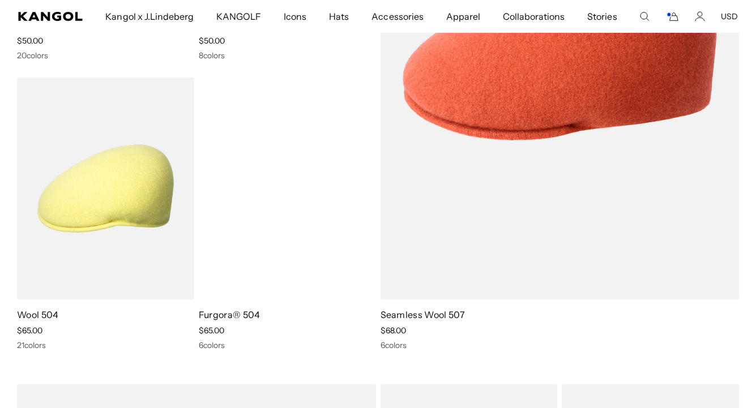
scroll to position [0, 233]
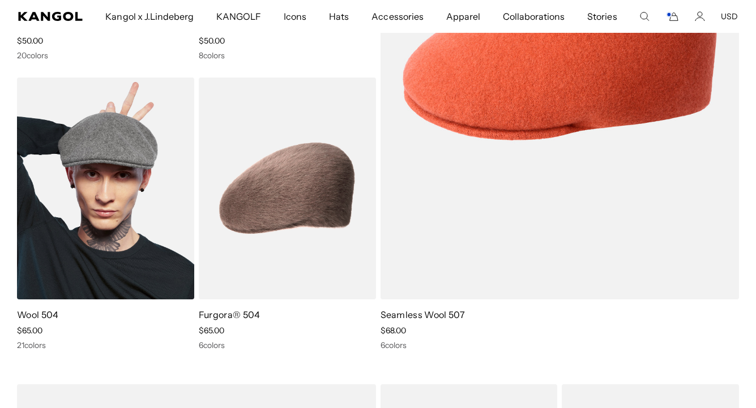
click at [69, 195] on img at bounding box center [105, 189] width 177 height 223
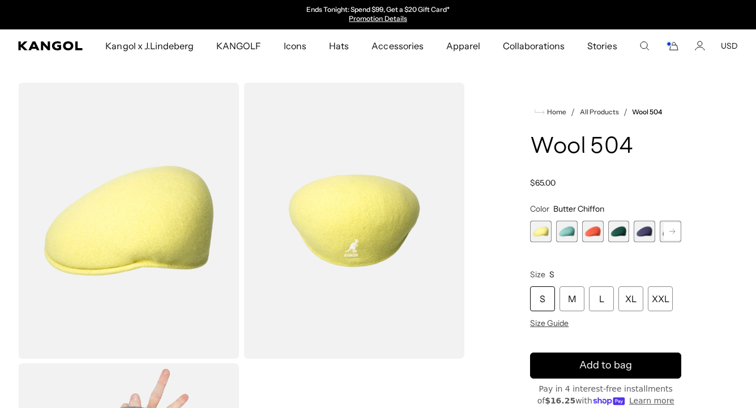
click at [563, 232] on span "2 of 21" at bounding box center [567, 232] width 22 height 22
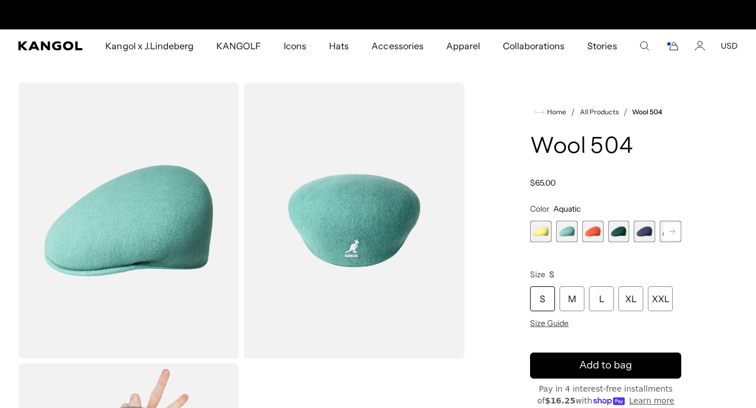
scroll to position [0, 233]
click at [591, 231] on span "3 of 21" at bounding box center [593, 232] width 22 height 22
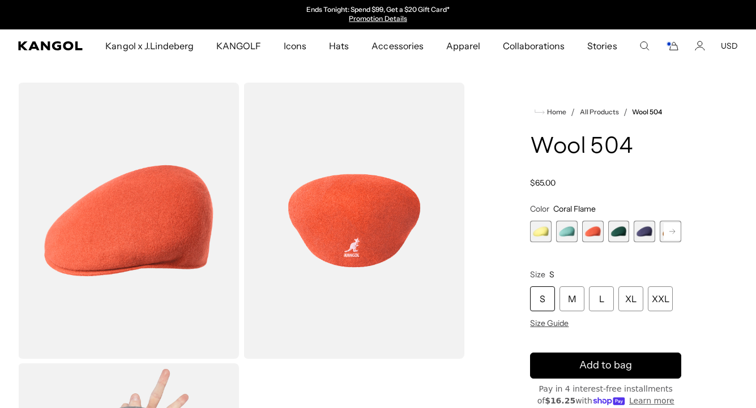
click at [622, 230] on span "4 of 21" at bounding box center [619, 232] width 22 height 22
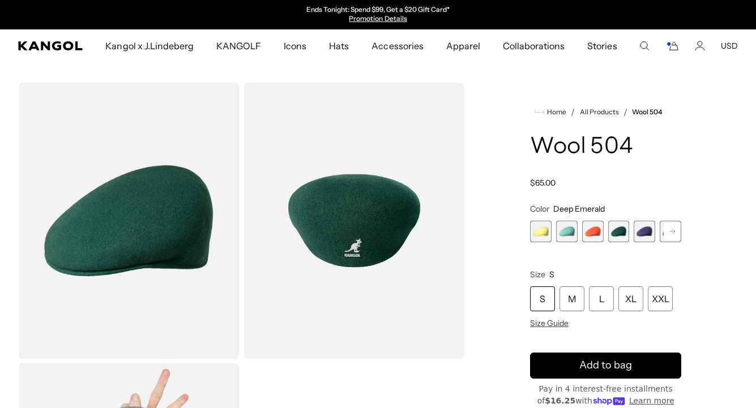
click at [672, 232] on icon at bounding box center [672, 231] width 6 height 5
click at [644, 232] on span "6 of 21" at bounding box center [645, 232] width 22 height 22
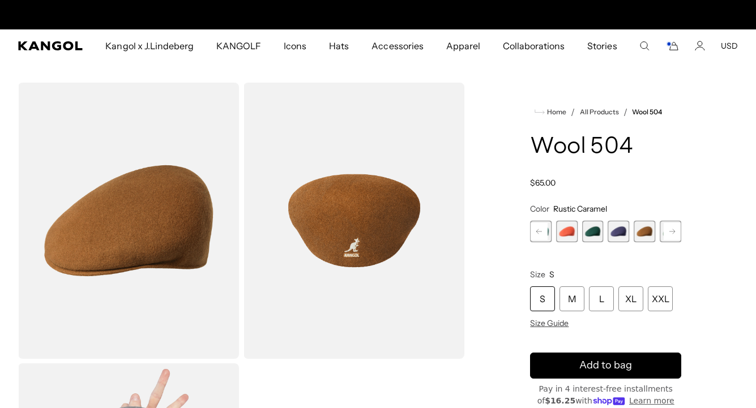
scroll to position [0, 233]
click at [671, 232] on rect at bounding box center [672, 231] width 17 height 17
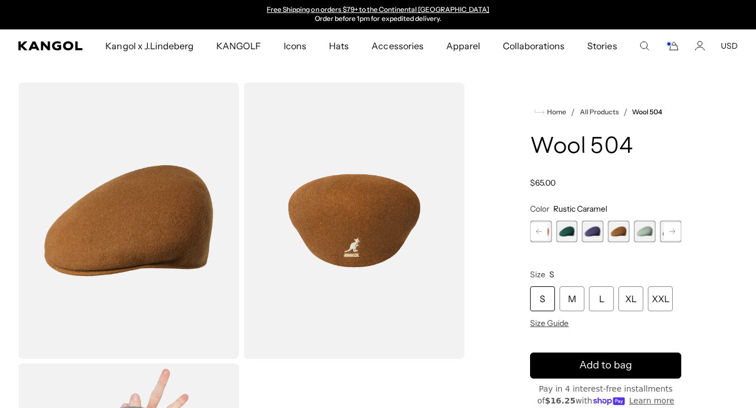
click at [650, 232] on span "7 of 21" at bounding box center [645, 232] width 22 height 22
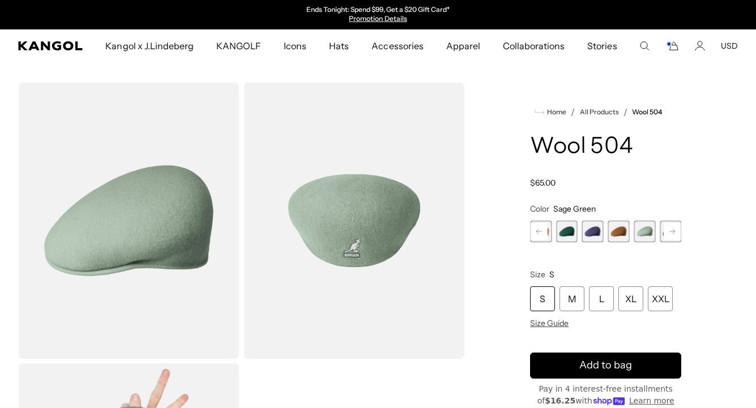
click at [565, 231] on span "4 of 21" at bounding box center [567, 232] width 22 height 22
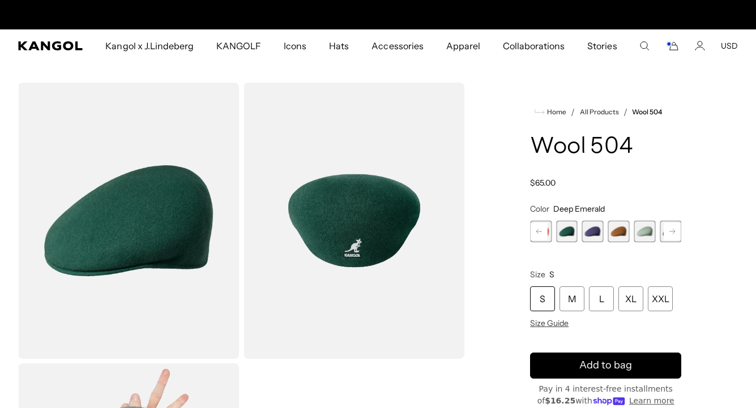
scroll to position [0, 233]
click at [645, 230] on span "7 of 21" at bounding box center [645, 232] width 22 height 22
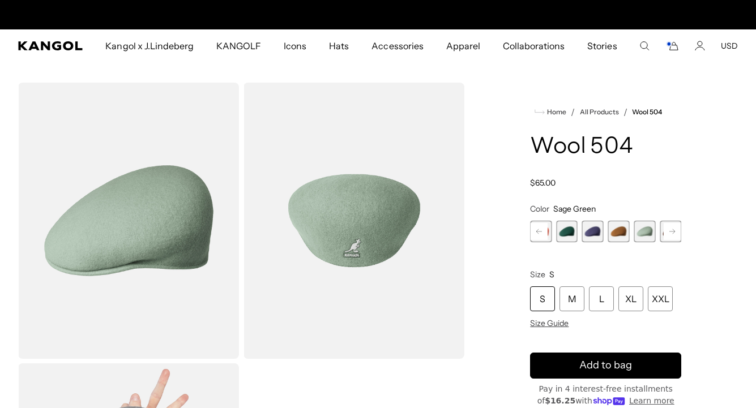
scroll to position [0, 233]
click at [676, 232] on rect at bounding box center [672, 231] width 17 height 17
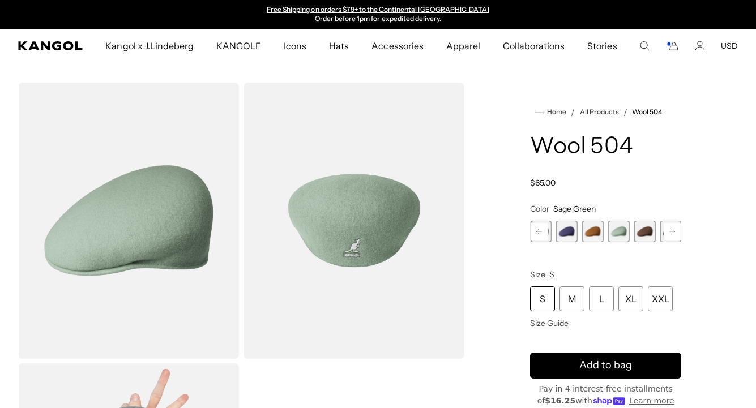
click at [643, 232] on span "8 of 21" at bounding box center [645, 232] width 22 height 22
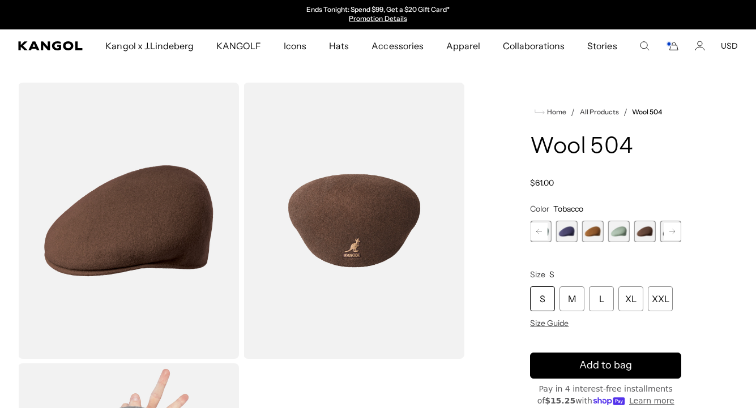
click at [669, 230] on rect at bounding box center [672, 231] width 17 height 17
click at [595, 231] on span "7 of 21" at bounding box center [593, 232] width 22 height 22
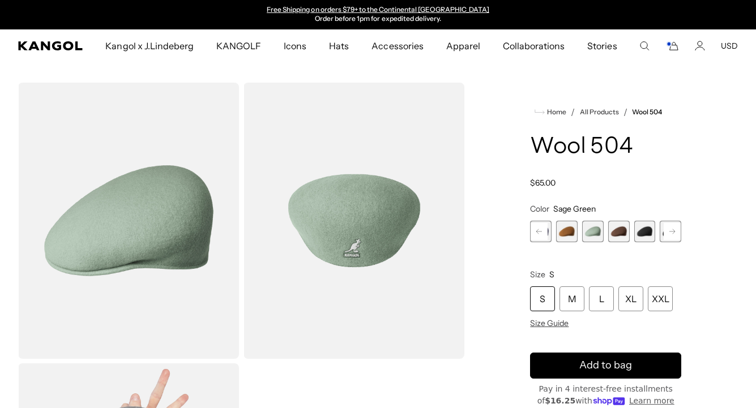
click at [645, 231] on span "9 of 21" at bounding box center [645, 232] width 22 height 22
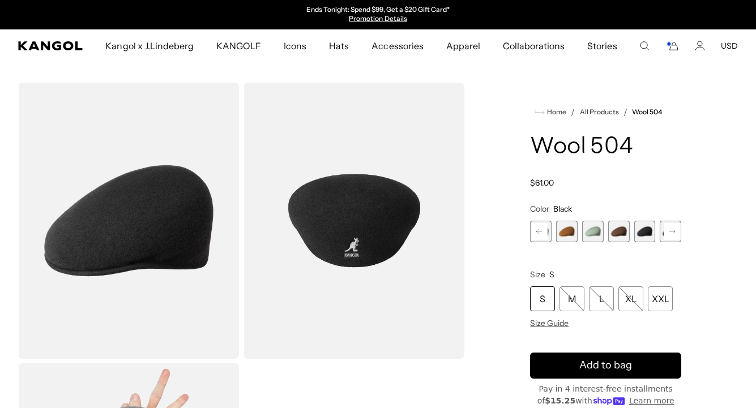
click at [673, 231] on rect at bounding box center [672, 231] width 17 height 17
click at [643, 232] on span "10 of 21" at bounding box center [645, 232] width 22 height 22
click at [672, 230] on rect at bounding box center [672, 231] width 17 height 17
click at [643, 231] on span "11 of 21" at bounding box center [645, 232] width 22 height 22
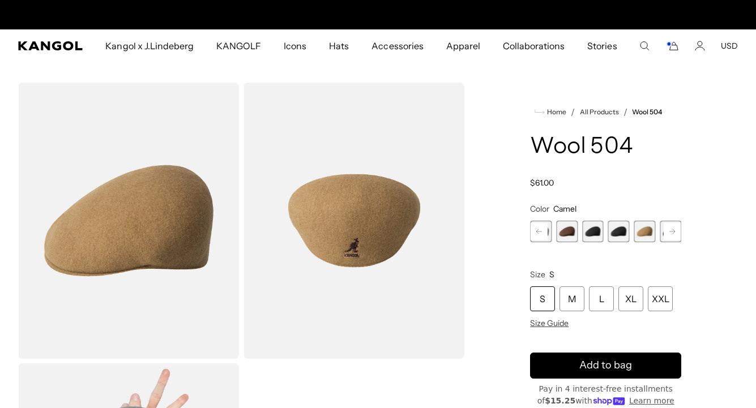
scroll to position [0, 233]
click at [673, 230] on rect at bounding box center [672, 231] width 17 height 17
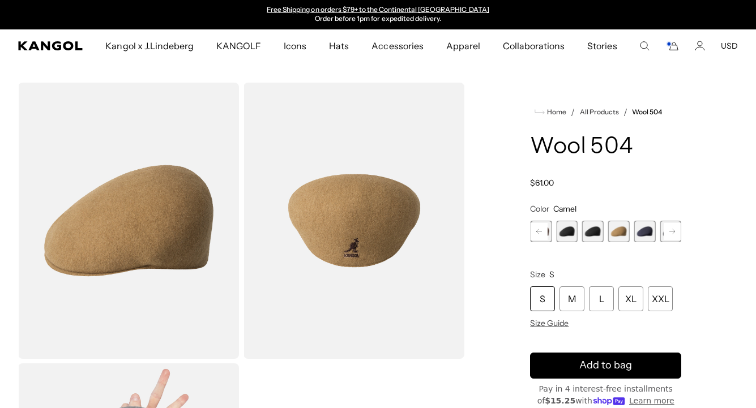
click at [644, 231] on span "12 of 21" at bounding box center [645, 232] width 22 height 22
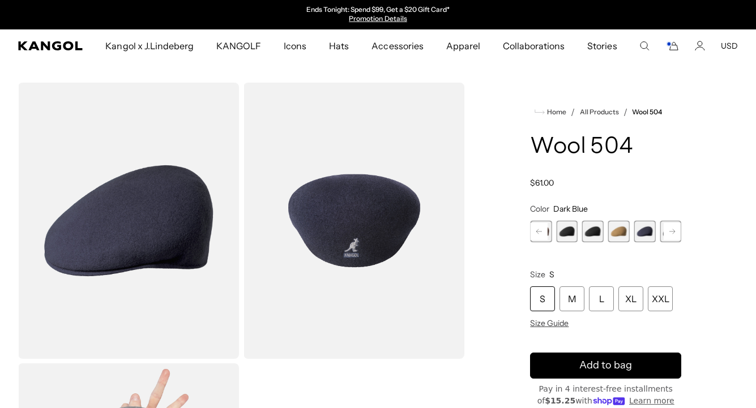
click at [671, 231] on rect at bounding box center [672, 231] width 17 height 17
click at [646, 232] on span "13 of 21" at bounding box center [645, 232] width 22 height 22
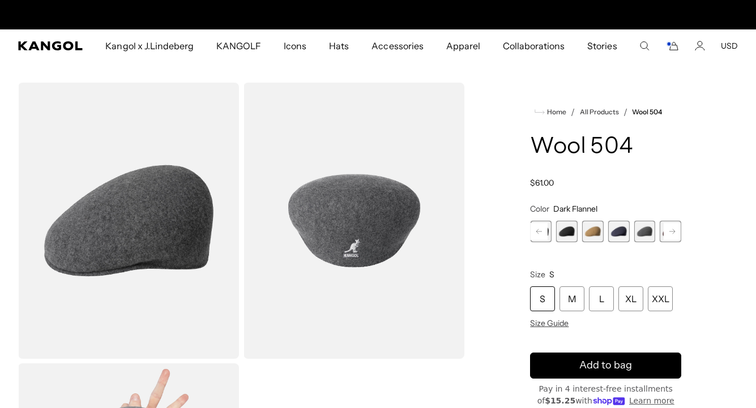
click at [672, 232] on icon at bounding box center [672, 231] width 6 height 5
click at [645, 231] on span "14 of 21" at bounding box center [645, 232] width 22 height 22
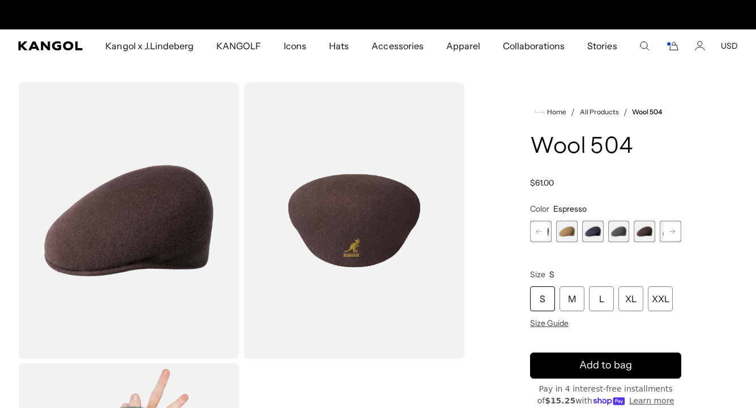
scroll to position [0, 233]
click at [672, 230] on rect at bounding box center [672, 231] width 17 height 17
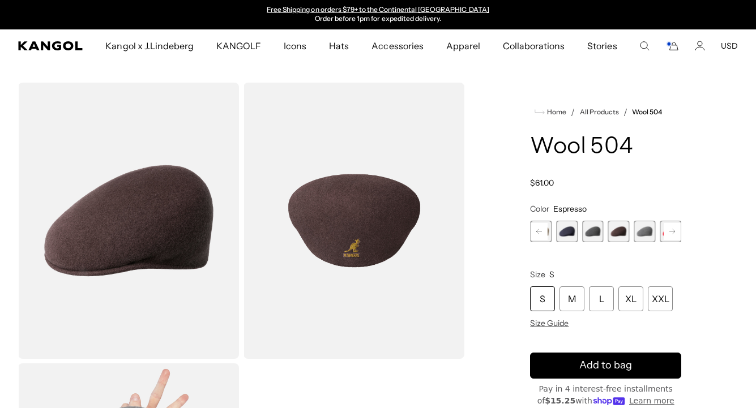
click at [644, 230] on span "15 of 21" at bounding box center [645, 232] width 22 height 22
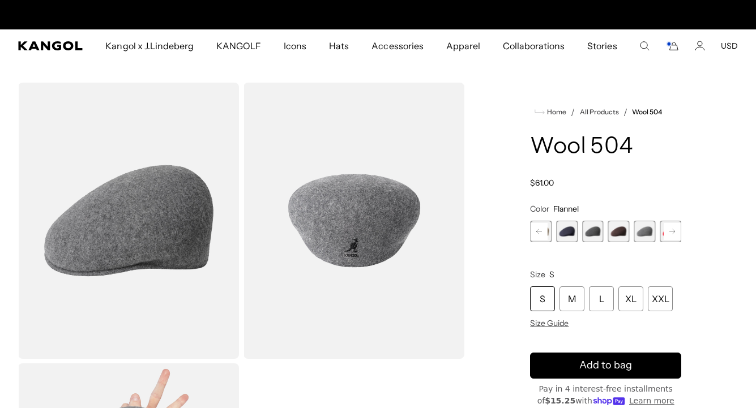
scroll to position [0, 233]
click at [672, 231] on rect at bounding box center [672, 231] width 17 height 17
click at [644, 232] on span "16 of 21" at bounding box center [645, 232] width 22 height 22
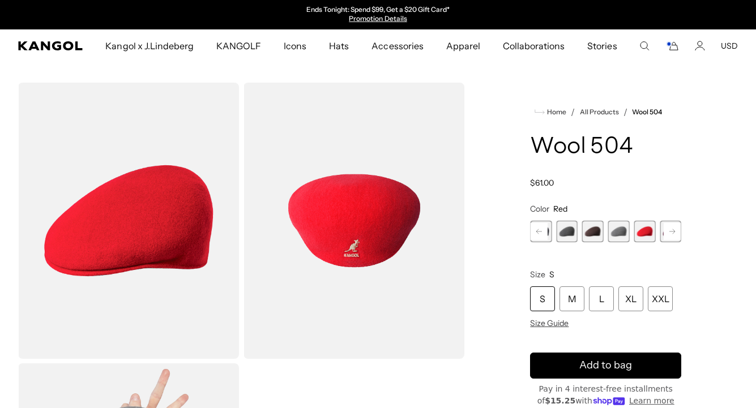
click at [673, 230] on rect at bounding box center [672, 231] width 17 height 17
click at [646, 231] on span "17 of 21" at bounding box center [645, 232] width 22 height 22
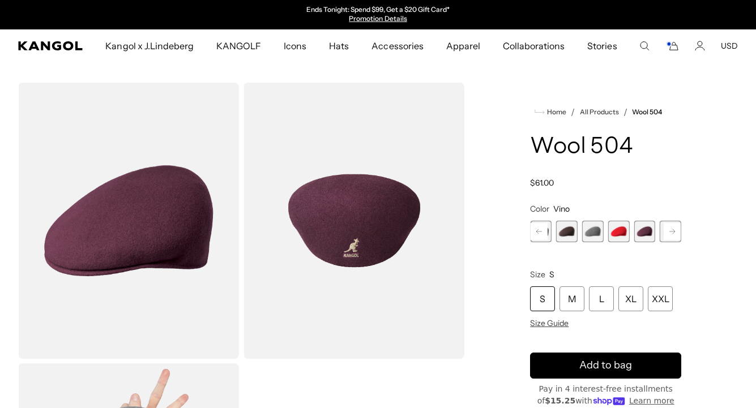
click at [673, 230] on rect at bounding box center [672, 231] width 17 height 17
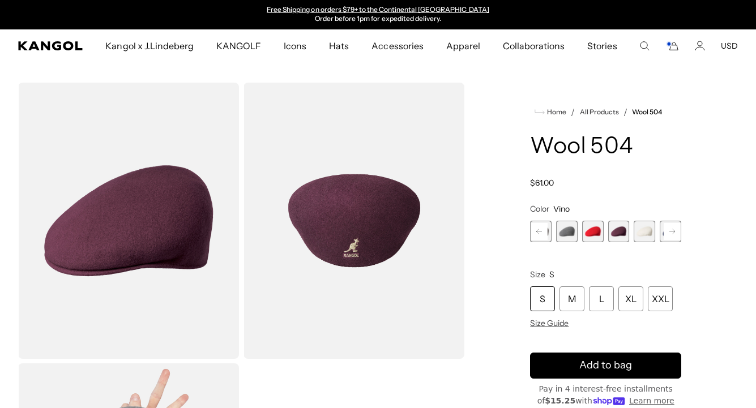
click at [645, 231] on span "18 of 21" at bounding box center [645, 232] width 22 height 22
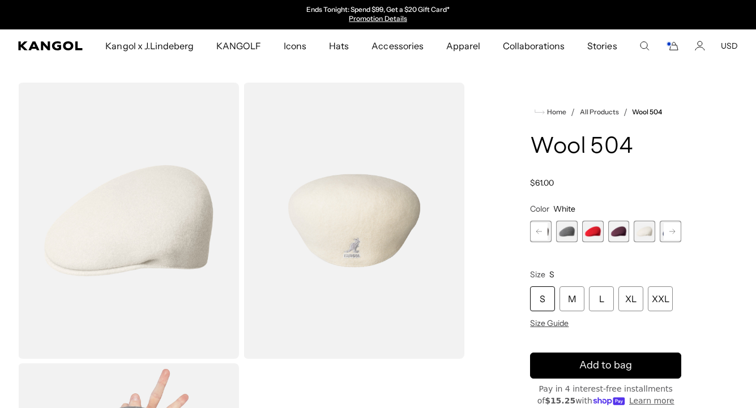
click at [674, 231] on icon at bounding box center [672, 231] width 6 height 5
click at [646, 232] on span "19 of 21" at bounding box center [645, 232] width 22 height 22
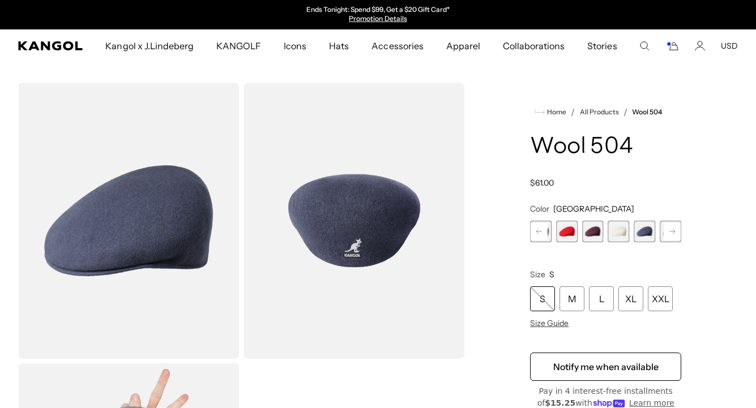
click at [177, 217] on img "Gallery Viewer" at bounding box center [128, 221] width 221 height 276
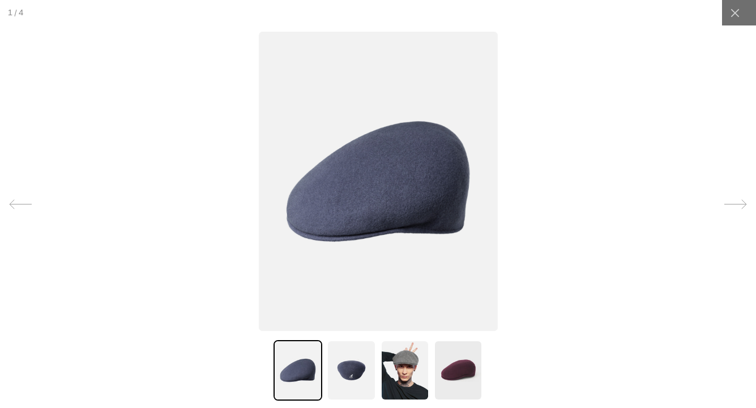
click at [384, 207] on img at bounding box center [377, 182] width 239 height 300
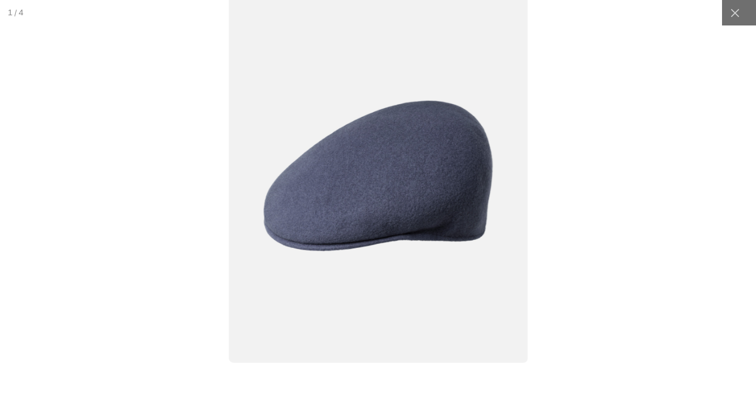
scroll to position [0, 233]
click at [384, 207] on img at bounding box center [378, 176] width 298 height 374
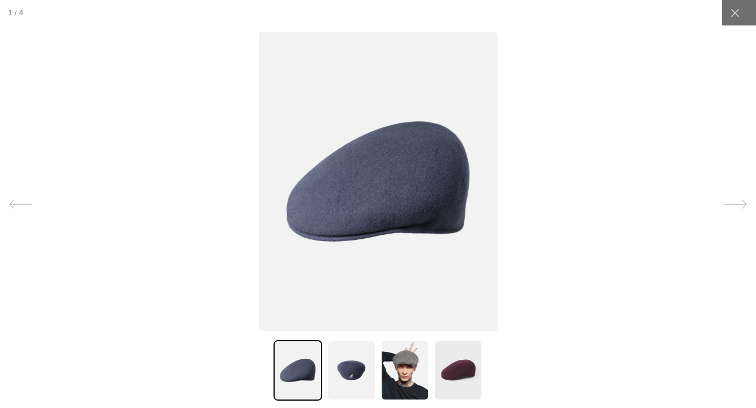
scroll to position [0, 0]
click at [384, 207] on img at bounding box center [377, 182] width 239 height 300
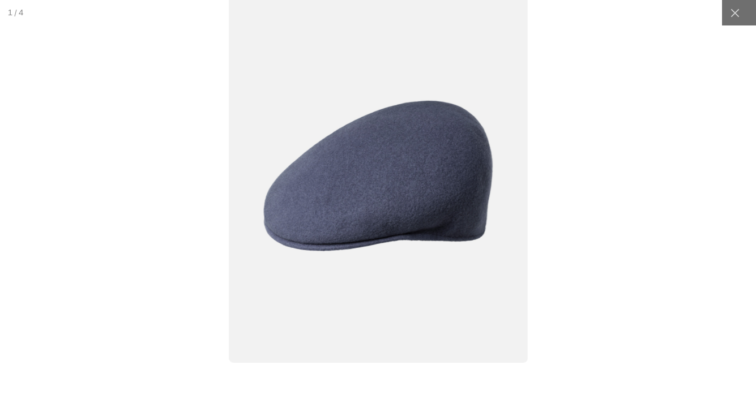
click at [439, 202] on img at bounding box center [378, 176] width 298 height 374
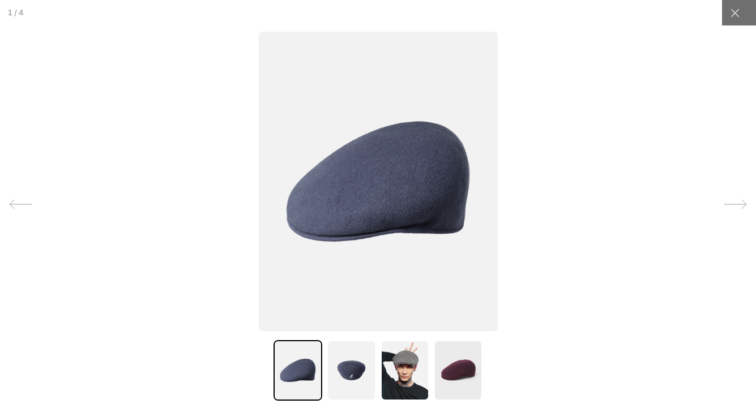
click at [349, 375] on img at bounding box center [351, 370] width 49 height 61
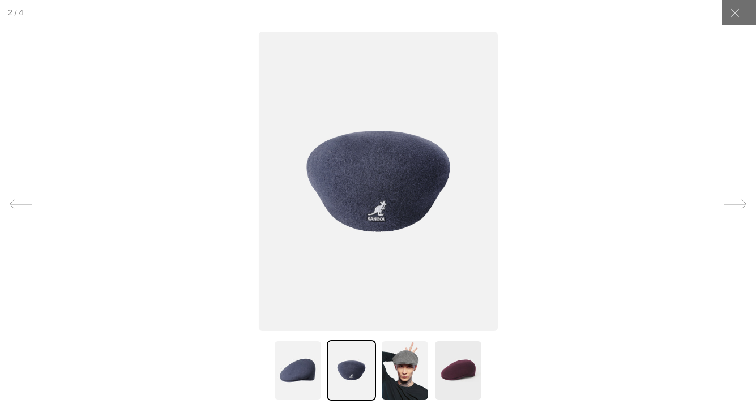
click at [383, 186] on img at bounding box center [377, 182] width 239 height 300
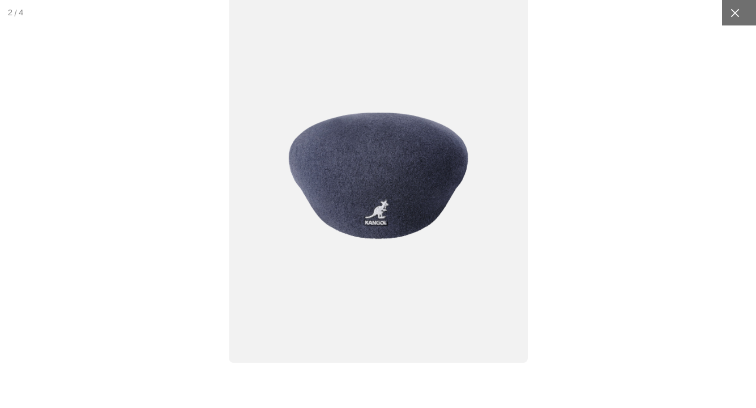
click at [735, 12] on icon at bounding box center [735, 12] width 8 height 8
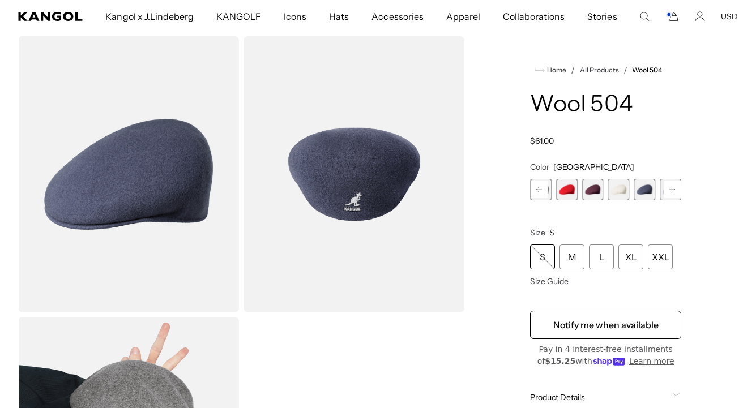
scroll to position [0, 0]
click at [671, 189] on rect at bounding box center [672, 189] width 17 height 17
click at [645, 191] on span "20 of 21" at bounding box center [645, 190] width 22 height 22
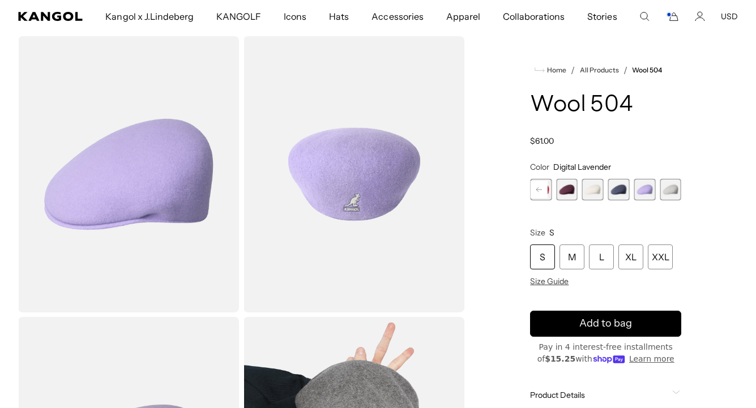
scroll to position [0, 233]
click at [672, 189] on span "21 of 21" at bounding box center [671, 190] width 22 height 22
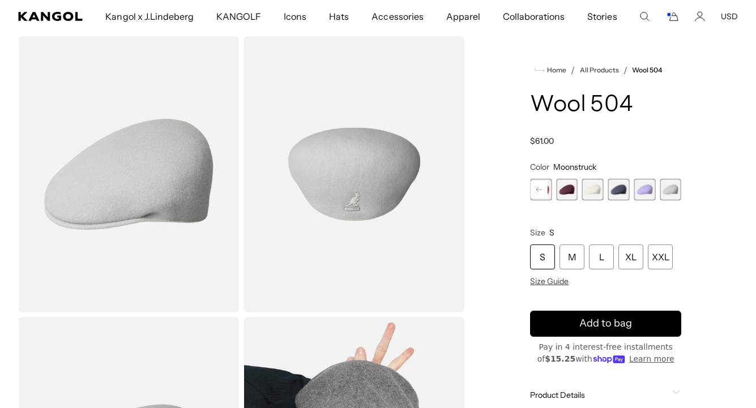
scroll to position [0, 233]
click at [164, 174] on img "Gallery Viewer" at bounding box center [128, 174] width 221 height 276
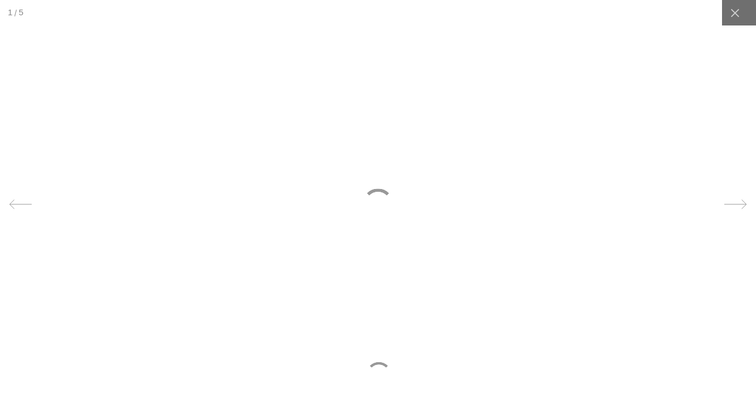
scroll to position [0, 0]
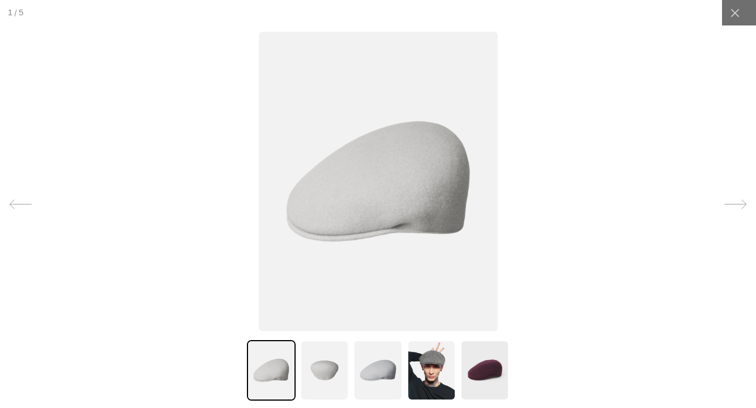
click at [403, 190] on img at bounding box center [377, 182] width 239 height 300
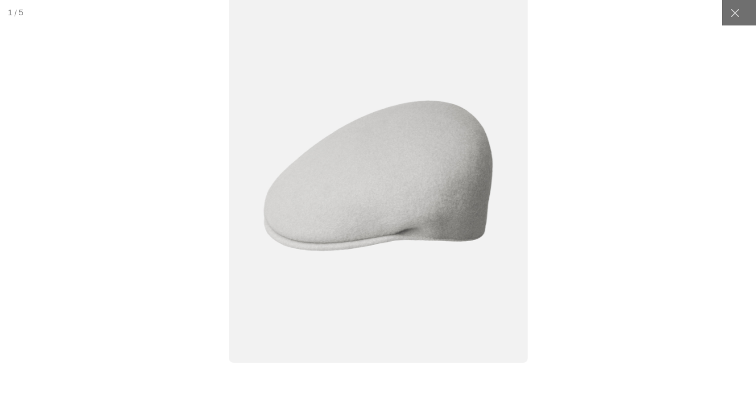
click at [405, 189] on img at bounding box center [378, 176] width 298 height 374
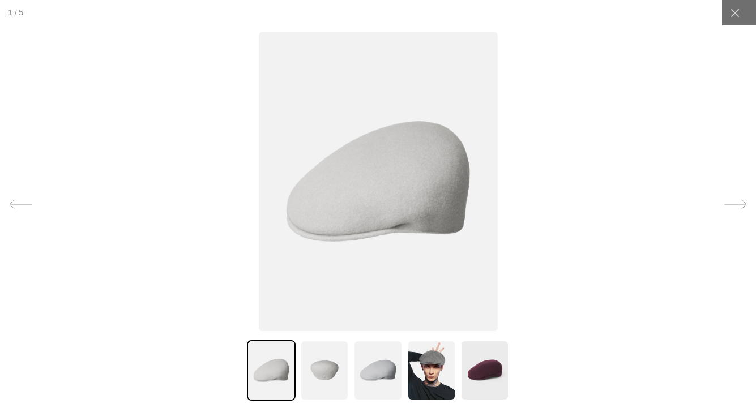
scroll to position [0, 233]
click at [322, 373] on img at bounding box center [324, 370] width 49 height 61
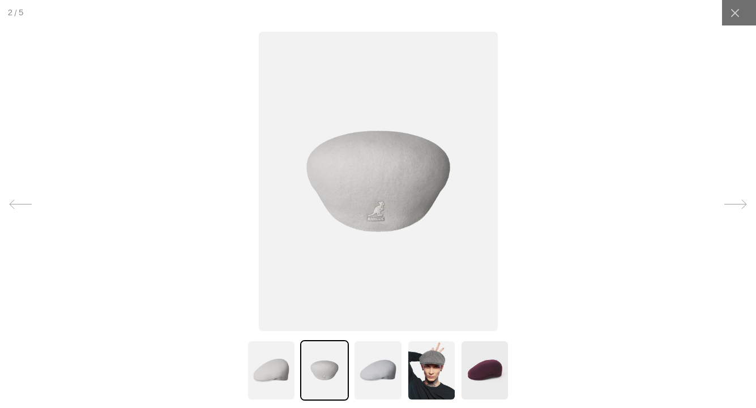
click at [373, 373] on img at bounding box center [377, 370] width 49 height 61
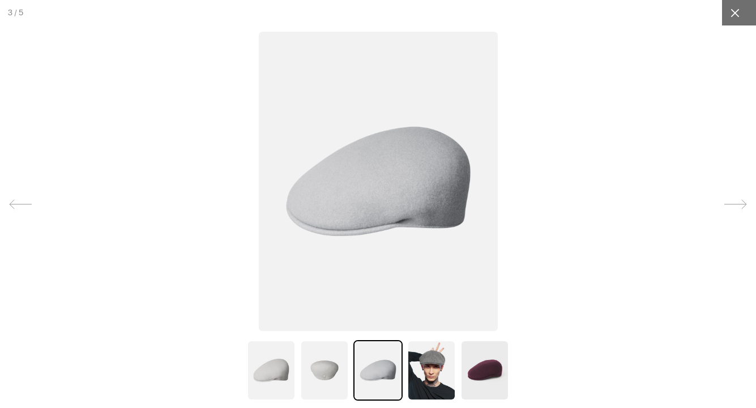
click at [737, 8] on icon at bounding box center [734, 12] width 11 height 11
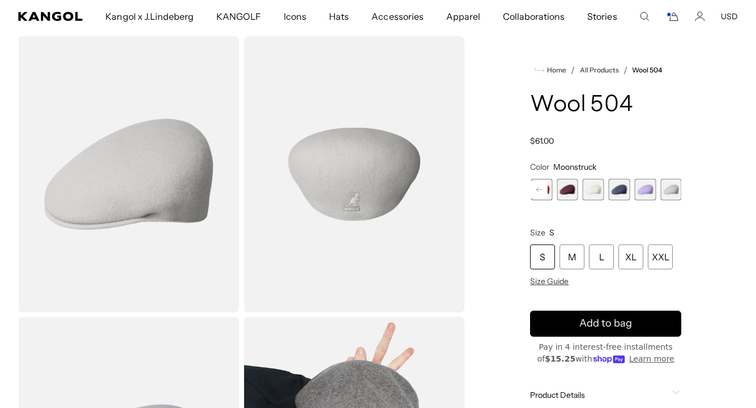
click at [646, 189] on span "20 of 21" at bounding box center [645, 190] width 22 height 22
click at [670, 189] on span "21 of 21" at bounding box center [671, 190] width 22 height 22
click at [671, 189] on span "21 of 21" at bounding box center [671, 190] width 22 height 22
click at [663, 229] on div "Size S S M L XL XXL Size Guide" at bounding box center [605, 257] width 151 height 59
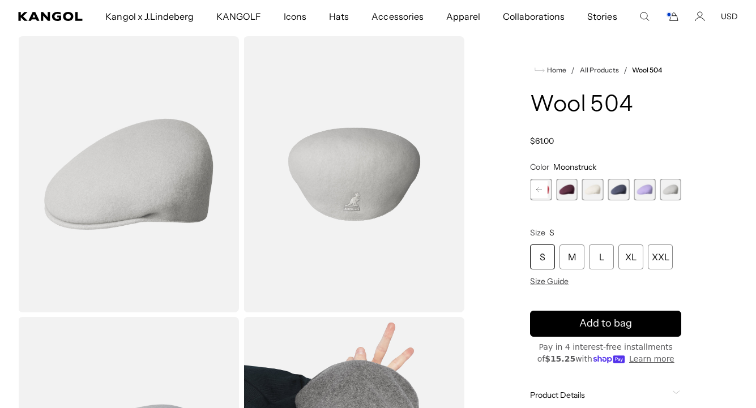
click at [671, 188] on span "21 of 21" at bounding box center [671, 190] width 22 height 22
click at [616, 191] on span "19 of 21" at bounding box center [619, 190] width 22 height 22
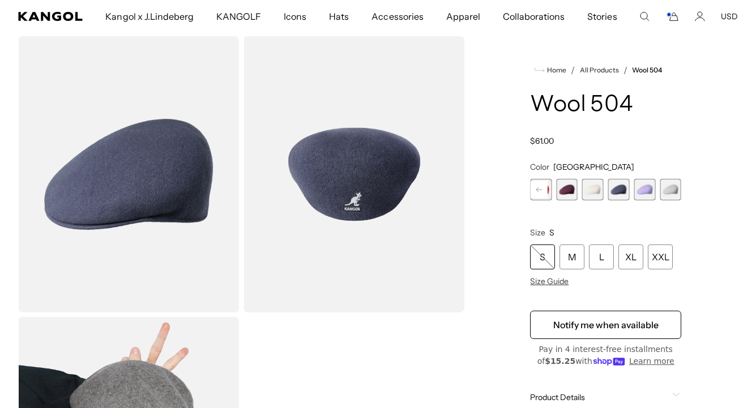
scroll to position [0, 233]
click at [644, 189] on span "20 of 21" at bounding box center [645, 190] width 22 height 22
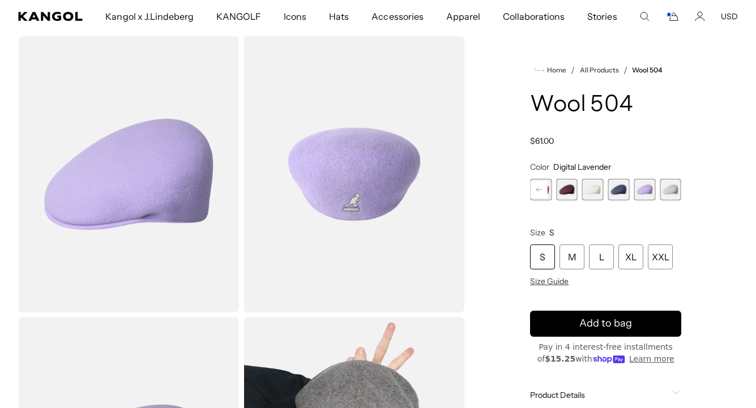
click at [673, 189] on span "21 of 21" at bounding box center [671, 190] width 22 height 22
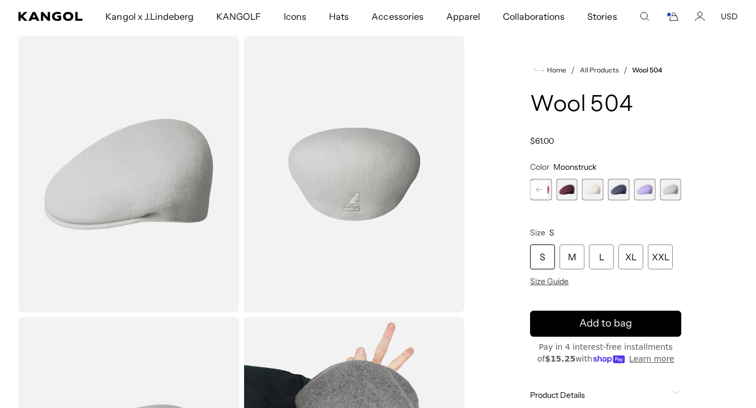
scroll to position [0, 233]
click at [591, 189] on span "18 of 21" at bounding box center [593, 190] width 22 height 22
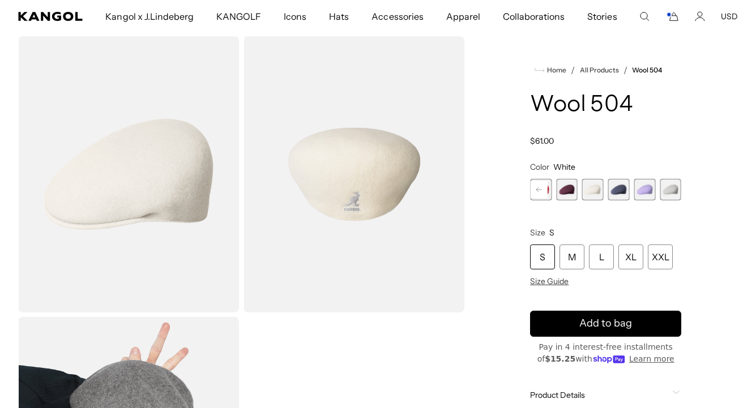
click at [566, 189] on span "17 of 21" at bounding box center [567, 190] width 22 height 22
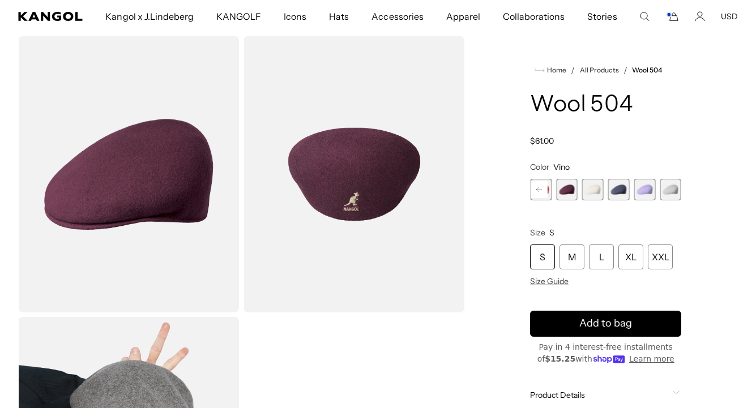
click at [539, 189] on rect at bounding box center [539, 189] width 17 height 17
click at [563, 190] on span "16 of 21" at bounding box center [567, 190] width 22 height 22
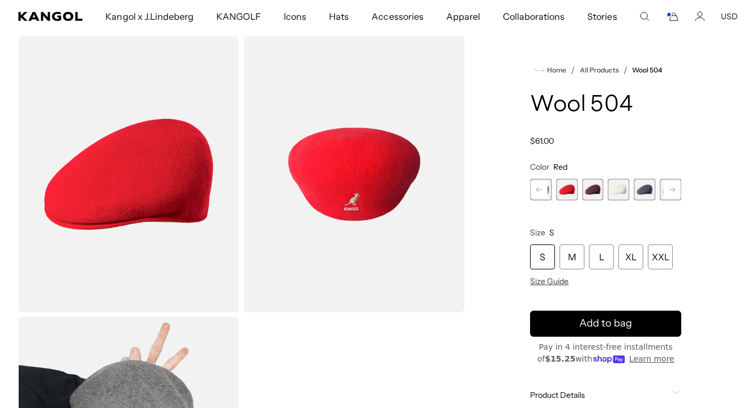
click at [541, 190] on rect at bounding box center [539, 189] width 17 height 17
click at [573, 191] on span "15 of 21" at bounding box center [567, 190] width 22 height 22
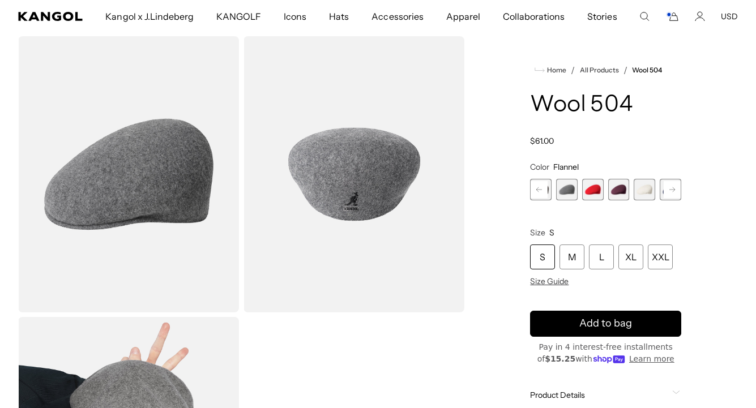
click at [548, 190] on rect at bounding box center [539, 189] width 17 height 17
click at [567, 189] on span "14 of 21" at bounding box center [567, 190] width 22 height 22
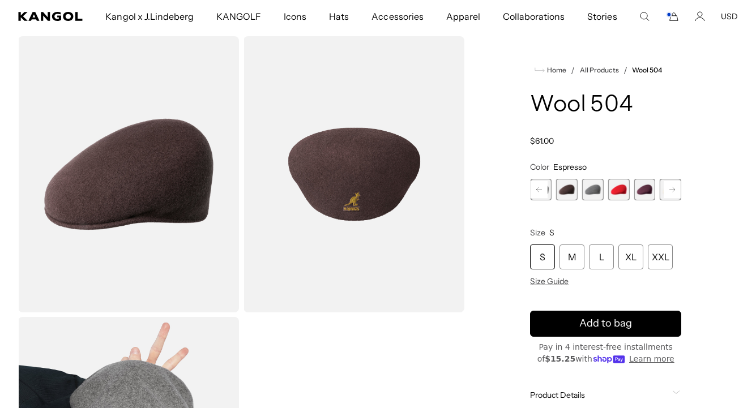
scroll to position [0, 233]
click at [544, 189] on rect at bounding box center [539, 189] width 17 height 17
click at [570, 189] on span "13 of 21" at bounding box center [567, 190] width 22 height 22
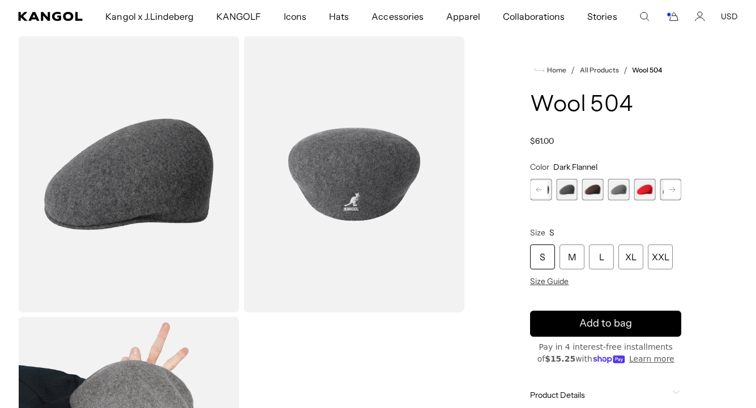
click at [540, 190] on icon at bounding box center [539, 190] width 17 height 18
click at [570, 190] on span "12 of 21" at bounding box center [567, 190] width 22 height 22
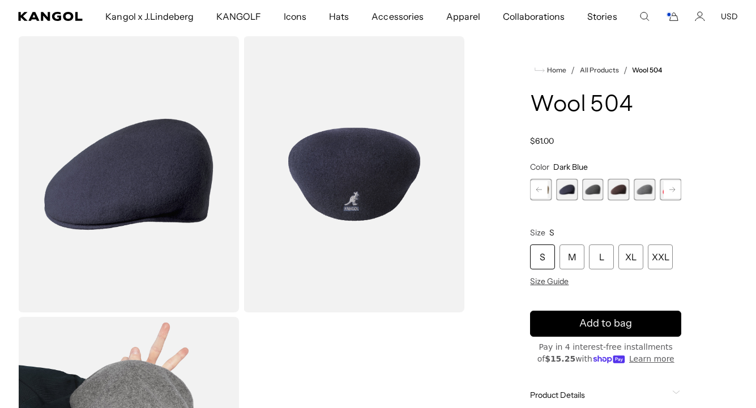
scroll to position [0, 233]
click at [540, 190] on rect at bounding box center [539, 189] width 17 height 17
click at [563, 189] on span "11 of 21" at bounding box center [567, 190] width 22 height 22
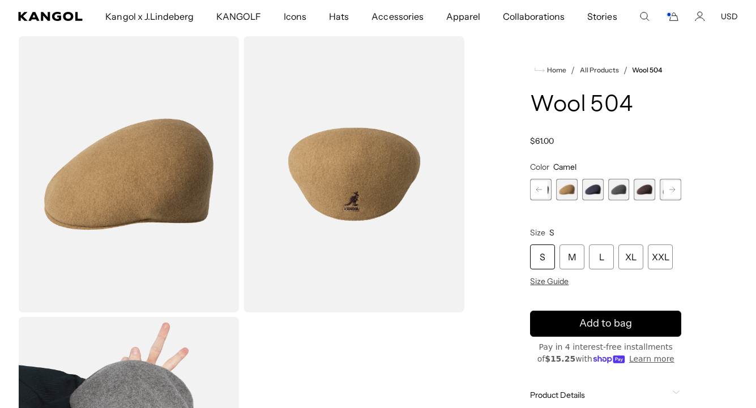
click at [540, 190] on icon at bounding box center [539, 189] width 6 height 5
click at [559, 190] on span "10 of 21" at bounding box center [567, 190] width 22 height 22
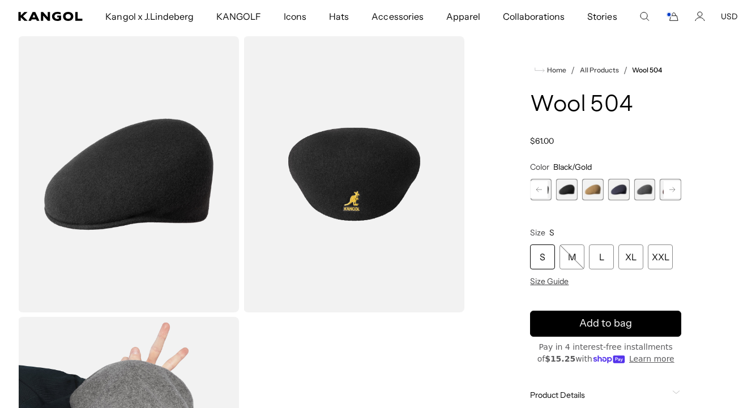
scroll to position [0, 233]
click at [540, 190] on icon at bounding box center [539, 189] width 6 height 5
click at [568, 190] on span "9 of 21" at bounding box center [567, 190] width 22 height 22
click at [540, 190] on icon at bounding box center [539, 189] width 6 height 5
click at [567, 189] on span "8 of 21" at bounding box center [567, 190] width 22 height 22
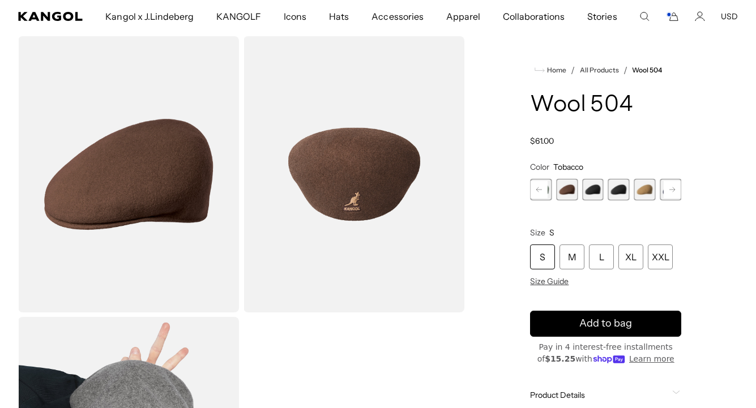
scroll to position [0, 233]
click at [543, 188] on rect at bounding box center [539, 189] width 17 height 17
click at [569, 189] on span "7 of 21" at bounding box center [567, 190] width 22 height 22
click at [568, 189] on span "7 of 21" at bounding box center [567, 190] width 22 height 22
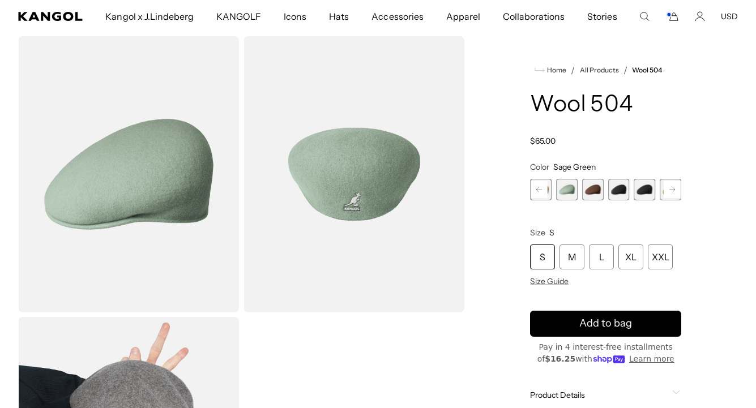
click at [351, 191] on img "Gallery Viewer" at bounding box center [354, 174] width 221 height 276
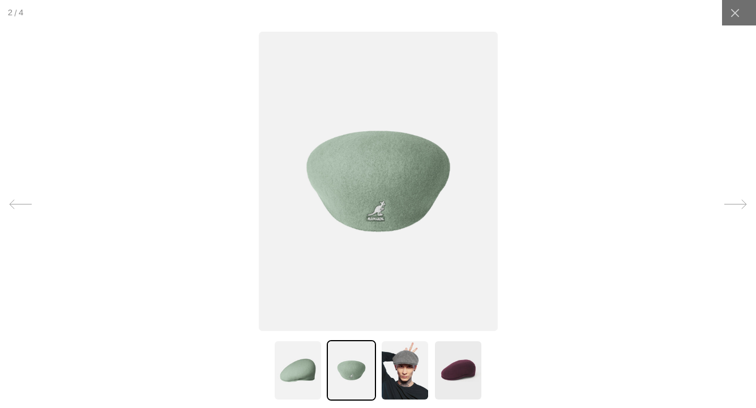
click at [351, 191] on img at bounding box center [377, 182] width 239 height 300
click at [294, 375] on img at bounding box center [298, 370] width 49 height 61
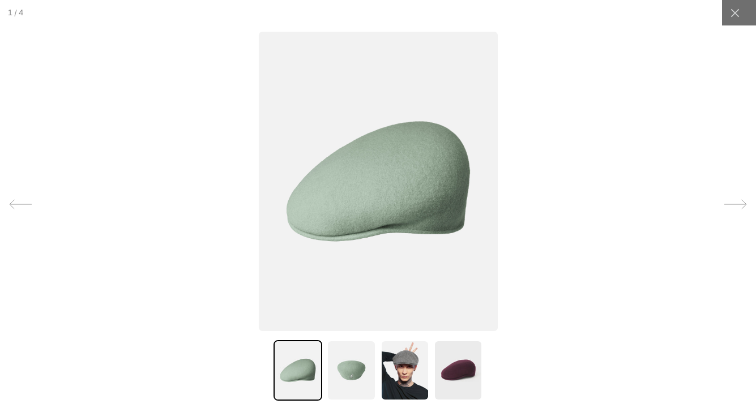
click at [391, 207] on img at bounding box center [377, 182] width 239 height 300
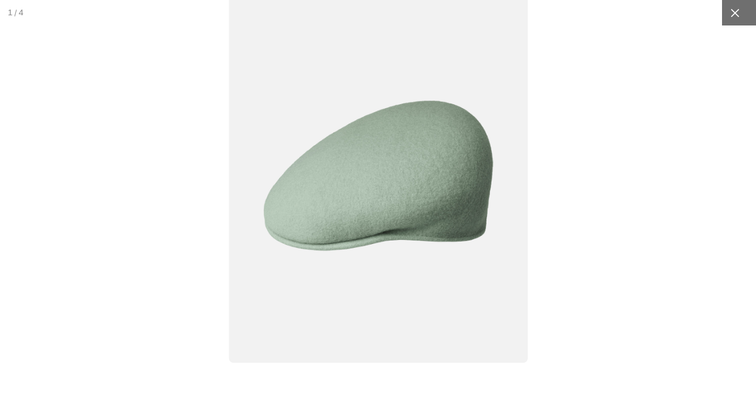
click at [729, 14] on icon at bounding box center [734, 12] width 11 height 11
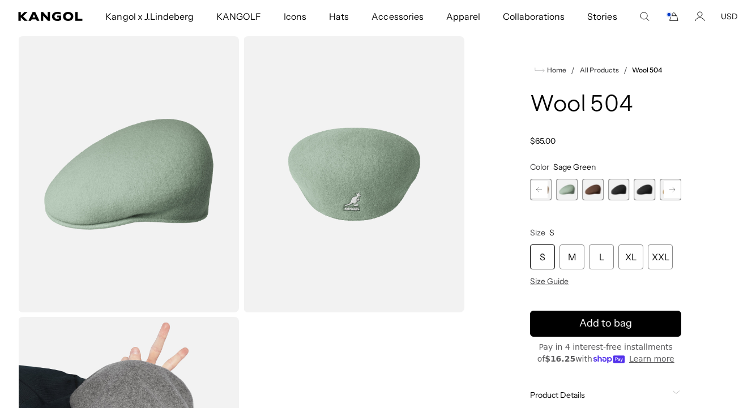
scroll to position [0, 0]
click at [540, 189] on rect at bounding box center [539, 189] width 17 height 17
click at [565, 189] on span "6 of 21" at bounding box center [567, 190] width 22 height 22
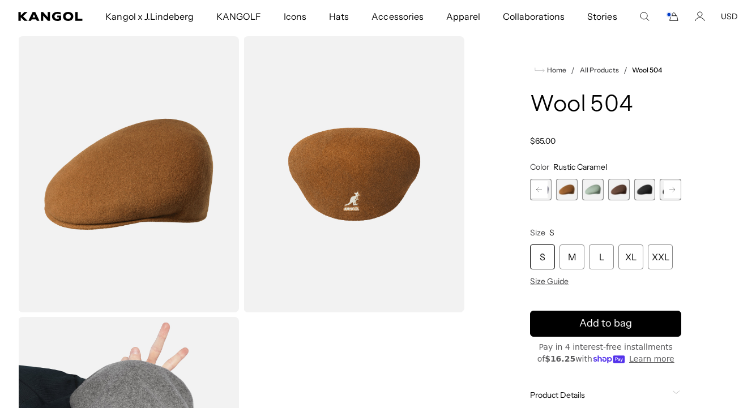
click at [543, 188] on rect at bounding box center [539, 189] width 17 height 17
click at [545, 187] on rect at bounding box center [539, 189] width 17 height 17
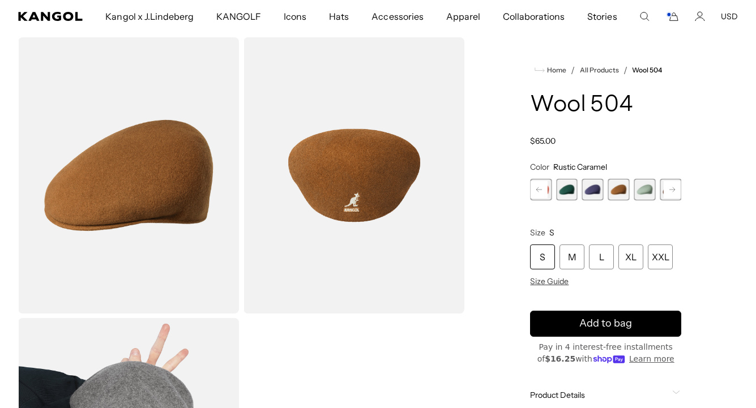
click at [545, 188] on rect at bounding box center [539, 189] width 17 height 17
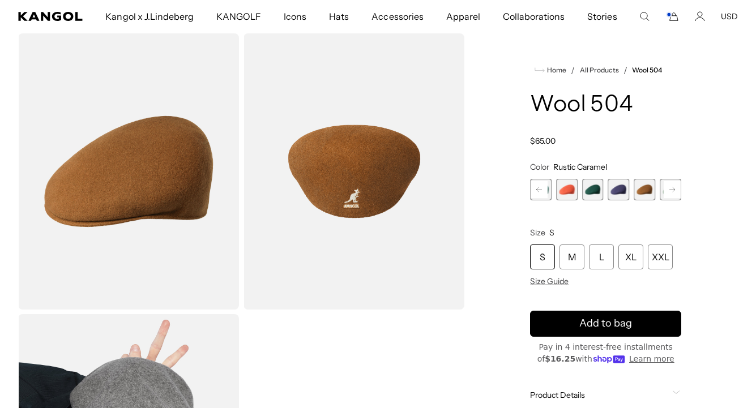
scroll to position [0, 233]
click at [545, 187] on rect at bounding box center [539, 189] width 17 height 17
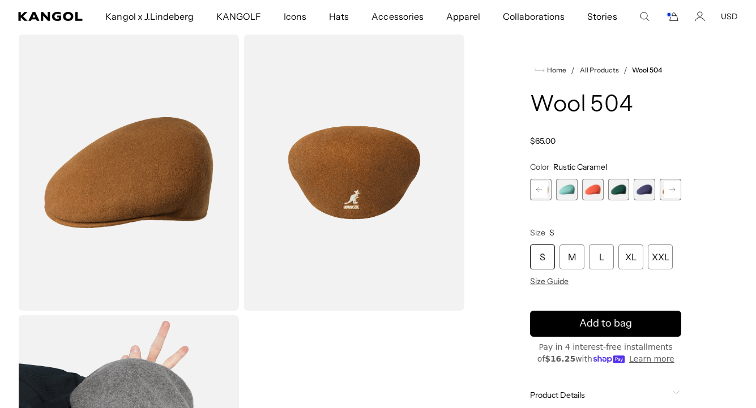
scroll to position [49, 1]
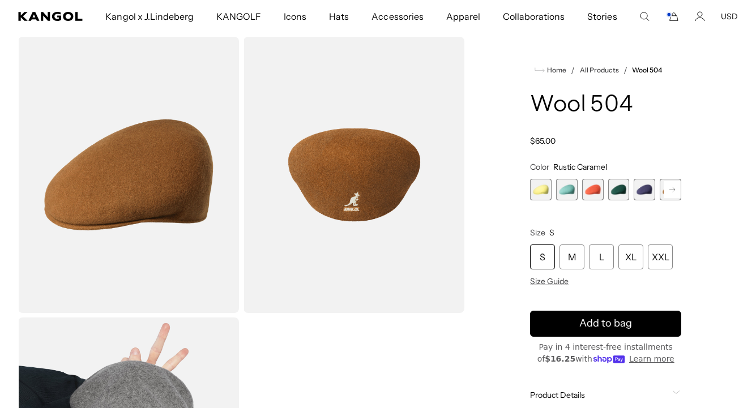
click at [561, 189] on span "2 of 21" at bounding box center [567, 190] width 22 height 22
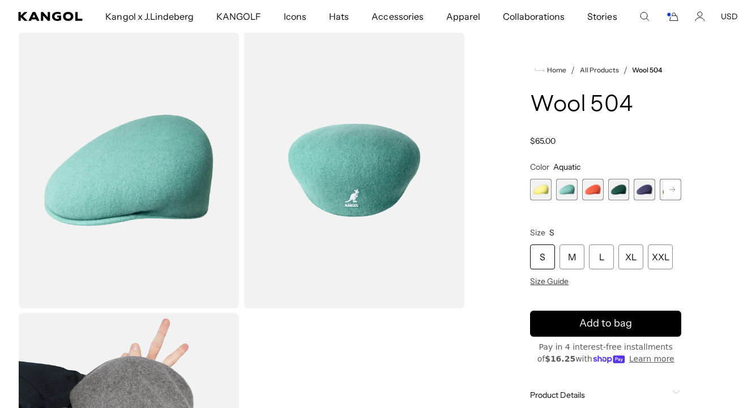
scroll to position [0, 233]
click at [543, 187] on span "1 of 21" at bounding box center [541, 190] width 22 height 22
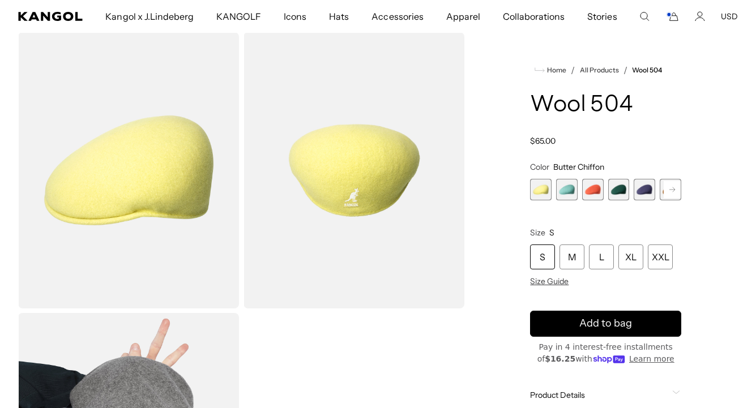
click at [648, 192] on span "5 of 21" at bounding box center [645, 190] width 22 height 22
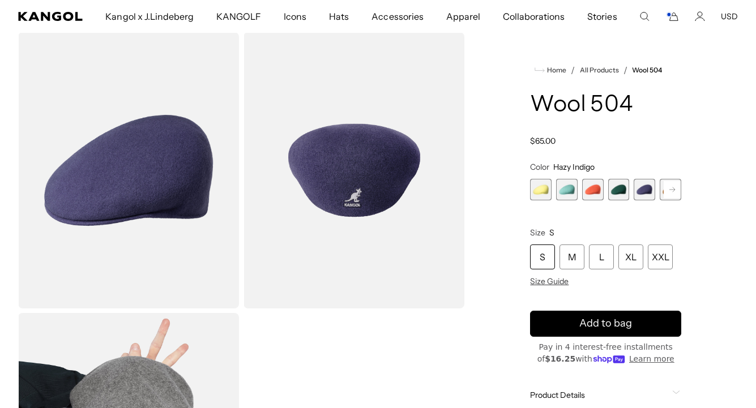
click at [674, 190] on icon at bounding box center [672, 189] width 6 height 5
click at [621, 191] on span "7 of 21" at bounding box center [619, 190] width 22 height 22
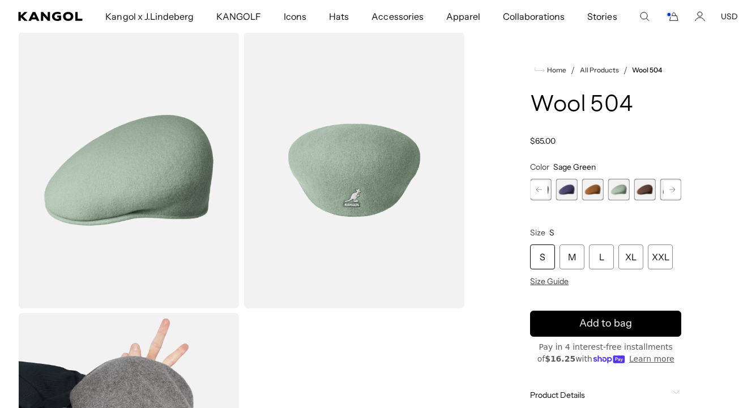
click at [671, 187] on rect at bounding box center [672, 189] width 17 height 17
click at [673, 188] on rect at bounding box center [672, 189] width 17 height 17
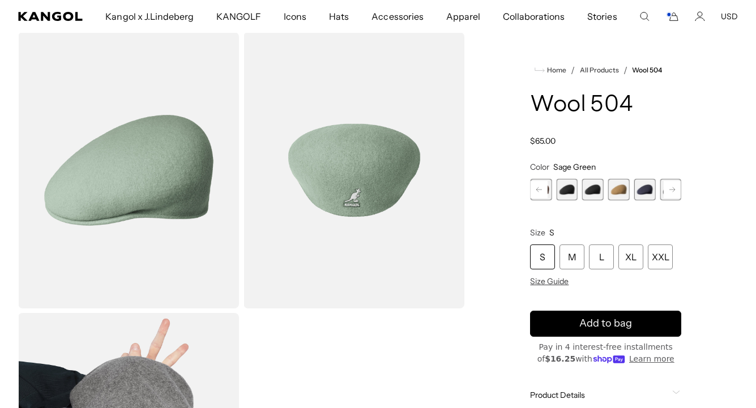
click at [673, 188] on rect at bounding box center [672, 189] width 17 height 17
click at [640, 188] on span "15 of 21" at bounding box center [645, 190] width 22 height 22
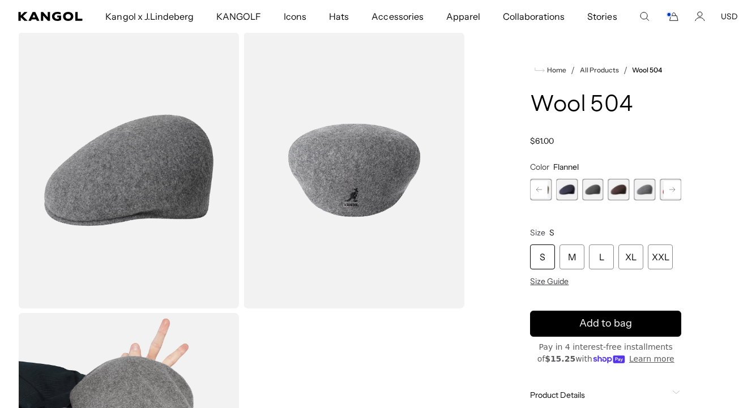
scroll to position [0, 233]
click at [672, 189] on rect at bounding box center [672, 189] width 17 height 17
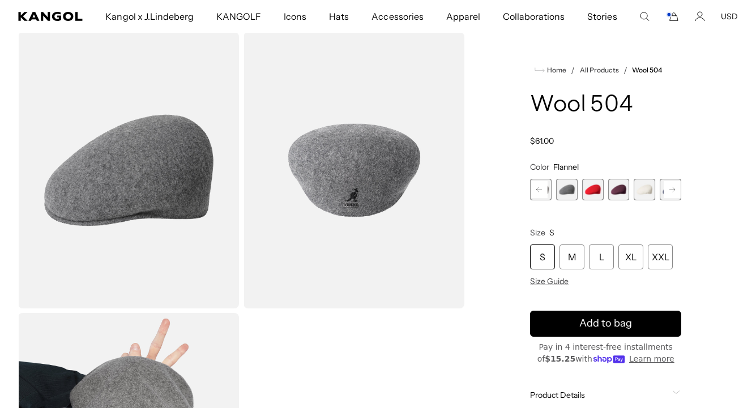
click at [641, 189] on span "18 of 21" at bounding box center [645, 190] width 22 height 22
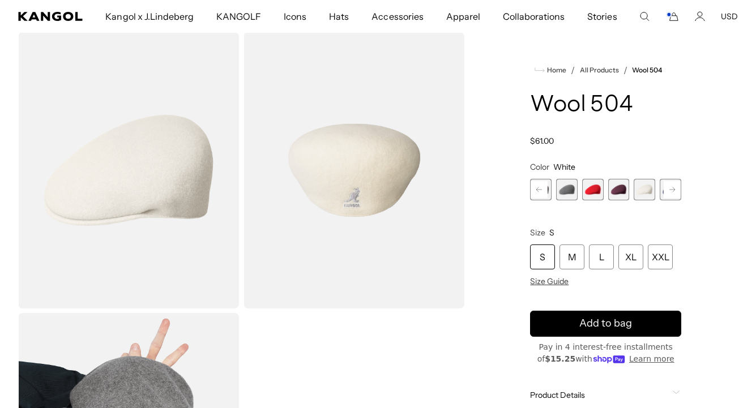
scroll to position [0, 233]
click at [673, 188] on icon at bounding box center [672, 189] width 6 height 5
click at [648, 190] on span "19 of 21" at bounding box center [645, 190] width 22 height 22
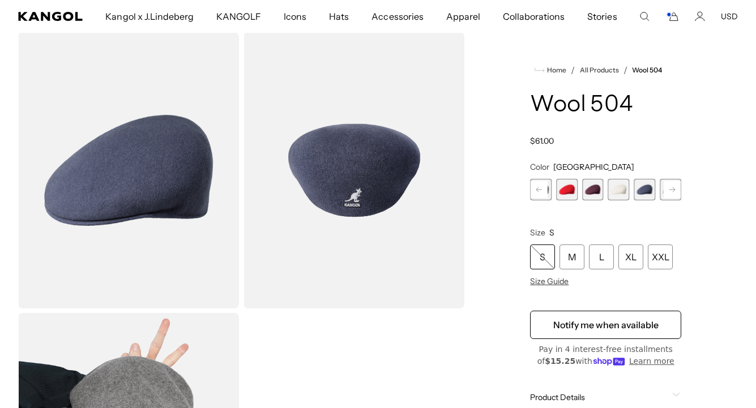
scroll to position [0, 233]
click at [668, 188] on rect at bounding box center [672, 189] width 17 height 17
click at [646, 189] on span "20 of 21" at bounding box center [645, 190] width 22 height 22
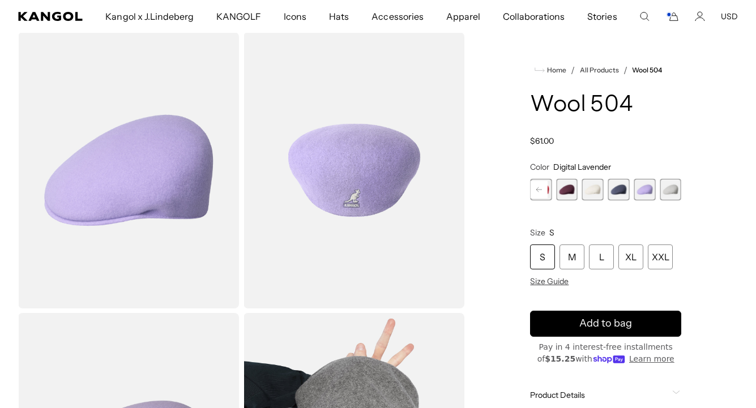
click at [668, 189] on span "21 of 21" at bounding box center [671, 190] width 22 height 22
click at [671, 189] on span "21 of 21" at bounding box center [671, 190] width 22 height 22
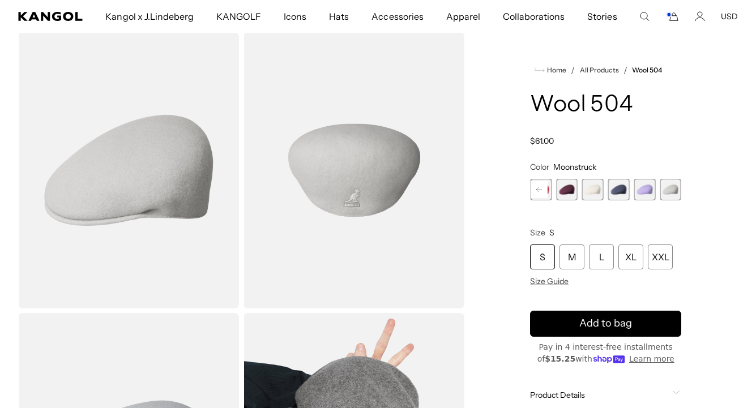
click at [593, 191] on span "18 of 21" at bounding box center [593, 190] width 22 height 22
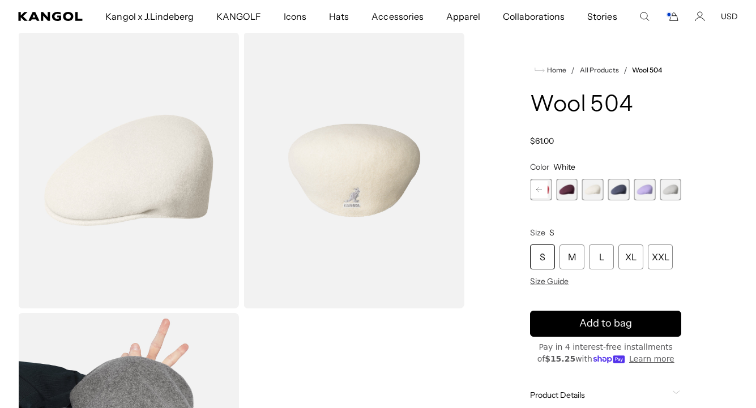
scroll to position [0, 233]
click at [673, 191] on span "21 of 21" at bounding box center [671, 190] width 22 height 22
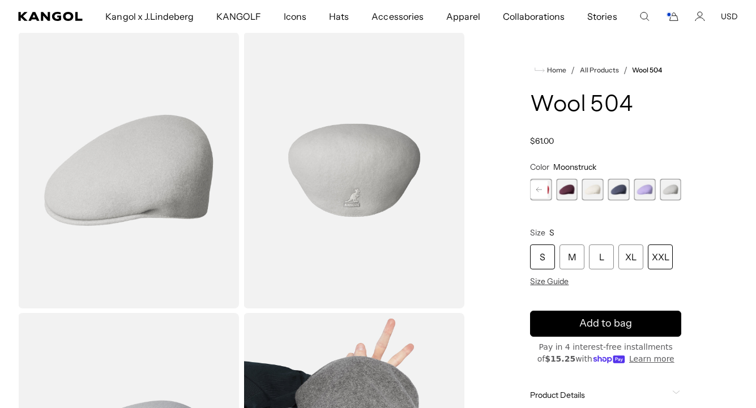
drag, startPoint x: 665, startPoint y: 249, endPoint x: 665, endPoint y: 261, distance: 12.5
click at [665, 249] on div "XXL" at bounding box center [660, 257] width 25 height 25
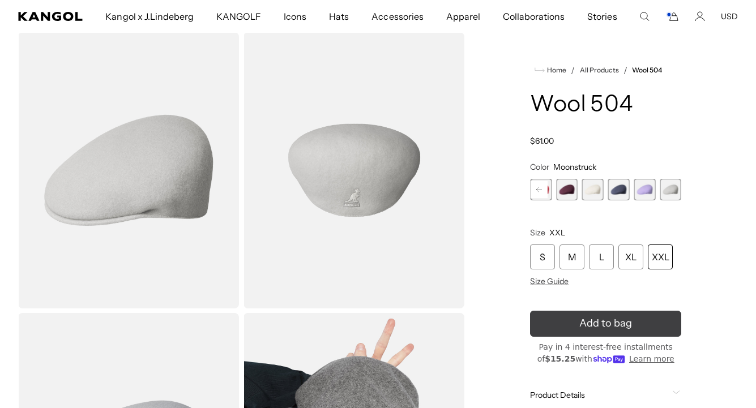
scroll to position [0, 233]
click at [609, 324] on icon "submit" at bounding box center [605, 323] width 16 height 16
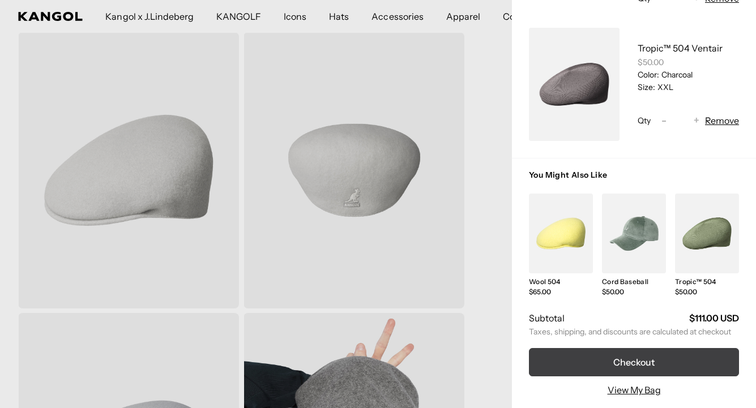
scroll to position [0, 0]
click at [639, 350] on button "Checkout" at bounding box center [634, 362] width 210 height 28
